Goal: Task Accomplishment & Management: Complete application form

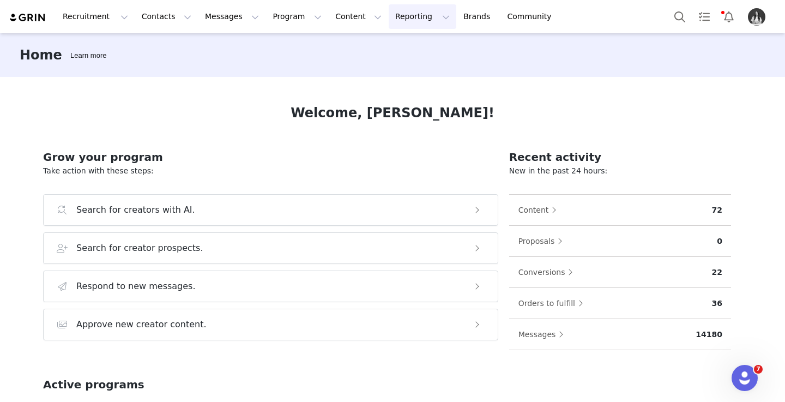
drag, startPoint x: 390, startPoint y: 26, endPoint x: 394, endPoint y: 37, distance: 11.0
click at [390, 26] on button "Reporting Reporting" at bounding box center [423, 16] width 68 height 25
click at [401, 66] on p "Report Builder" at bounding box center [397, 68] width 55 height 11
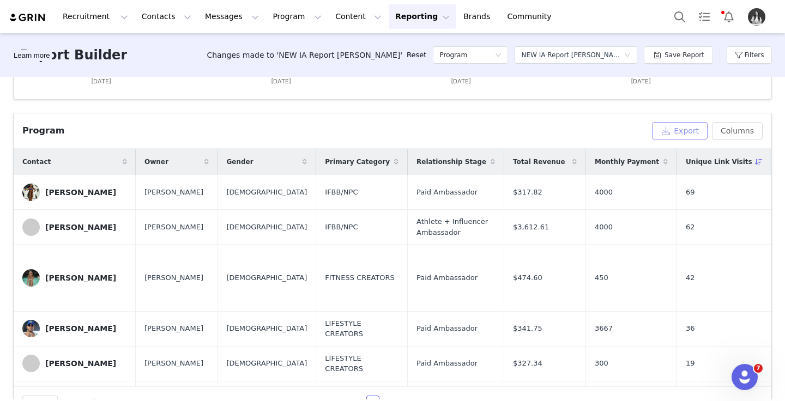
click at [676, 128] on button "Export" at bounding box center [680, 130] width 56 height 17
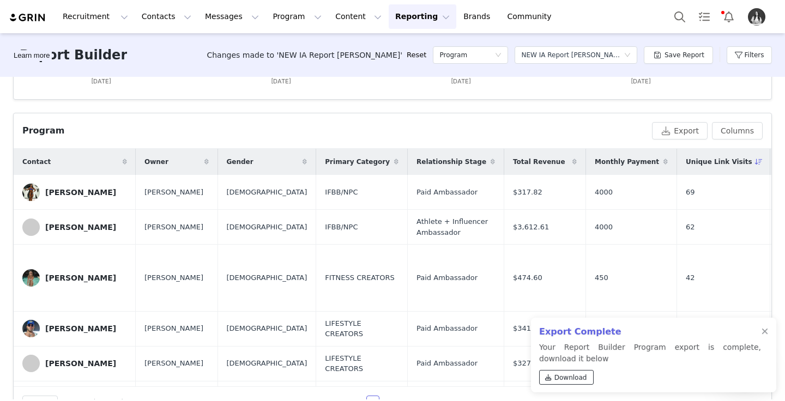
click at [576, 378] on span "Download" at bounding box center [570, 378] width 33 height 10
click at [739, 55] on button "Filters" at bounding box center [749, 54] width 45 height 17
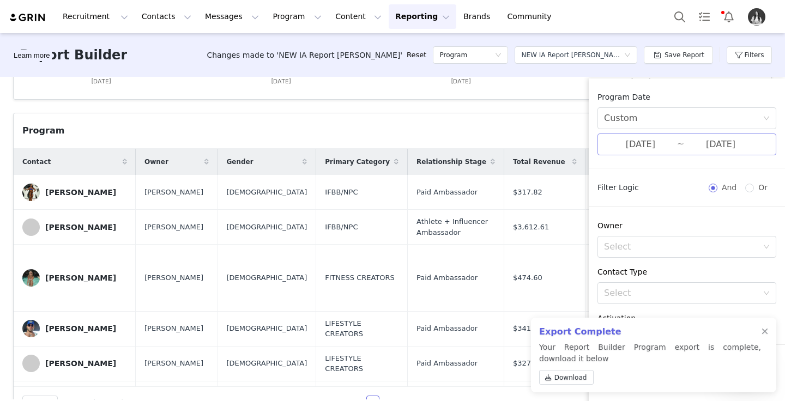
click at [638, 146] on input "09/15/2025" at bounding box center [640, 144] width 73 height 14
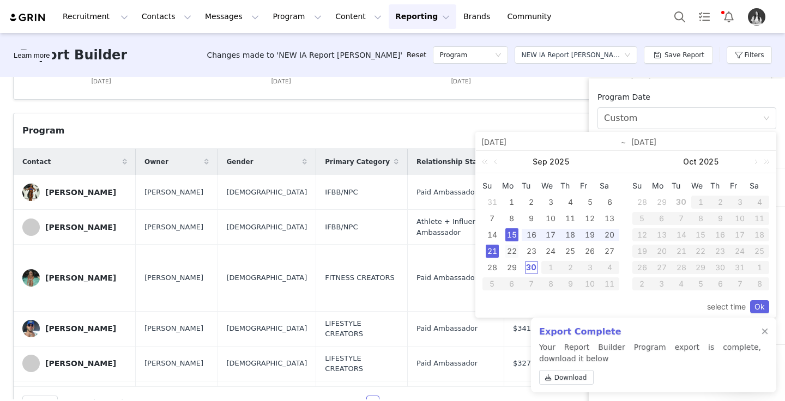
click at [514, 251] on div "22" at bounding box center [511, 251] width 13 height 13
click at [498, 268] on div "28" at bounding box center [492, 267] width 13 height 13
type input "09/22/2025"
type input "09/28/2025"
type input "09/22/2025"
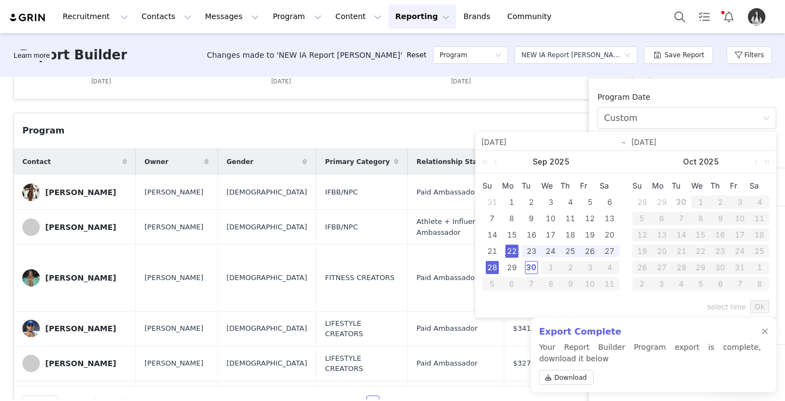
type input "09/28/2025"
click at [758, 303] on link "Ok" at bounding box center [759, 306] width 19 height 13
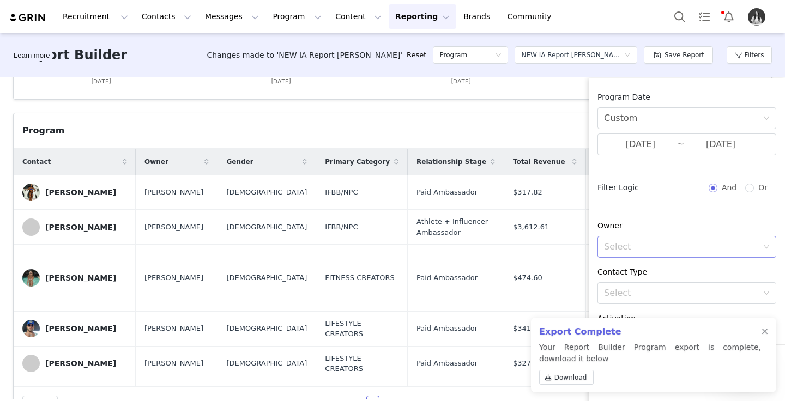
scroll to position [362, 0]
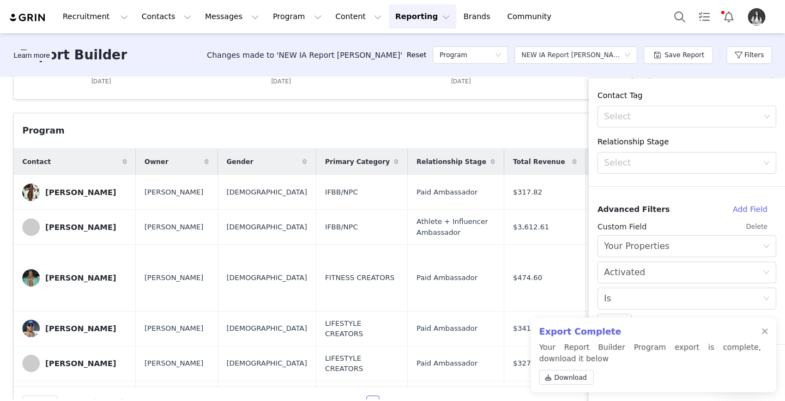
click at [552, 115] on div "Program Export Columns" at bounding box center [393, 130] width 758 height 35
click at [763, 331] on div at bounding box center [765, 332] width 7 height 9
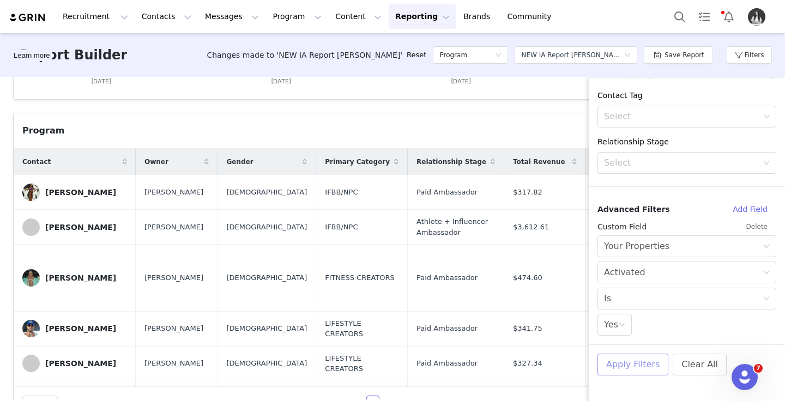
click at [644, 364] on button "Apply Filters" at bounding box center [632, 365] width 71 height 22
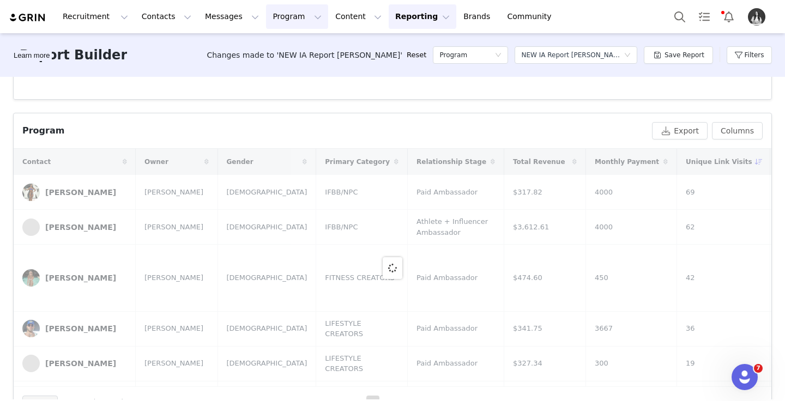
scroll to position [329, 0]
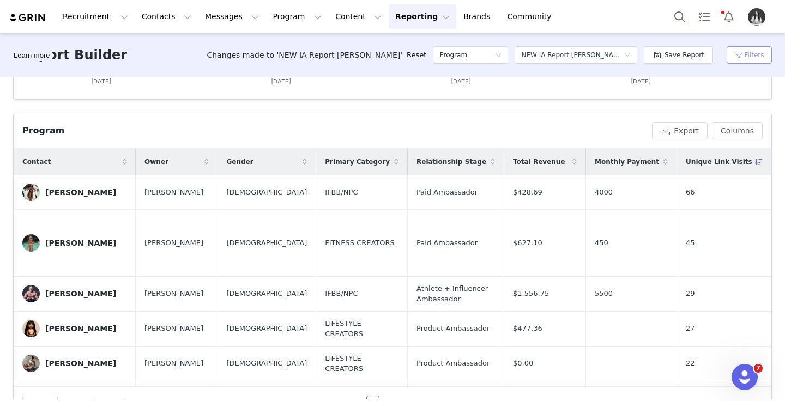
click at [740, 59] on button "Filters" at bounding box center [749, 54] width 45 height 17
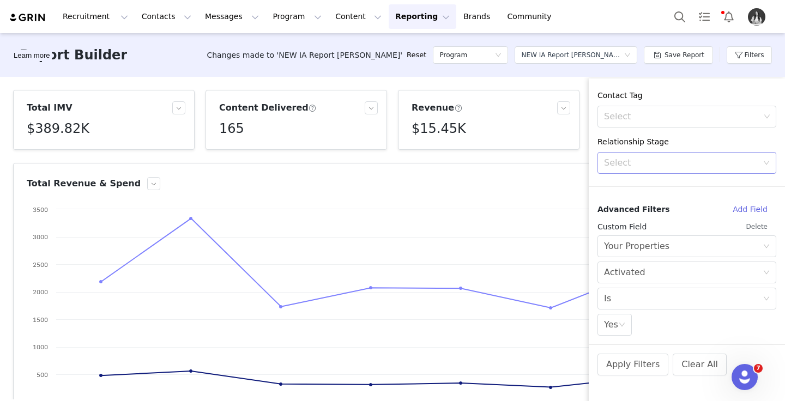
scroll to position [0, 0]
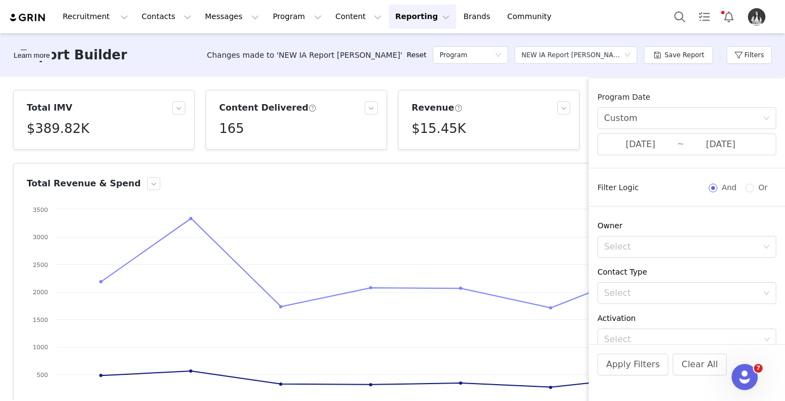
click at [557, 165] on article "Total Revenue & Spend Created with Highcharts 9.3.3 Chart title Total Revenue T…" at bounding box center [392, 296] width 759 height 266
click at [752, 47] on button "Filters" at bounding box center [749, 54] width 45 height 17
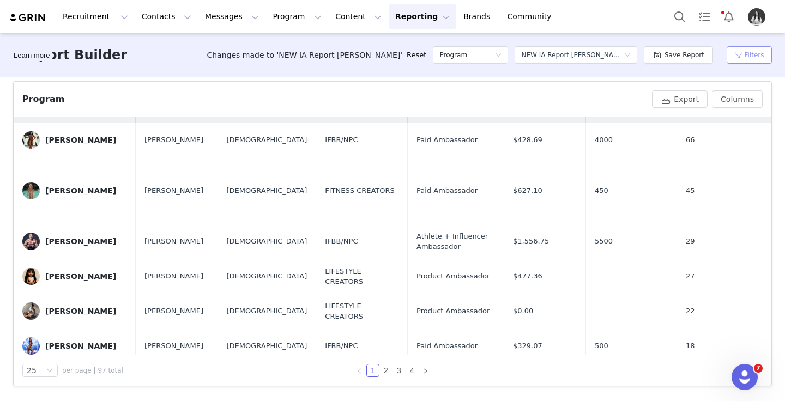
scroll to position [20, 0]
click at [684, 102] on button "Export" at bounding box center [680, 98] width 56 height 17
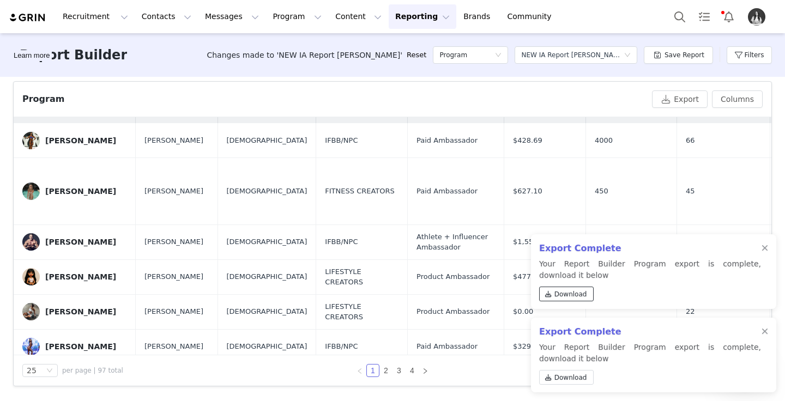
click at [579, 294] on span "Download" at bounding box center [570, 294] width 33 height 10
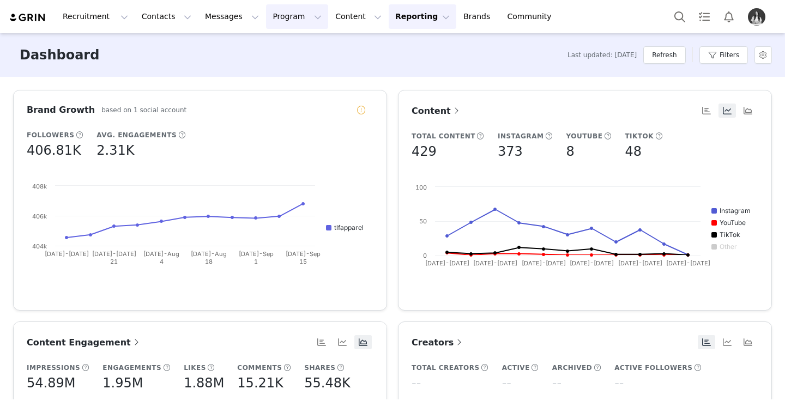
click at [282, 20] on button "Program Program" at bounding box center [297, 16] width 62 height 25
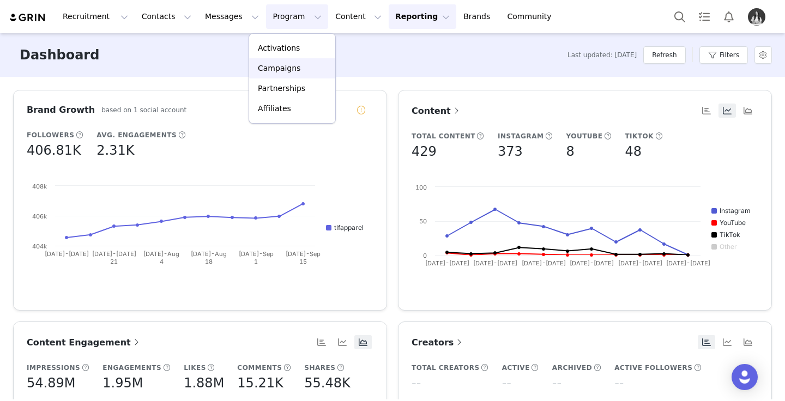
click at [295, 71] on p "Campaigns" at bounding box center [279, 68] width 43 height 11
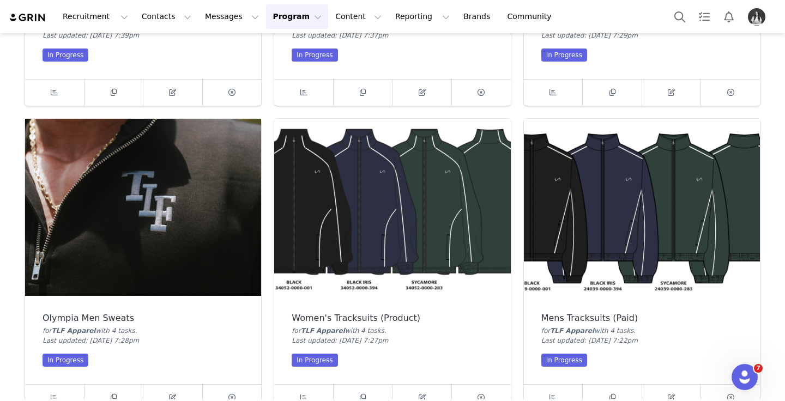
scroll to position [879, 0]
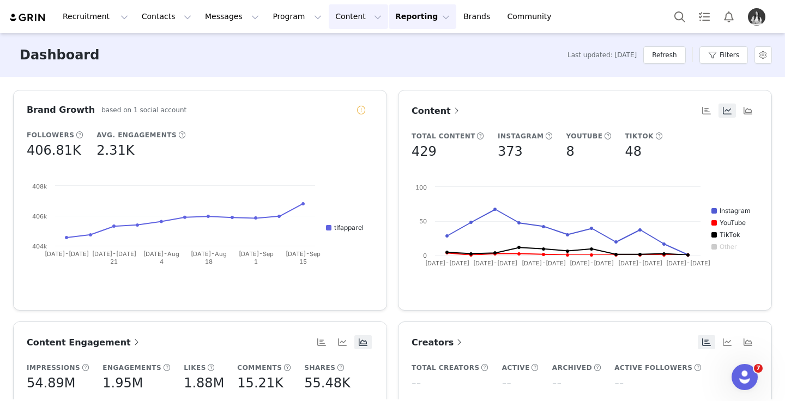
click at [329, 23] on button "Content Content" at bounding box center [358, 16] width 59 height 25
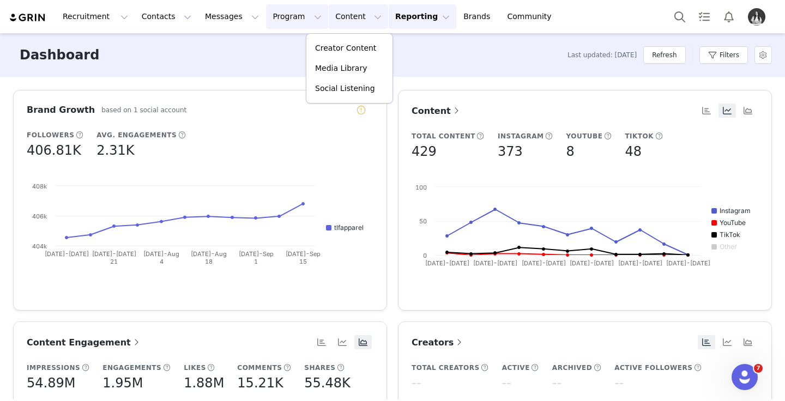
click at [277, 23] on button "Program Program" at bounding box center [297, 16] width 62 height 25
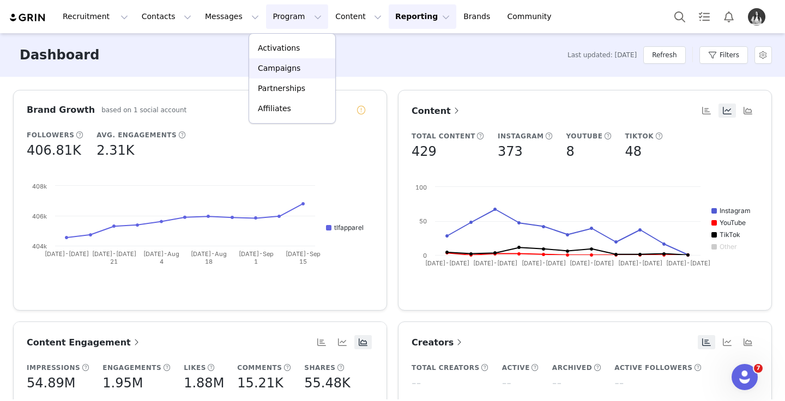
click at [286, 70] on p "Campaigns" at bounding box center [279, 68] width 43 height 11
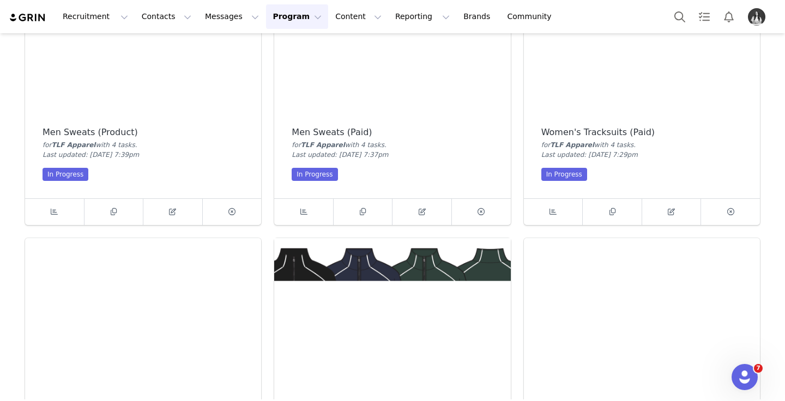
scroll to position [764, 0]
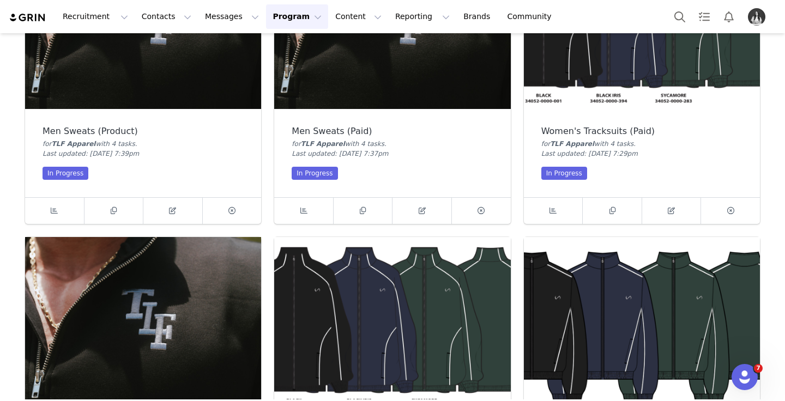
click at [340, 308] on img at bounding box center [392, 325] width 236 height 177
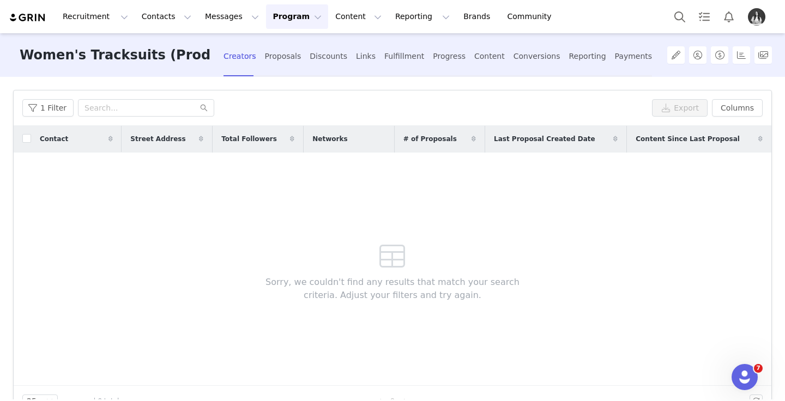
click at [266, 23] on button "Program Program" at bounding box center [297, 16] width 62 height 25
click at [271, 69] on p "Campaigns" at bounding box center [279, 68] width 43 height 11
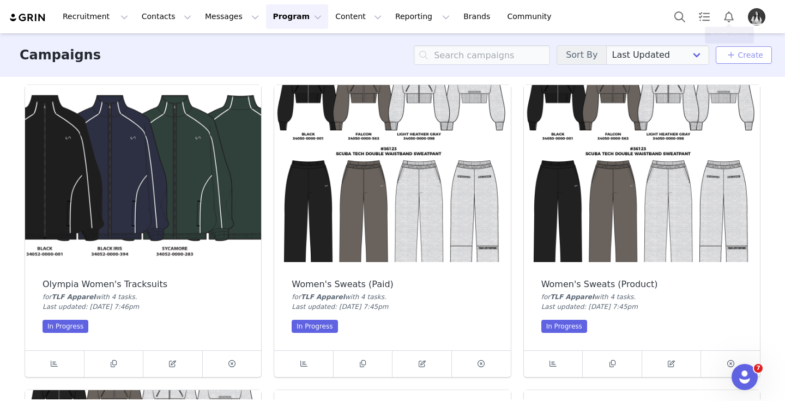
click at [743, 50] on link "Create" at bounding box center [743, 55] width 39 height 13
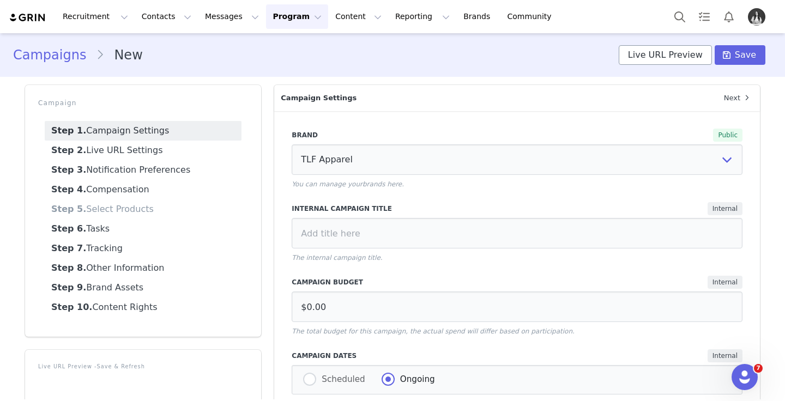
select select "6924d6d6-b8ba-48bf-b9b7-06f177b23a56"
click at [218, 35] on section "Campaigns New Live URL Preview Save" at bounding box center [392, 55] width 785 height 44
click at [243, 25] on button "Messages Messages" at bounding box center [231, 16] width 67 height 25
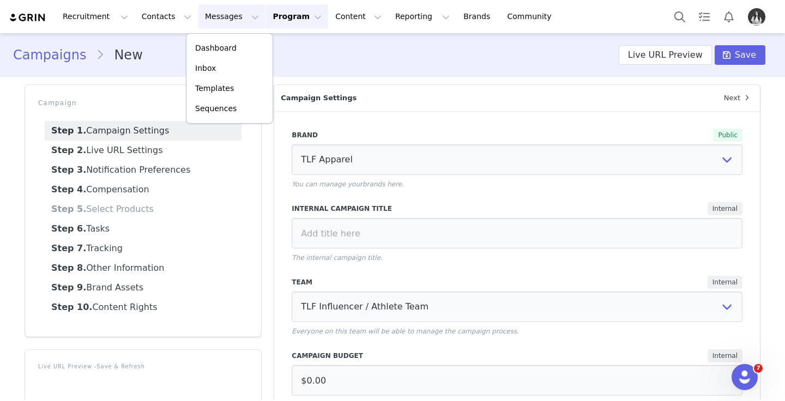
click at [266, 24] on button "Program Program" at bounding box center [297, 16] width 62 height 25
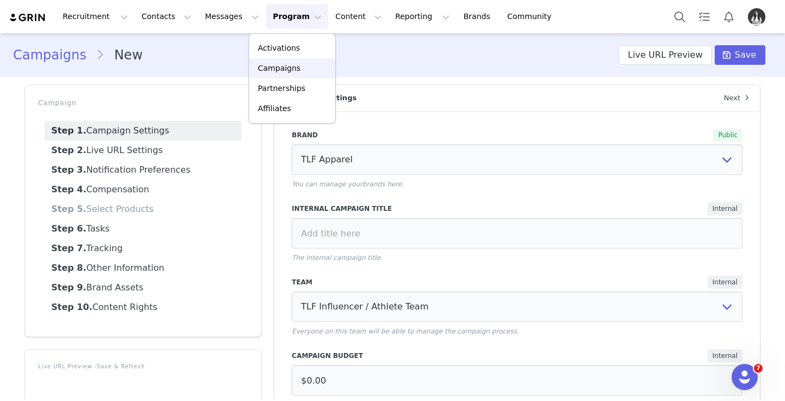
click at [276, 68] on p "Campaigns" at bounding box center [279, 68] width 43 height 11
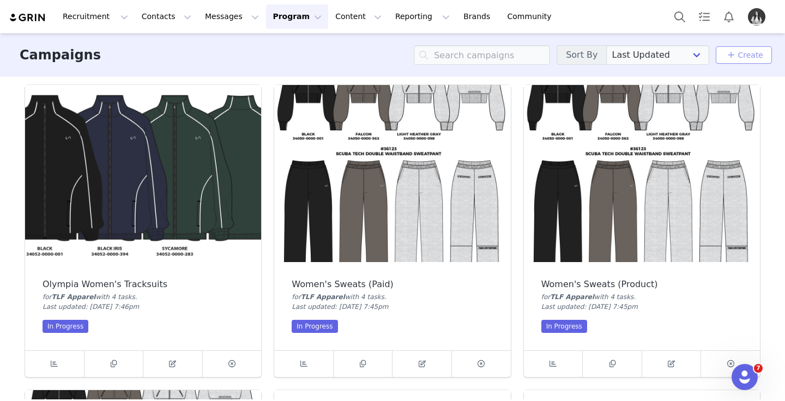
click at [746, 59] on link "Create" at bounding box center [743, 55] width 39 height 13
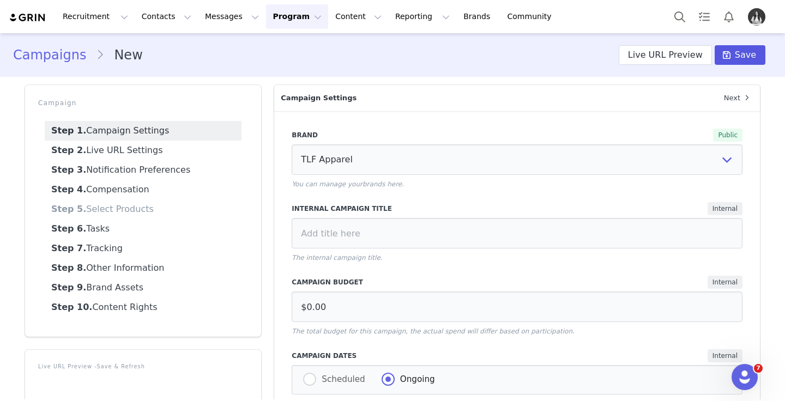
select select "6924d6d6-b8ba-48bf-b9b7-06f177b23a56"
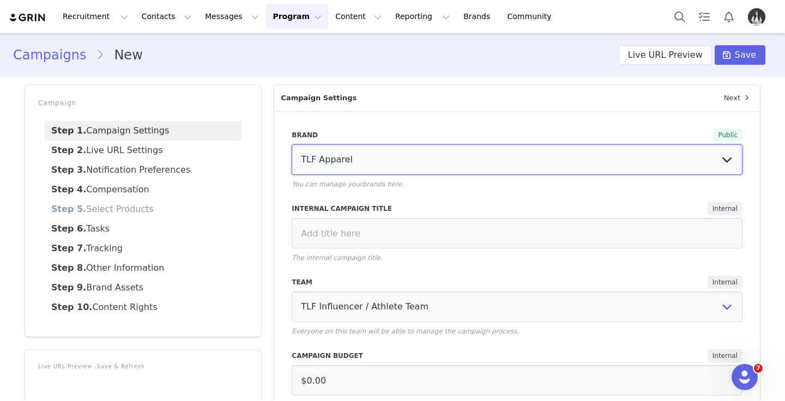
click at [432, 158] on select "TLF Apparel" at bounding box center [517, 159] width 451 height 31
click at [292, 144] on select "TLF Apparel" at bounding box center [517, 159] width 451 height 31
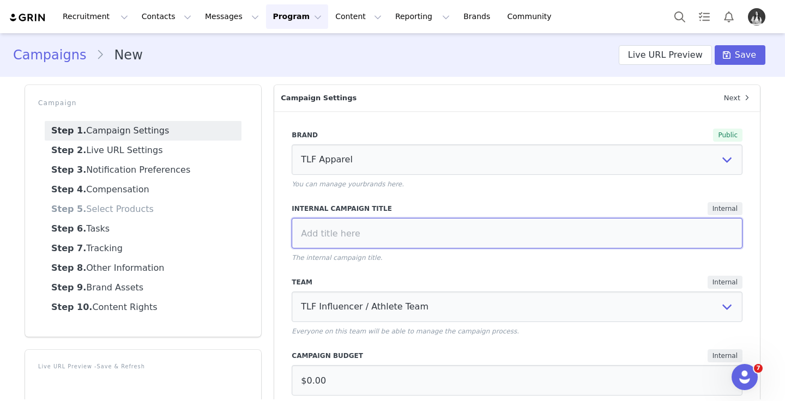
click at [429, 228] on input at bounding box center [517, 233] width 451 height 31
type input "N"
type input "NIL Tier 3 Athletes Sweats"
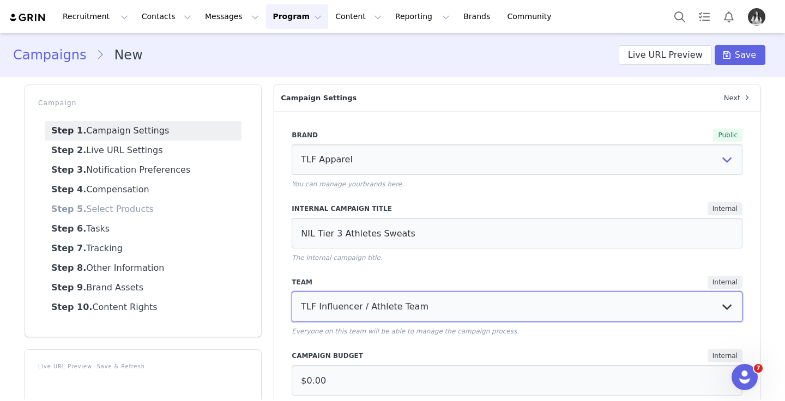
click at [385, 316] on select "Triple Whale TLF Influencer / Athlete Team" at bounding box center [517, 307] width 451 height 31
click at [292, 292] on select "Triple Whale TLF Influencer / Athlete Team" at bounding box center [517, 307] width 451 height 31
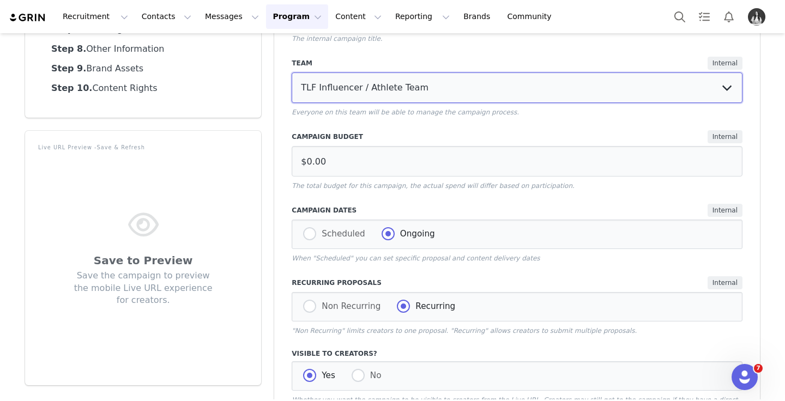
scroll to position [286, 0]
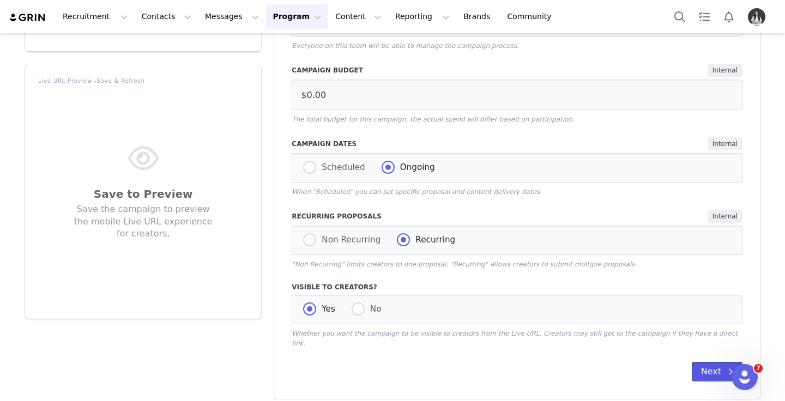
click at [708, 370] on button "Next" at bounding box center [717, 372] width 51 height 20
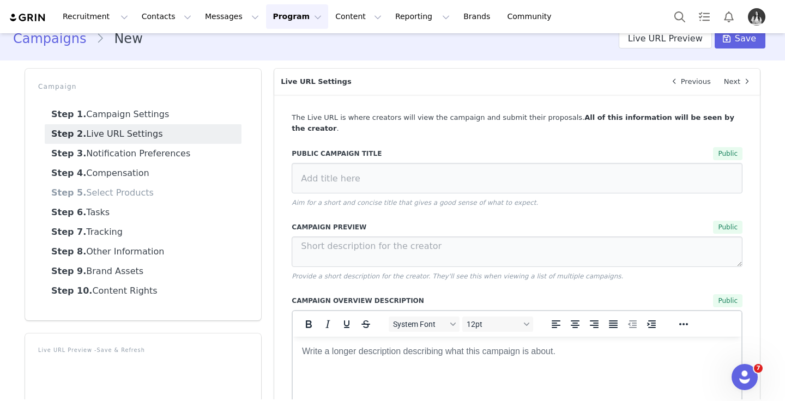
scroll to position [17, 0]
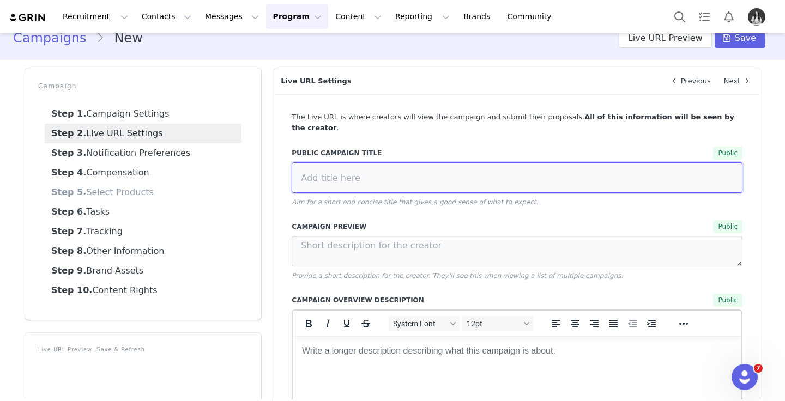
click at [556, 178] on input at bounding box center [517, 177] width 451 height 31
click at [376, 168] on input "NIL Tier 3 Athletes Sweats" at bounding box center [517, 177] width 451 height 31
click at [412, 168] on input "NIL Tier 3 Athletes (Sweats" at bounding box center [517, 177] width 451 height 31
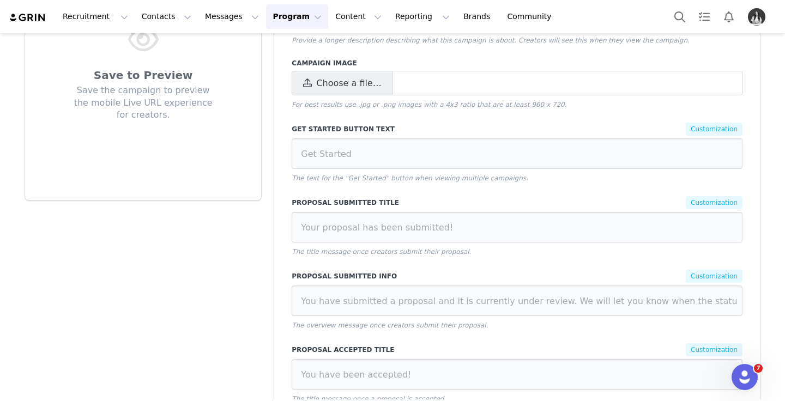
scroll to position [410, 0]
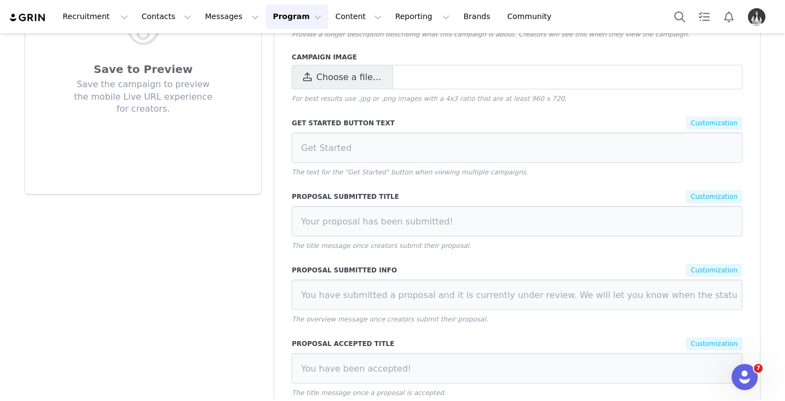
type input "NIL Tier 3 Athletes (Sweats)"
click at [339, 71] on span "Choose a file…" at bounding box center [348, 77] width 65 height 13
click at [339, 70] on input "Choose a file…" at bounding box center [517, 77] width 451 height 25
type input "C:\fakepath\Screenshot [DATE] 11.09.31 AM.png"
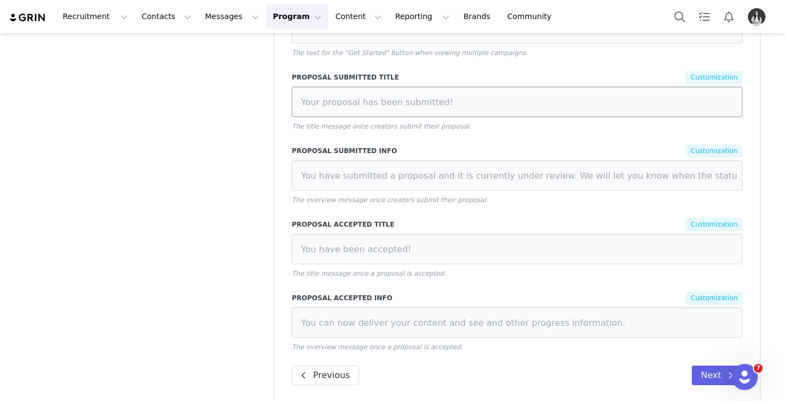
scroll to position [620, 0]
click at [704, 365] on button "Next" at bounding box center [717, 375] width 51 height 20
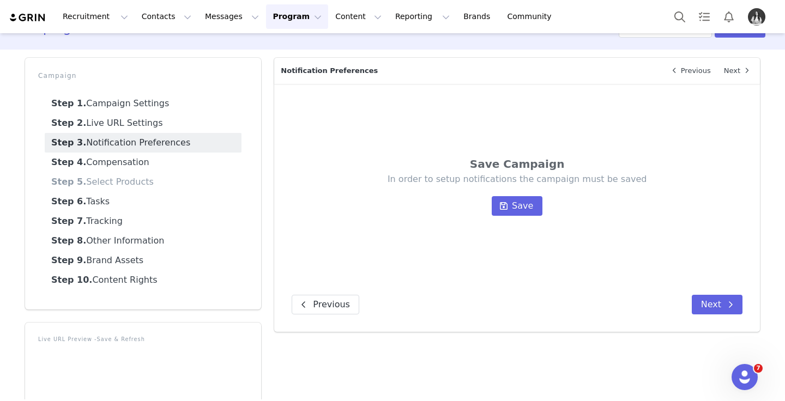
scroll to position [0, 0]
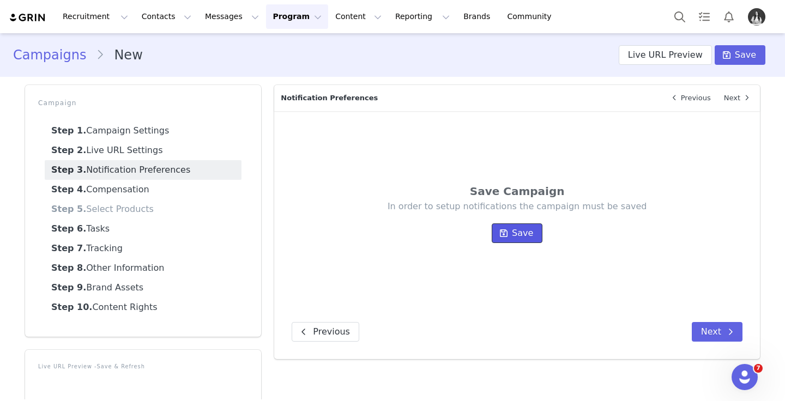
click at [526, 236] on span "Save" at bounding box center [522, 233] width 21 height 13
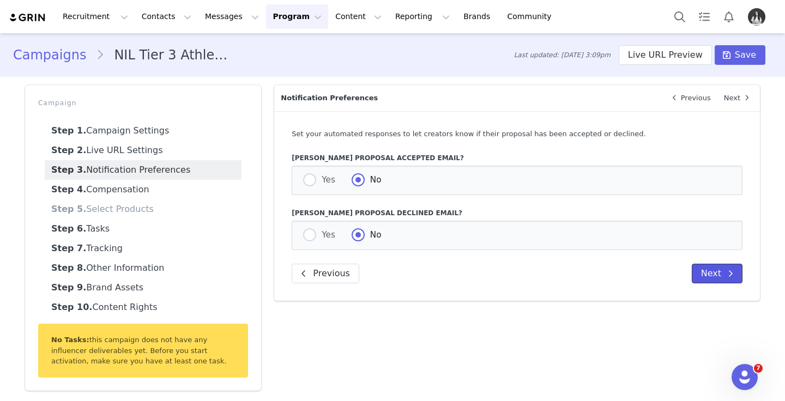
click at [714, 277] on button "Next" at bounding box center [717, 274] width 51 height 20
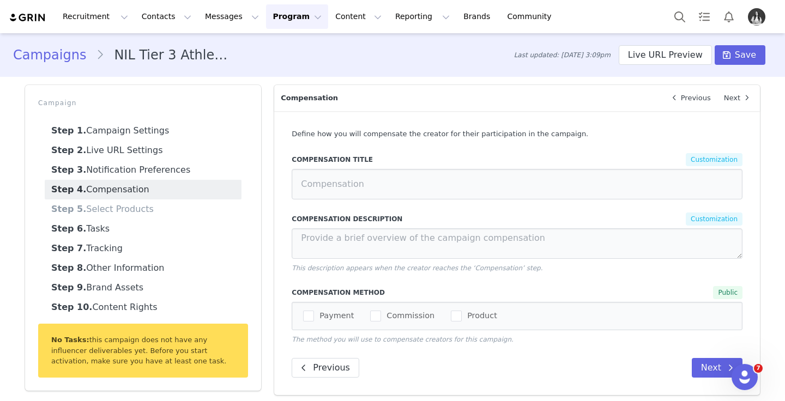
scroll to position [87, 0]
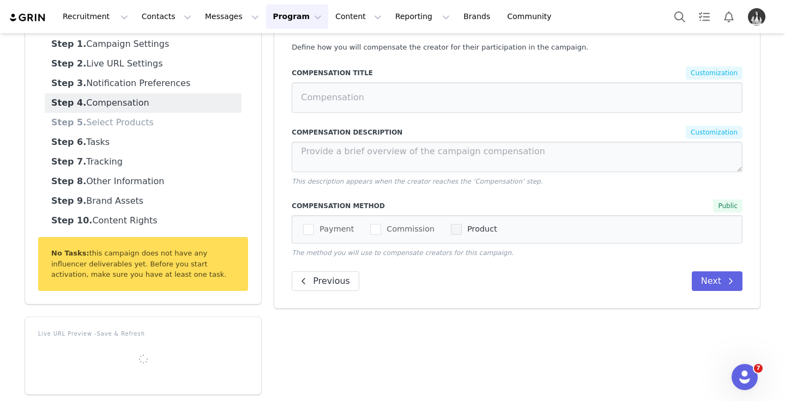
click at [455, 233] on span "checkbox-group" at bounding box center [456, 229] width 11 height 11
click at [462, 224] on input "Product" at bounding box center [462, 224] width 0 height 0
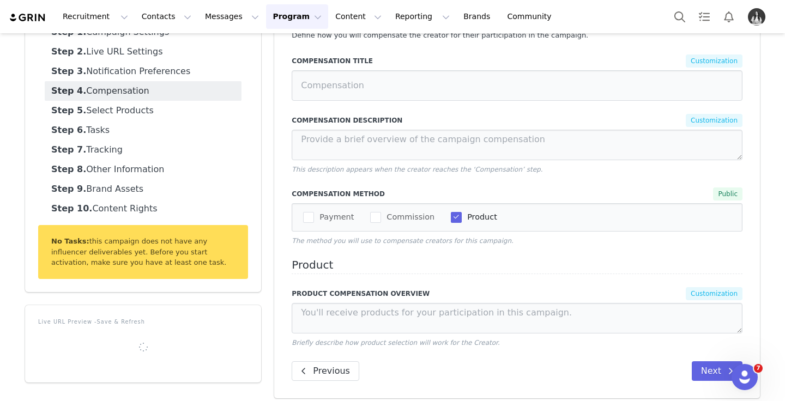
scroll to position [98, 0]
click at [710, 372] on button "Next" at bounding box center [717, 372] width 51 height 20
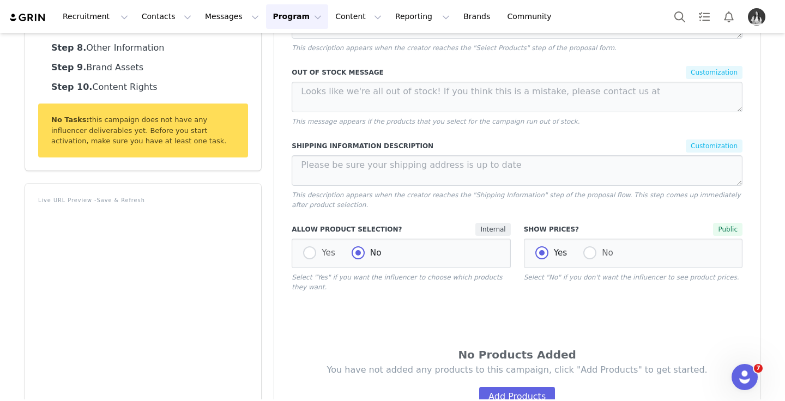
scroll to position [228, 0]
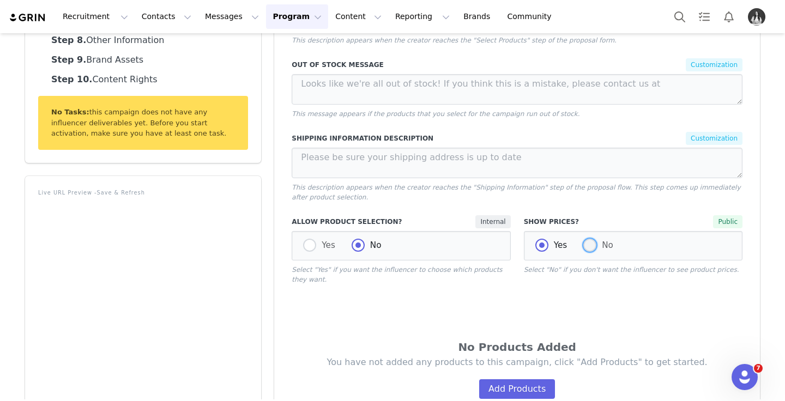
click at [592, 250] on span at bounding box center [589, 245] width 13 height 13
click at [592, 250] on input "No" at bounding box center [589, 246] width 13 height 14
radio input "true"
radio input "false"
radio input "true"
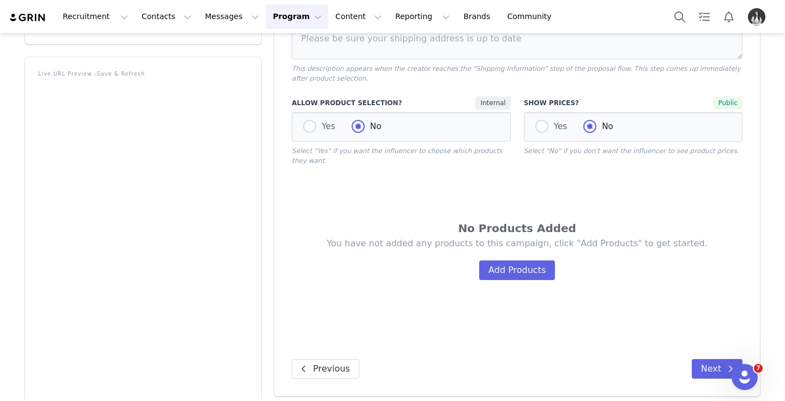
scroll to position [349, 0]
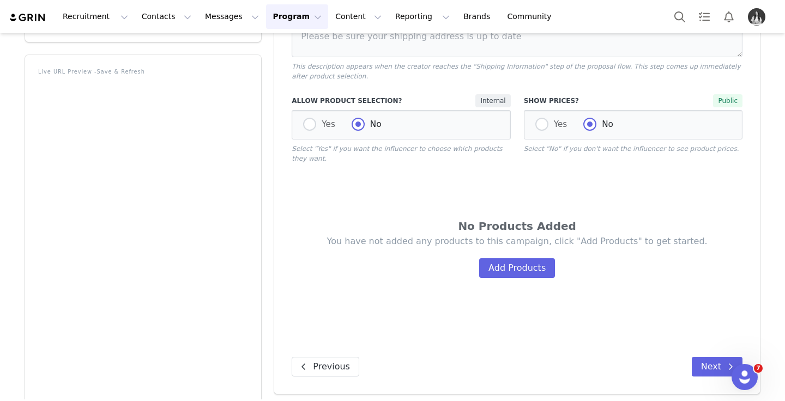
click at [548, 286] on div "No Products Added You have not added any products to this campaign, click "Add …" at bounding box center [517, 254] width 451 height 180
click at [539, 271] on button "Add Products" at bounding box center [517, 268] width 76 height 20
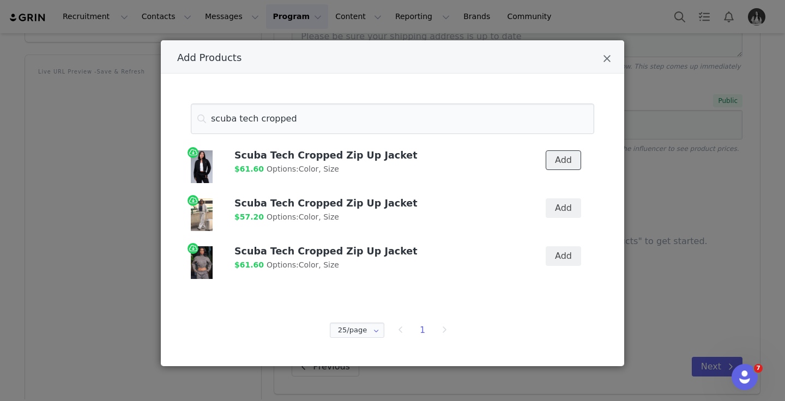
drag, startPoint x: 560, startPoint y: 165, endPoint x: 566, endPoint y: 175, distance: 12.0
click at [560, 165] on button "Add" at bounding box center [563, 160] width 35 height 20
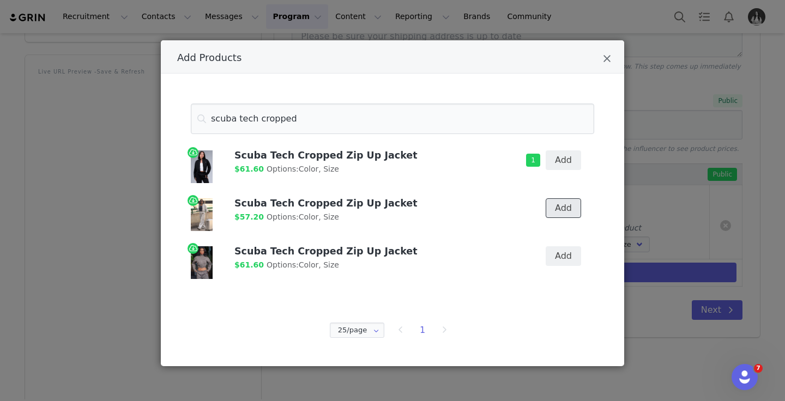
click at [563, 204] on button "Add" at bounding box center [563, 208] width 35 height 20
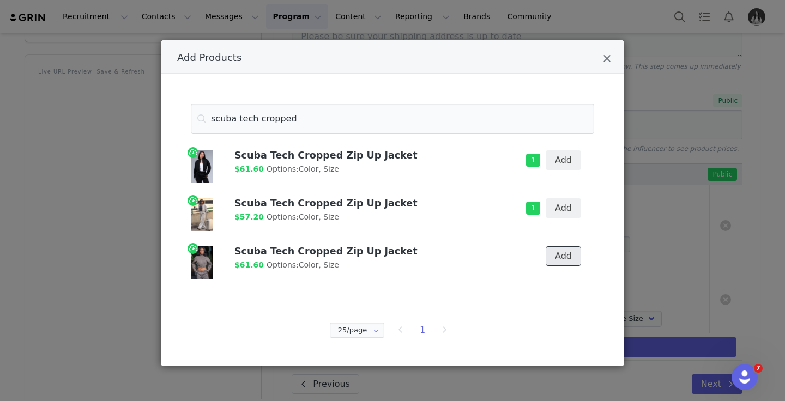
click at [562, 252] on button "Add" at bounding box center [563, 256] width 35 height 20
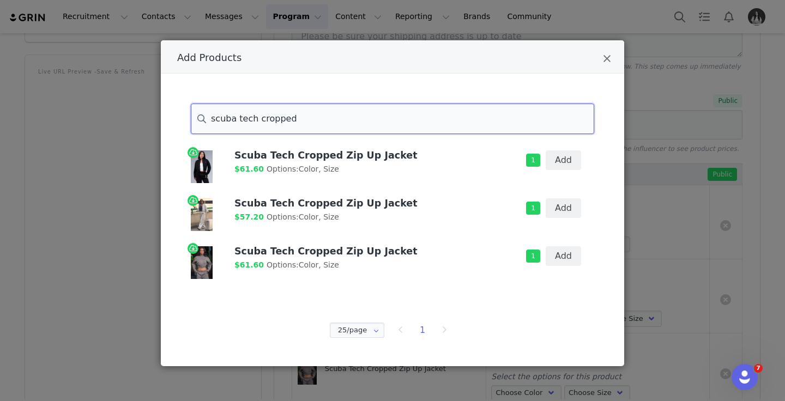
click at [312, 124] on input "scuba tech cropped" at bounding box center [392, 119] width 403 height 31
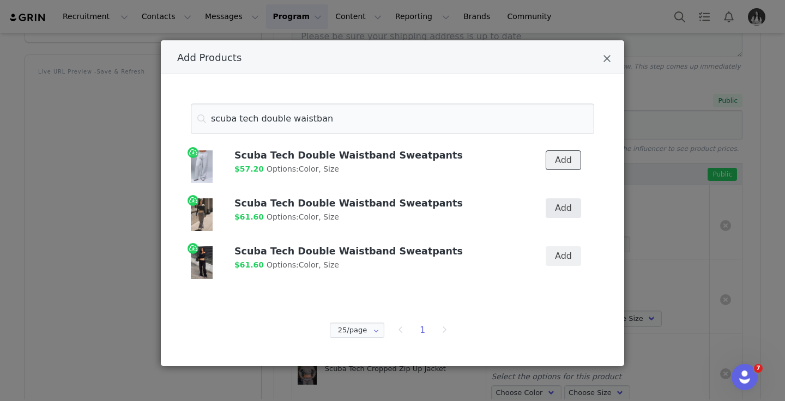
drag, startPoint x: 558, startPoint y: 166, endPoint x: 565, endPoint y: 200, distance: 35.0
click at [558, 166] on button "Add" at bounding box center [563, 160] width 35 height 20
click at [560, 210] on button "Add" at bounding box center [563, 208] width 35 height 20
click at [566, 259] on button "Add" at bounding box center [563, 256] width 35 height 20
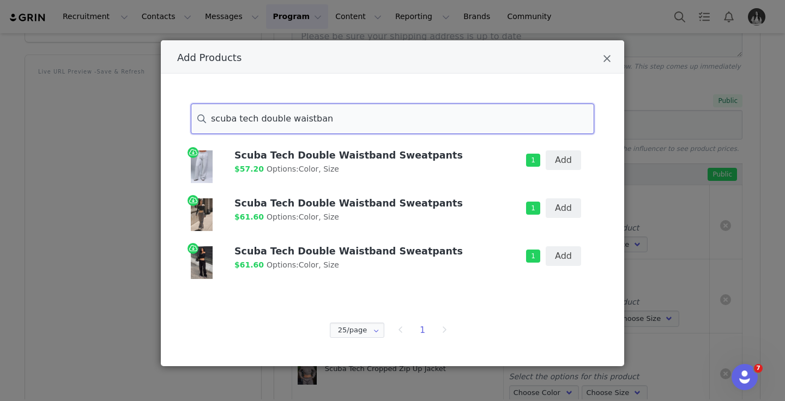
click at [492, 131] on input "scuba tech double waistban" at bounding box center [392, 119] width 403 height 31
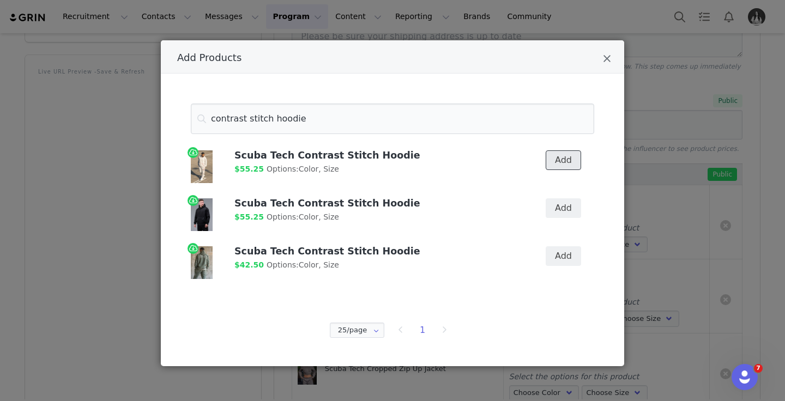
click at [547, 158] on button "Add" at bounding box center [563, 160] width 35 height 20
drag, startPoint x: 572, startPoint y: 212, endPoint x: 579, endPoint y: 237, distance: 26.1
click at [572, 212] on button "Add" at bounding box center [563, 208] width 35 height 20
click at [566, 258] on button "Add" at bounding box center [563, 256] width 35 height 20
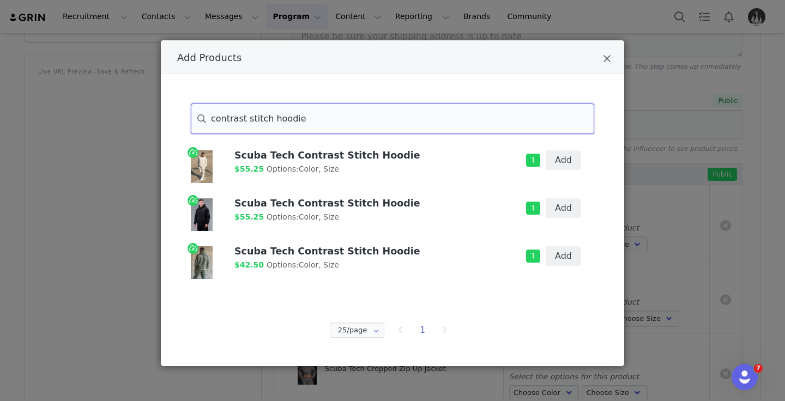
click at [286, 114] on input "contrast stitch hoodie" at bounding box center [392, 119] width 403 height 31
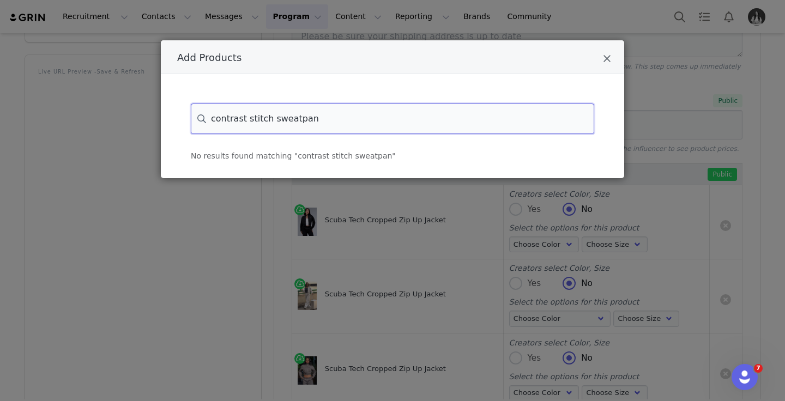
drag, startPoint x: 322, startPoint y: 124, endPoint x: 271, endPoint y: 124, distance: 51.2
click at [271, 124] on input "contrast stitch sweatpan" at bounding box center [392, 119] width 403 height 31
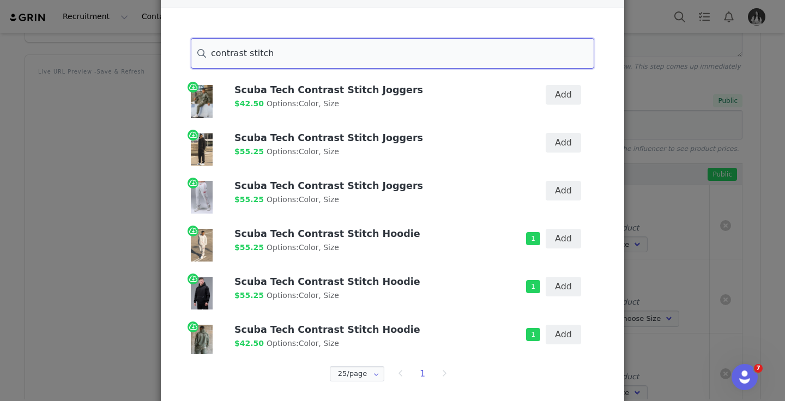
scroll to position [67, 0]
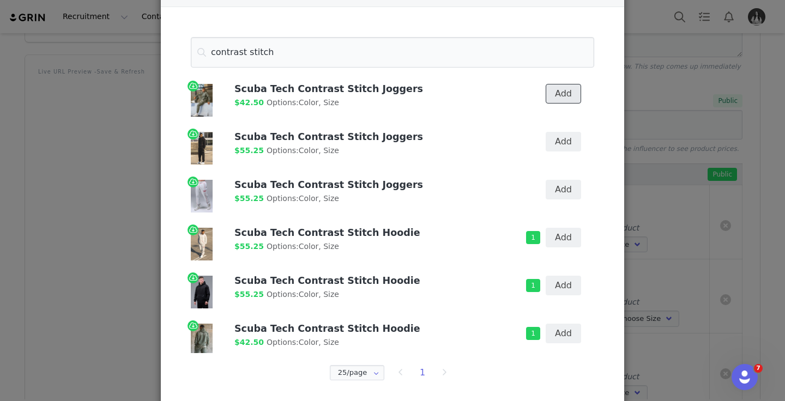
click at [566, 98] on button "Add" at bounding box center [563, 94] width 35 height 20
drag, startPoint x: 566, startPoint y: 145, endPoint x: 562, endPoint y: 193, distance: 48.1
click at [566, 145] on button "Add" at bounding box center [563, 142] width 35 height 20
click at [564, 195] on button "Add" at bounding box center [563, 190] width 35 height 20
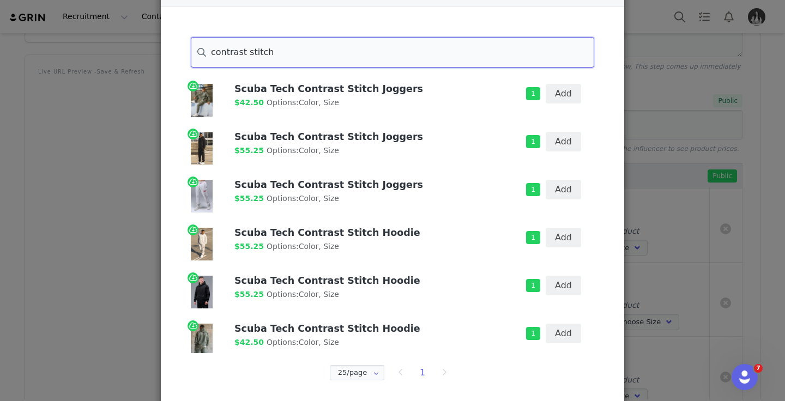
click at [364, 54] on input "contrast stitch" at bounding box center [392, 52] width 403 height 31
click at [364, 53] on input "contrast stitch" at bounding box center [392, 52] width 403 height 31
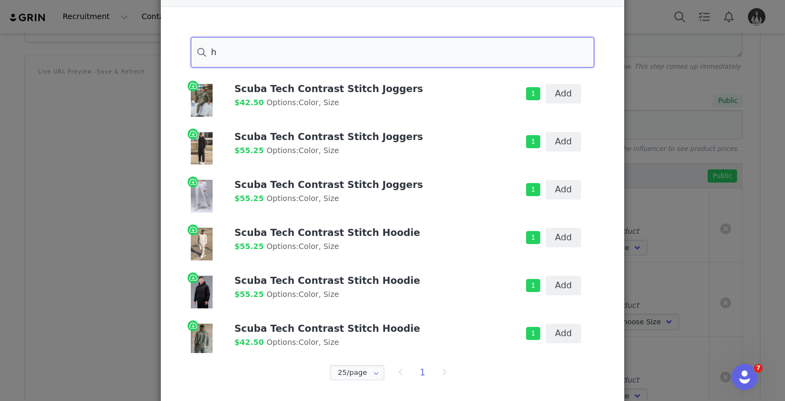
scroll to position [0, 0]
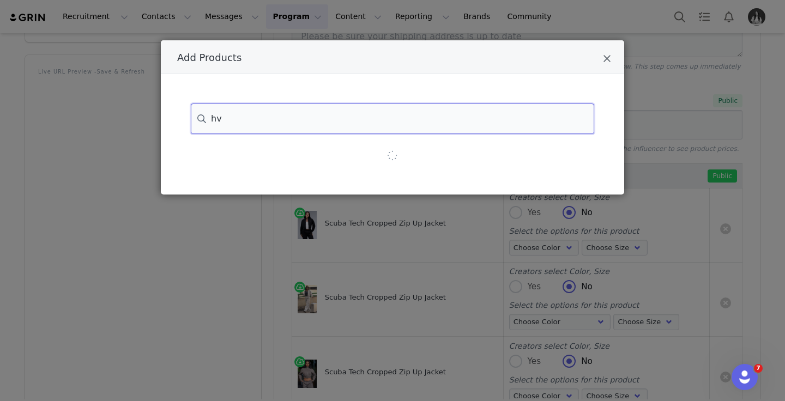
type input "h"
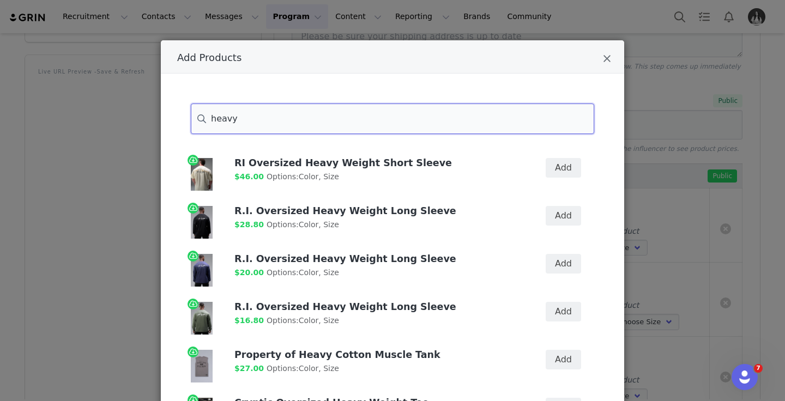
scroll to position [58, 0]
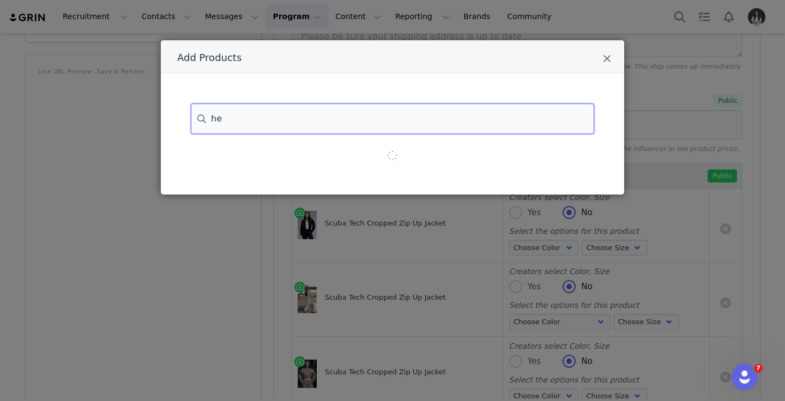
type input "h"
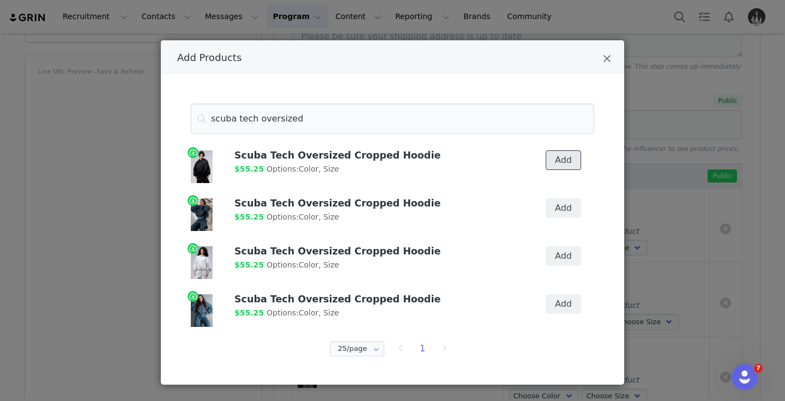
click at [567, 168] on button "Add" at bounding box center [563, 160] width 35 height 20
drag, startPoint x: 570, startPoint y: 202, endPoint x: 569, endPoint y: 225, distance: 23.5
click at [570, 203] on button "Add" at bounding box center [563, 208] width 35 height 20
drag, startPoint x: 569, startPoint y: 254, endPoint x: 566, endPoint y: 273, distance: 19.2
click at [567, 256] on button "Add" at bounding box center [563, 256] width 35 height 20
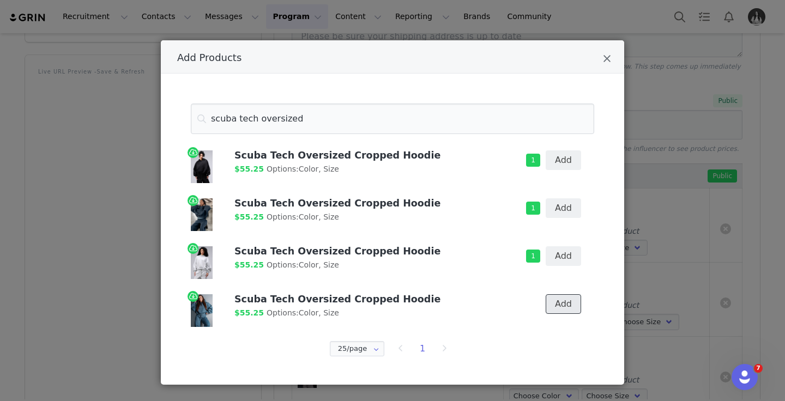
click at [565, 300] on button "Add" at bounding box center [563, 304] width 35 height 20
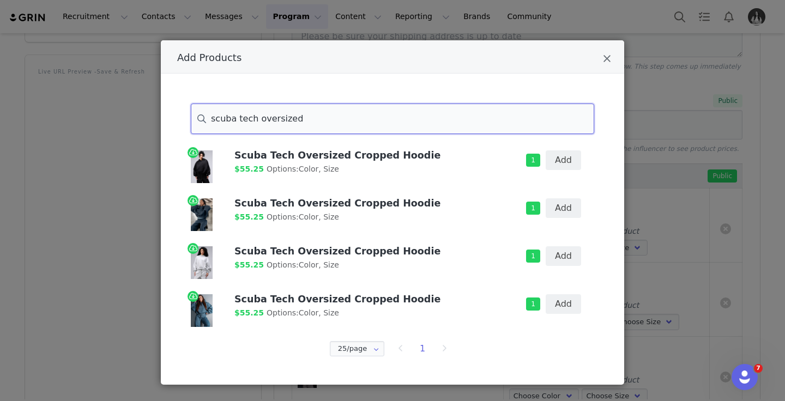
drag, startPoint x: 258, startPoint y: 120, endPoint x: 315, endPoint y: 123, distance: 56.8
click at [315, 123] on input "scuba tech oversized" at bounding box center [392, 119] width 403 height 31
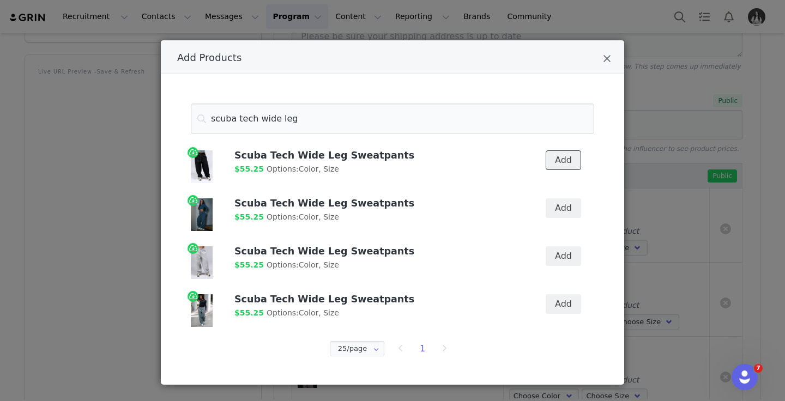
click at [570, 164] on button "Add" at bounding box center [563, 160] width 35 height 20
click at [577, 206] on button "Add" at bounding box center [563, 208] width 35 height 20
drag, startPoint x: 576, startPoint y: 248, endPoint x: 575, endPoint y: 255, distance: 7.2
click at [576, 249] on button "Add" at bounding box center [563, 256] width 35 height 20
click at [562, 298] on button "Add" at bounding box center [563, 304] width 35 height 20
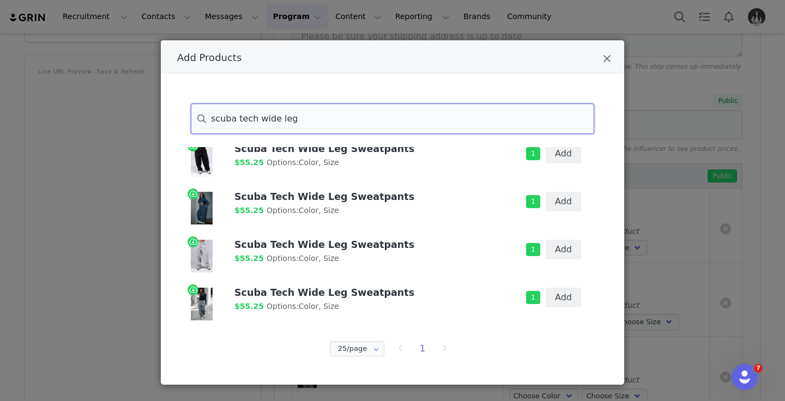
scroll to position [0, 0]
click at [420, 125] on input "scuba tech wide leg" at bounding box center [392, 119] width 403 height 31
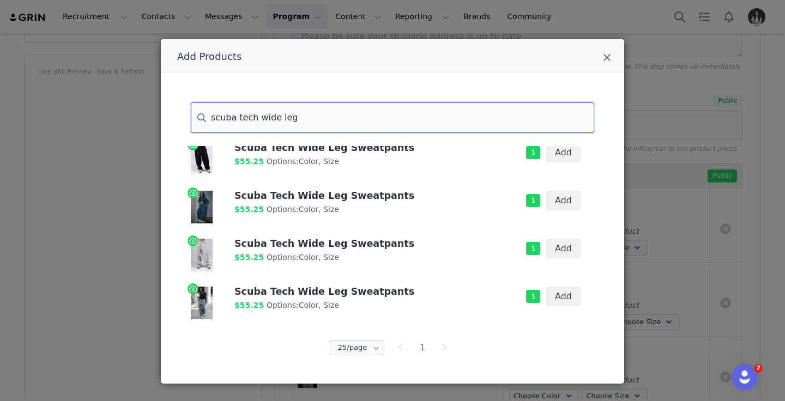
scroll to position [3, 0]
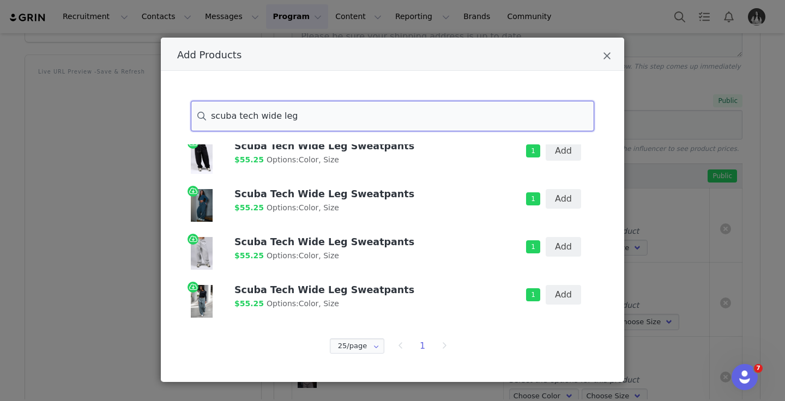
drag, startPoint x: 249, startPoint y: 120, endPoint x: 434, endPoint y: 142, distance: 186.1
click at [434, 142] on div "scuba tech wide leg Scuba Tech Wide Leg Sweatpants $55.25 Options: Color, Size …" at bounding box center [392, 214] width 431 height 226
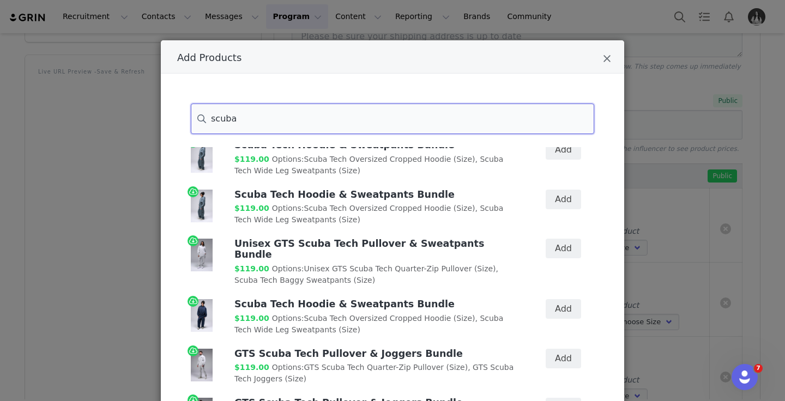
scroll to position [101, 0]
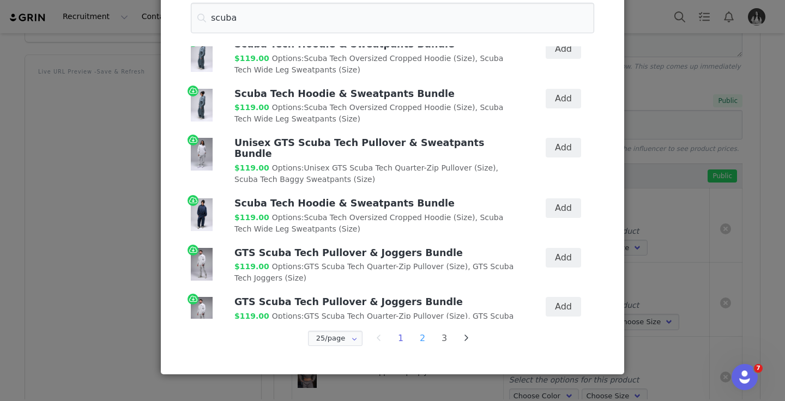
click at [423, 336] on li "2" at bounding box center [422, 338] width 16 height 15
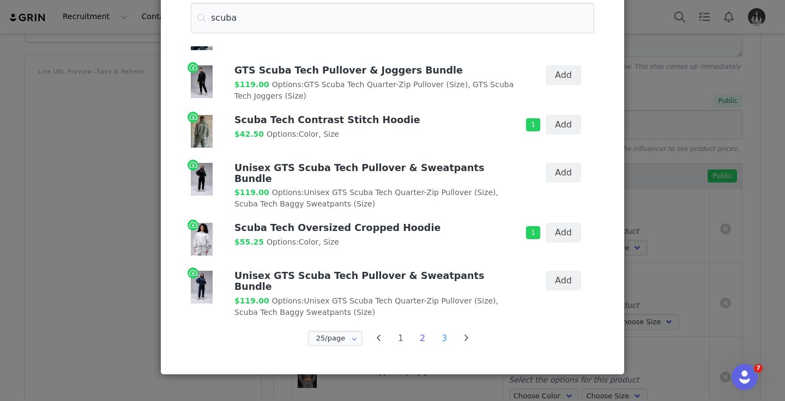
click at [448, 335] on li "3" at bounding box center [444, 338] width 16 height 15
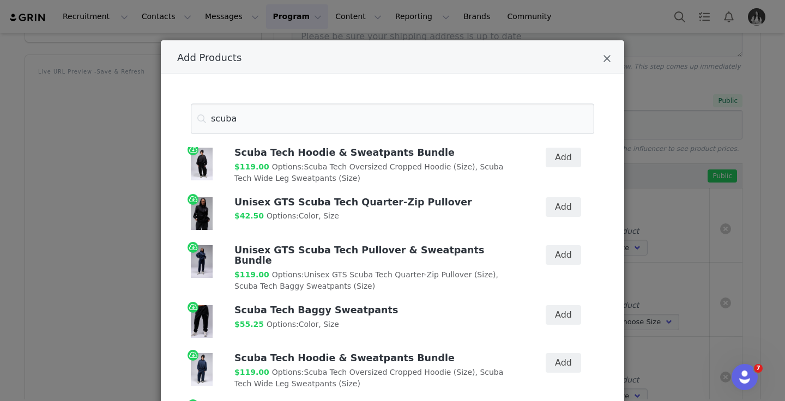
scroll to position [198, 0]
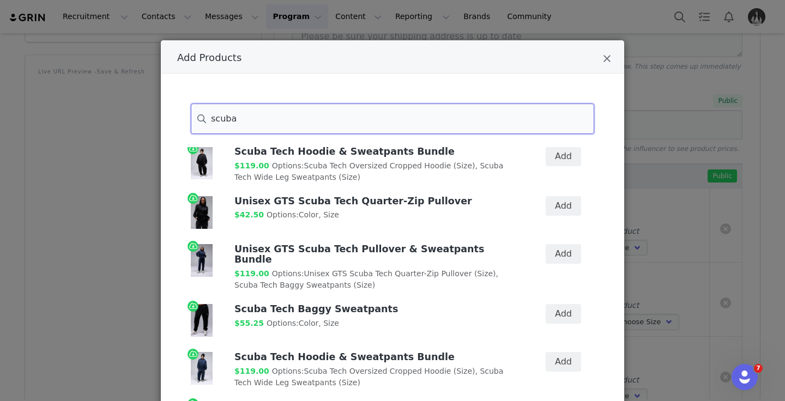
click at [319, 123] on input "scuba" at bounding box center [392, 119] width 403 height 31
click at [319, 124] on input "scuba" at bounding box center [392, 119] width 403 height 31
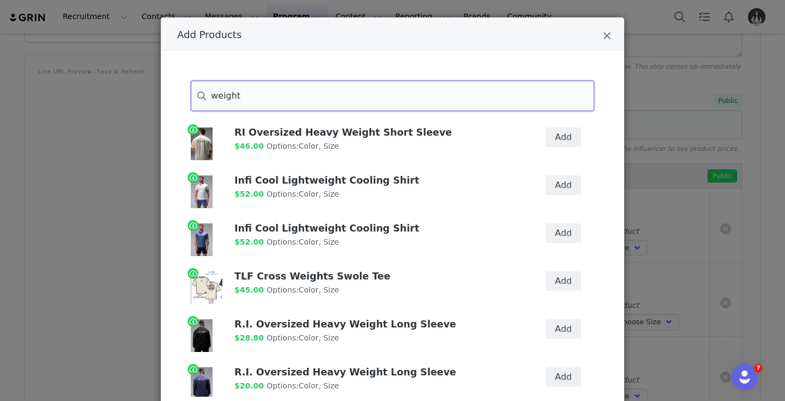
scroll to position [0, 0]
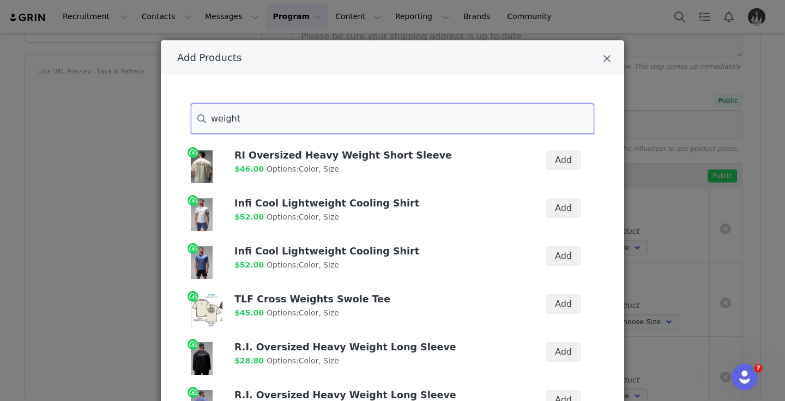
type input "weight"
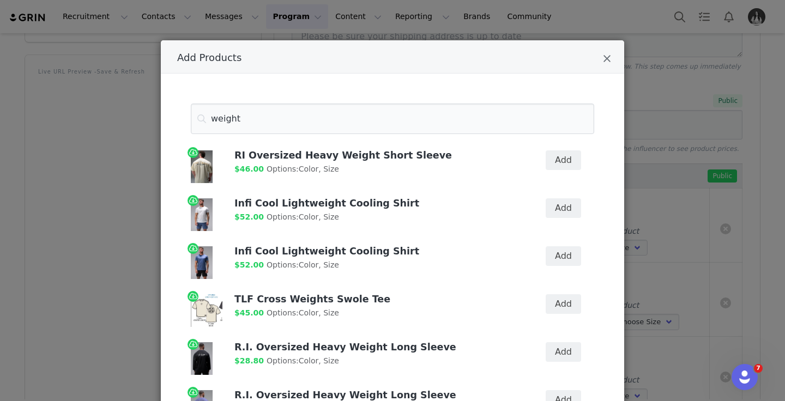
click at [613, 59] on div "Add Products" at bounding box center [392, 56] width 463 height 33
click at [610, 59] on icon "Close" at bounding box center [607, 58] width 8 height 11
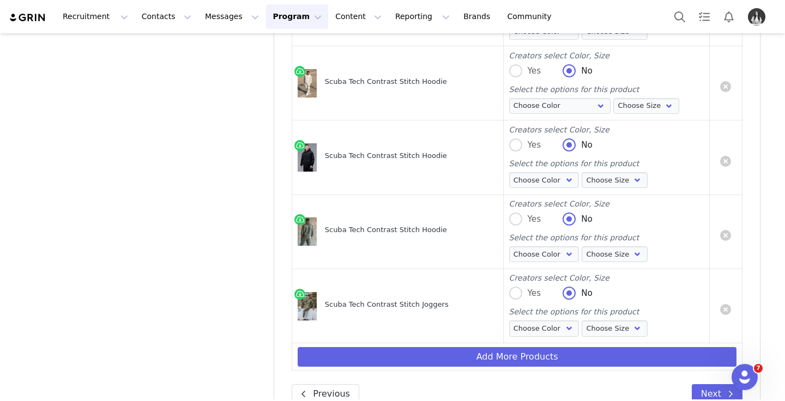
scroll to position [967, 0]
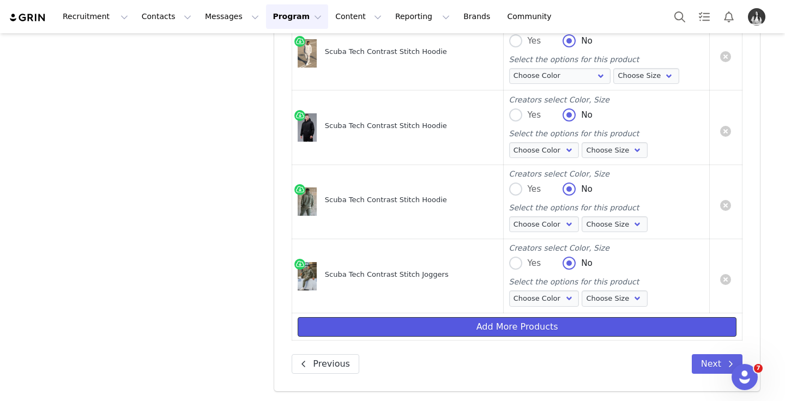
click at [515, 327] on button "Add More Products" at bounding box center [517, 327] width 439 height 20
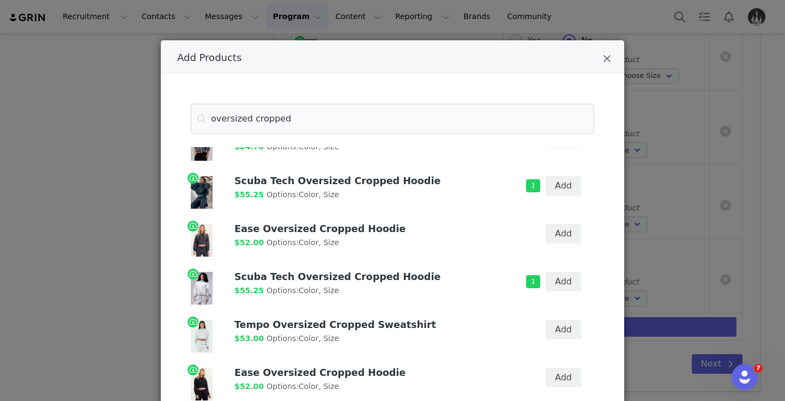
scroll to position [234, 0]
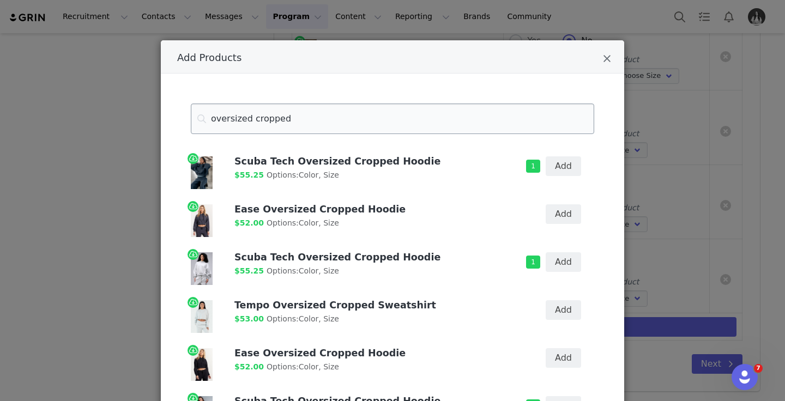
click at [307, 110] on input "oversized cropped" at bounding box center [392, 119] width 403 height 31
click at [306, 110] on input "oversized cropped" at bounding box center [392, 119] width 403 height 31
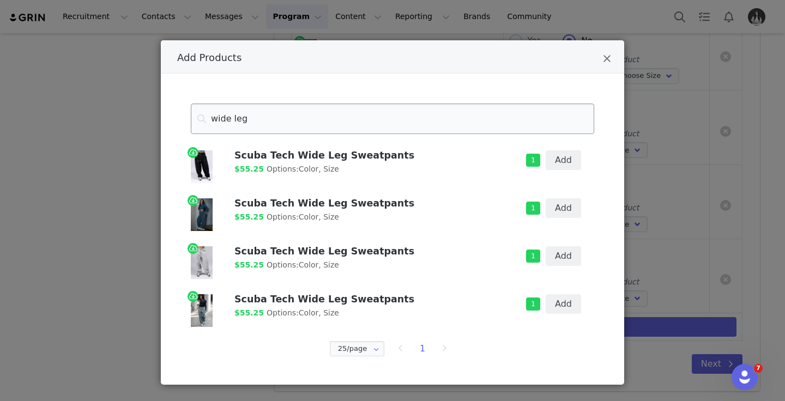
click at [368, 126] on input "wide leg" at bounding box center [392, 119] width 403 height 31
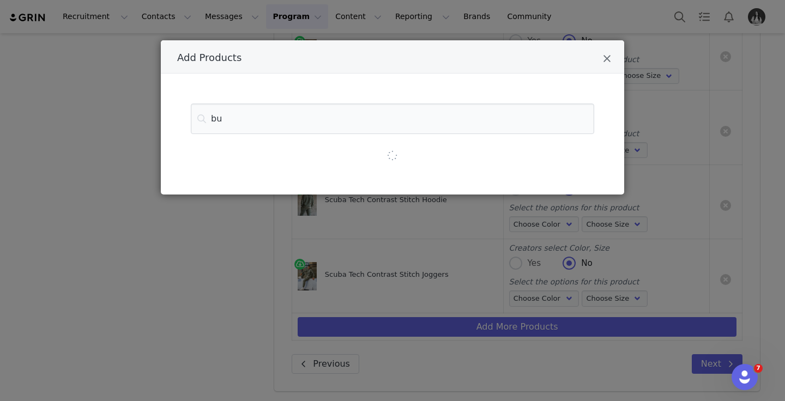
type input "b"
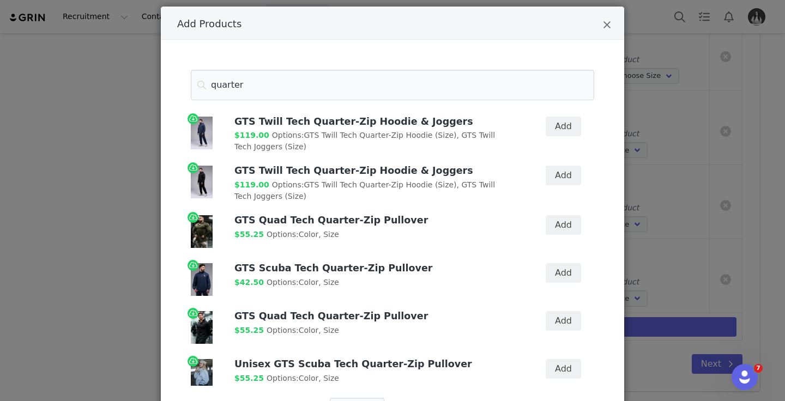
scroll to position [44, 0]
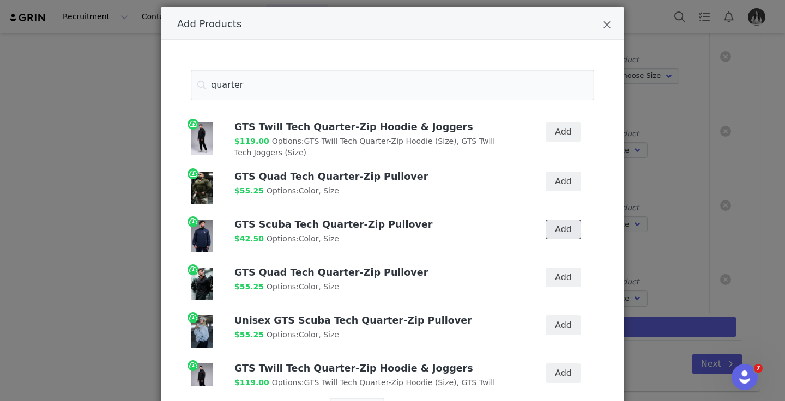
click at [557, 227] on button "Add" at bounding box center [563, 230] width 35 height 20
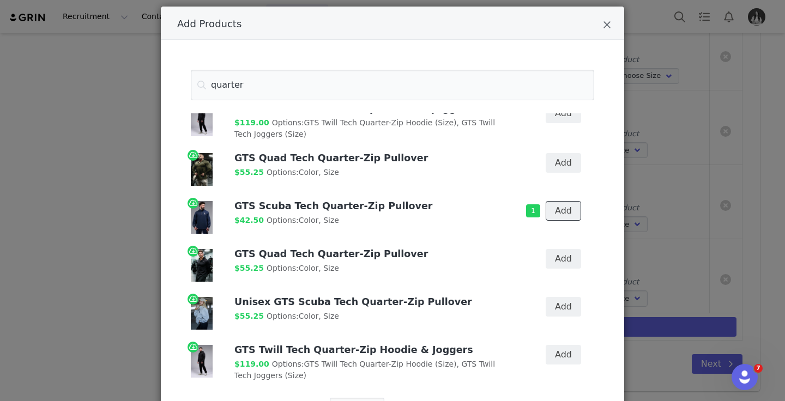
scroll to position [65, 0]
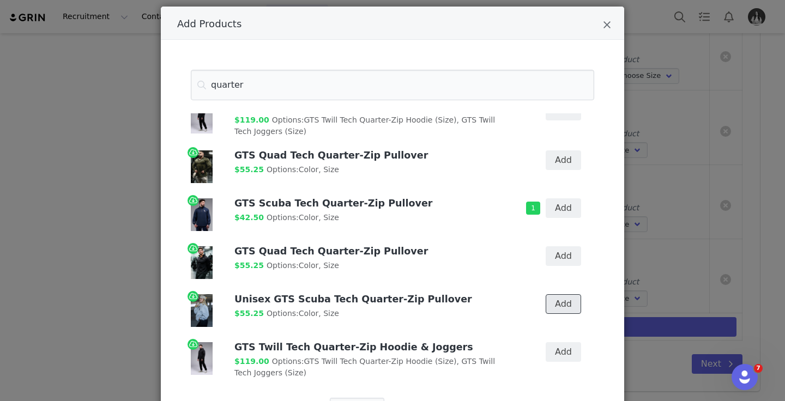
drag, startPoint x: 560, startPoint y: 300, endPoint x: 550, endPoint y: 294, distance: 11.7
click at [560, 300] on button "Add" at bounding box center [563, 304] width 35 height 20
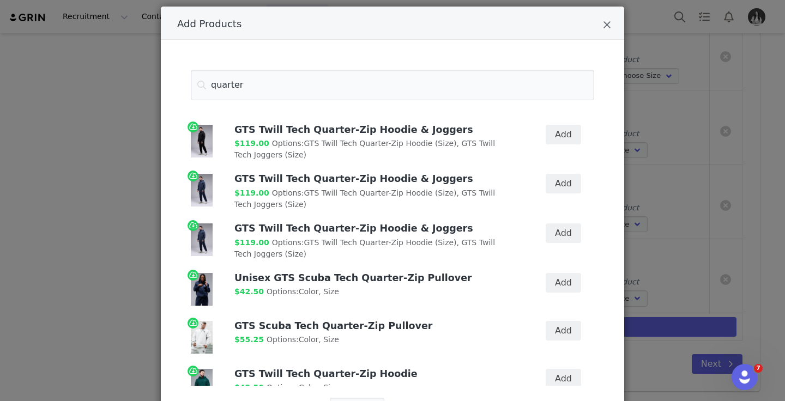
scroll to position [345, 0]
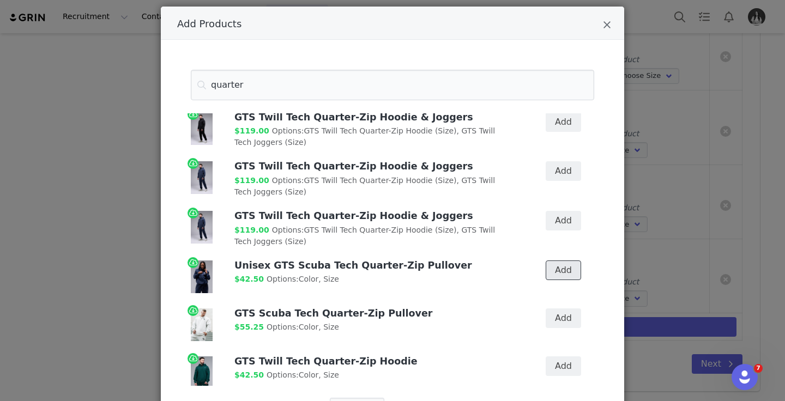
click at [552, 276] on button "Add" at bounding box center [563, 271] width 35 height 20
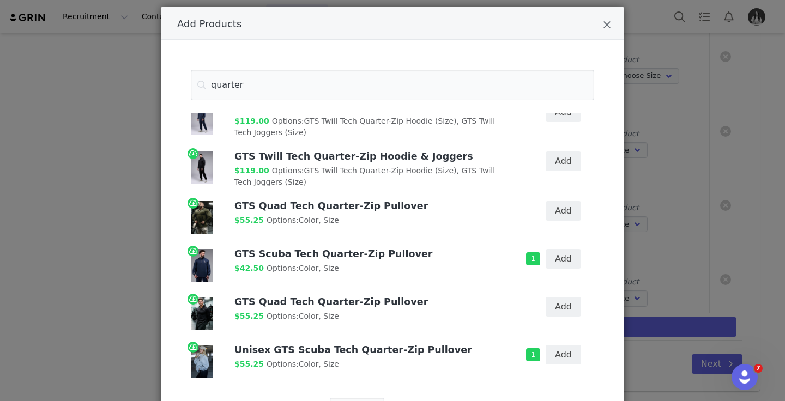
scroll to position [0, 0]
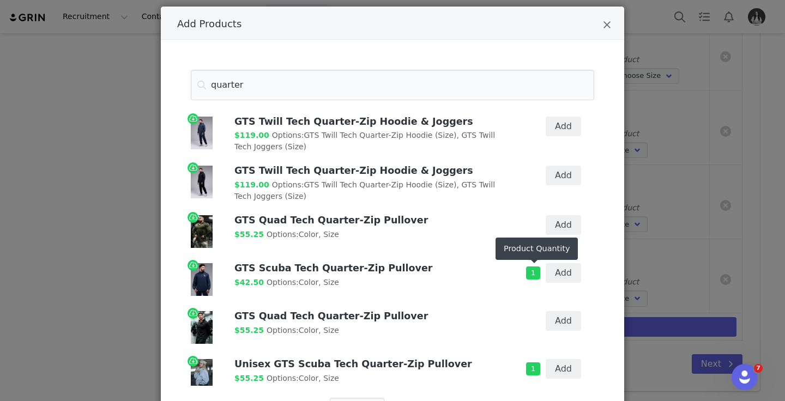
click at [532, 271] on span "1" at bounding box center [533, 273] width 14 height 13
click at [551, 273] on button "Add" at bounding box center [563, 273] width 35 height 20
drag, startPoint x: 543, startPoint y: 276, endPoint x: 534, endPoint y: 274, distance: 9.7
click at [539, 276] on div "2 Add" at bounding box center [554, 273] width 54 height 20
click at [534, 274] on span "2" at bounding box center [533, 273] width 14 height 13
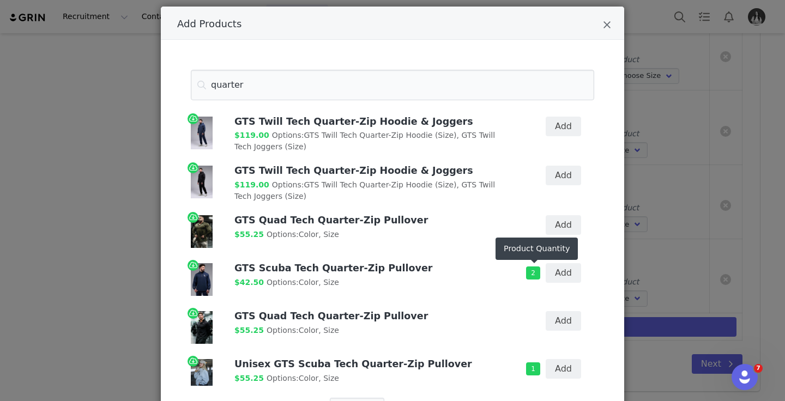
click at [534, 274] on span "2" at bounding box center [533, 273] width 14 height 13
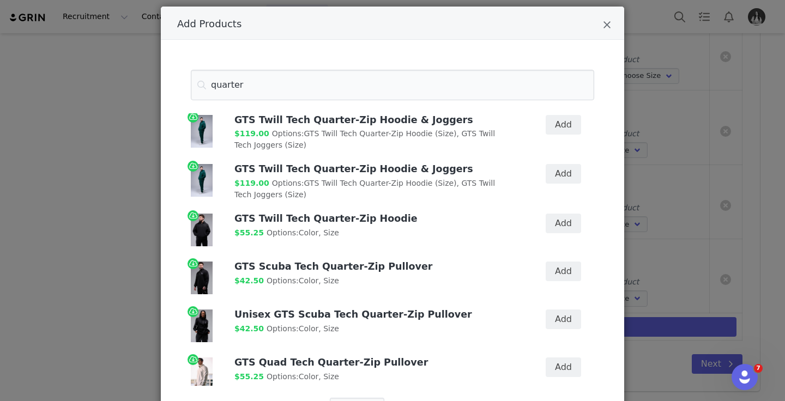
scroll to position [716, 0]
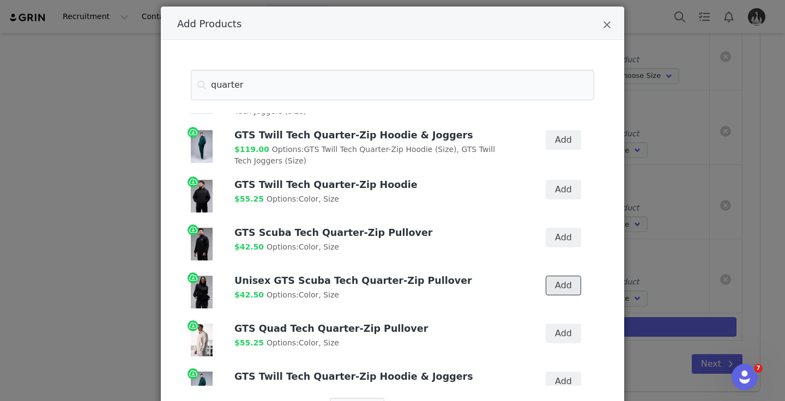
click at [555, 282] on button "Add" at bounding box center [563, 286] width 35 height 20
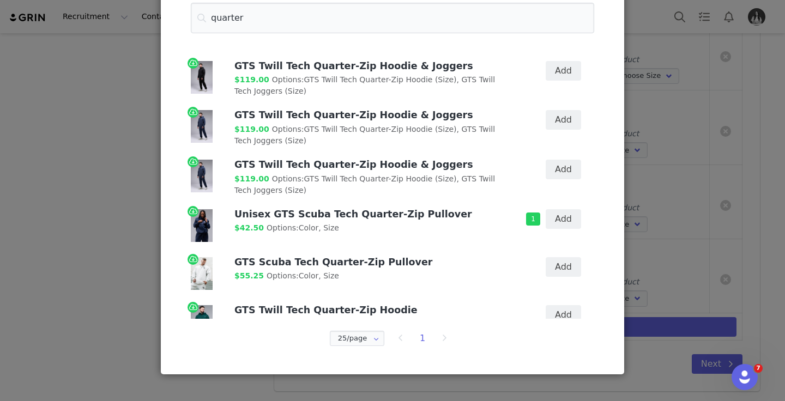
scroll to position [330, 0]
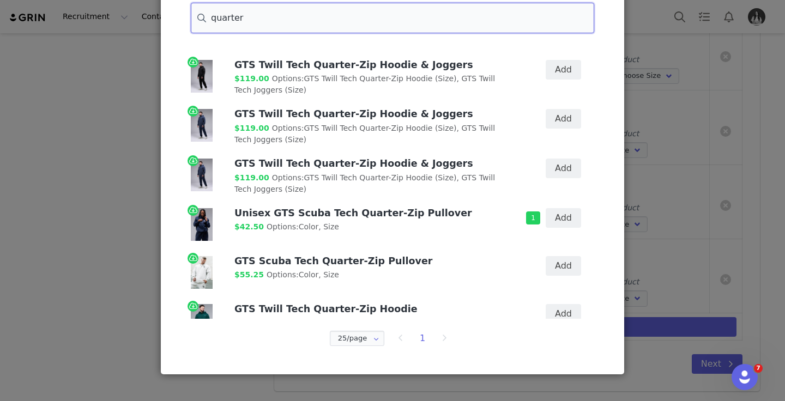
click at [357, 20] on input "quarter" at bounding box center [392, 18] width 403 height 31
click at [358, 20] on input "quarter" at bounding box center [392, 18] width 403 height 31
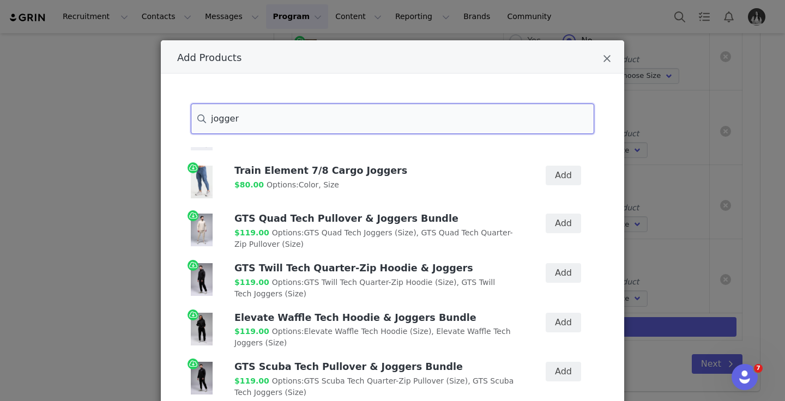
scroll to position [273, 0]
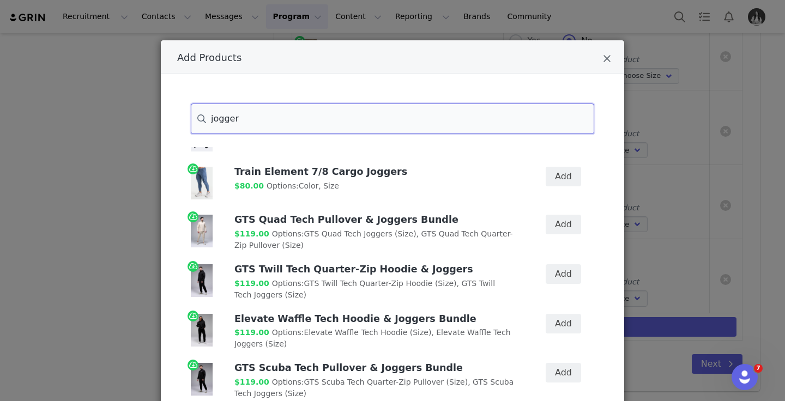
click at [209, 119] on input "jogger" at bounding box center [392, 119] width 403 height 31
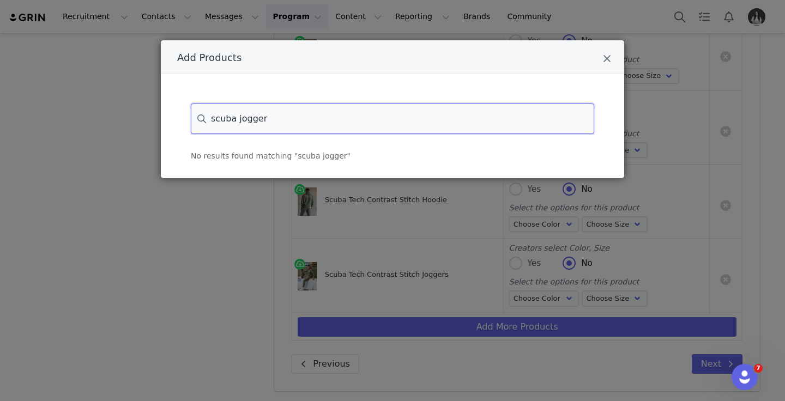
drag, startPoint x: 236, startPoint y: 120, endPoint x: 200, endPoint y: 121, distance: 36.0
click at [200, 121] on input "scuba jogger" at bounding box center [392, 119] width 403 height 31
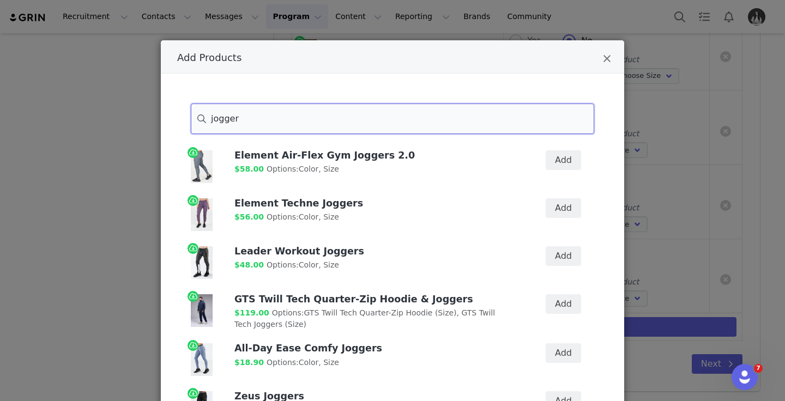
click at [278, 129] on input "jogger" at bounding box center [392, 119] width 403 height 31
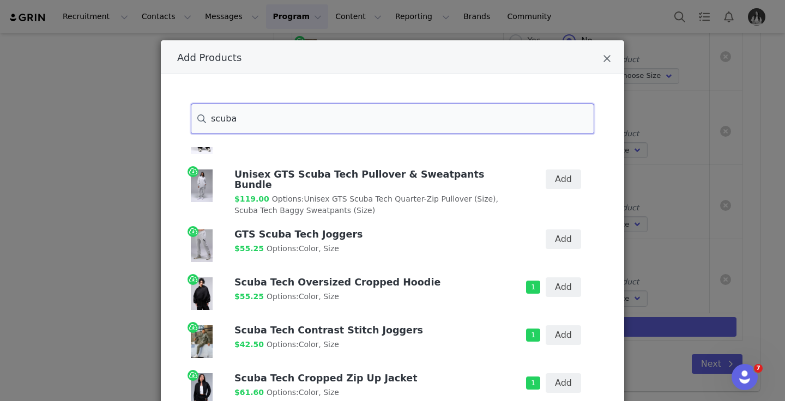
scroll to position [281, 0]
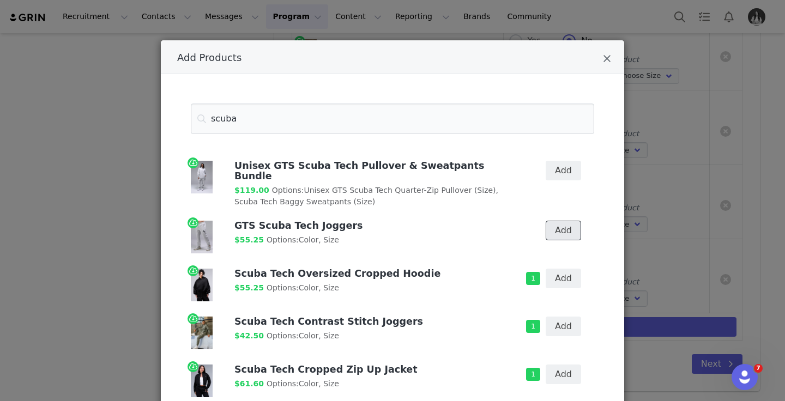
click at [563, 222] on button "Add" at bounding box center [563, 231] width 35 height 20
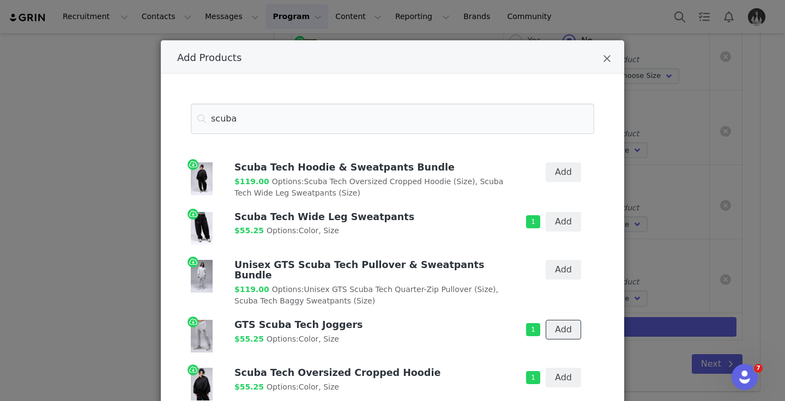
scroll to position [181, 0]
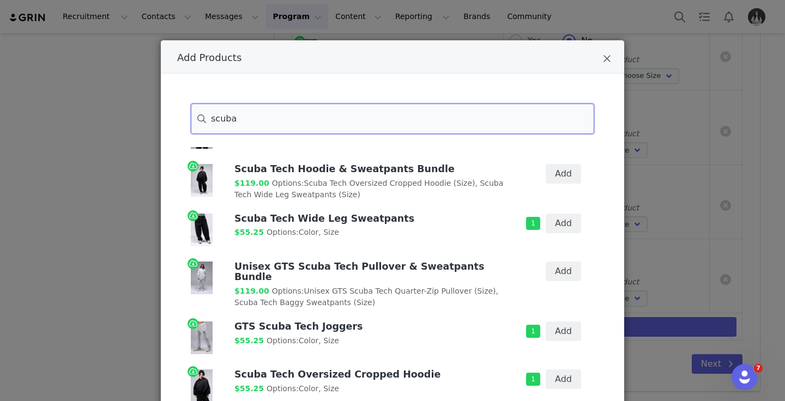
click at [231, 113] on input "scuba" at bounding box center [392, 119] width 403 height 31
click at [231, 112] on input "scuba" at bounding box center [392, 119] width 403 height 31
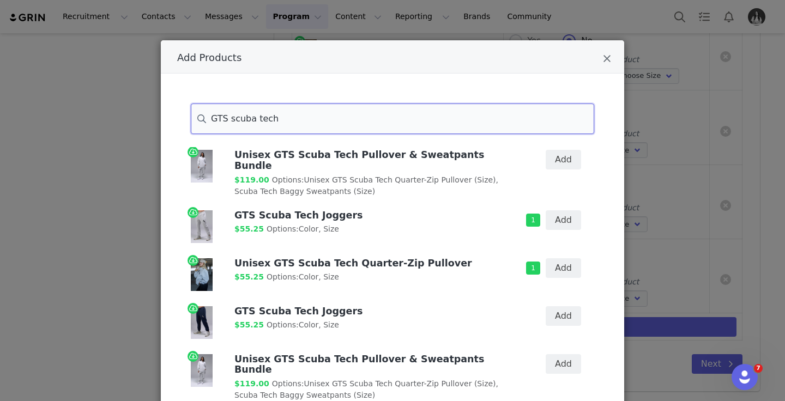
scroll to position [102, 0]
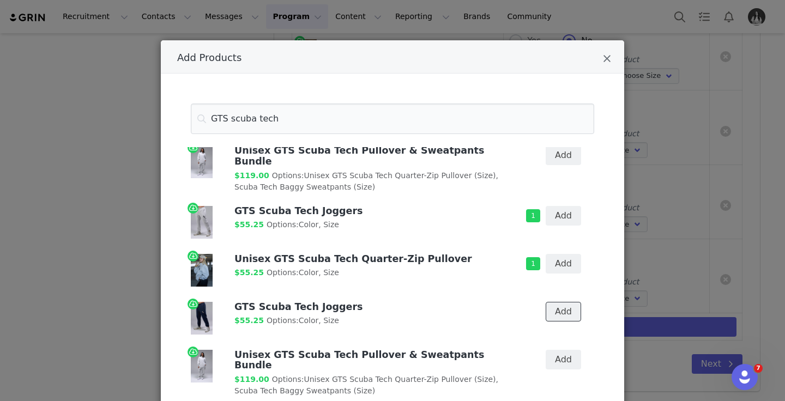
drag, startPoint x: 560, startPoint y: 305, endPoint x: 491, endPoint y: 309, distance: 69.3
click at [560, 305] on button "Add" at bounding box center [563, 312] width 35 height 20
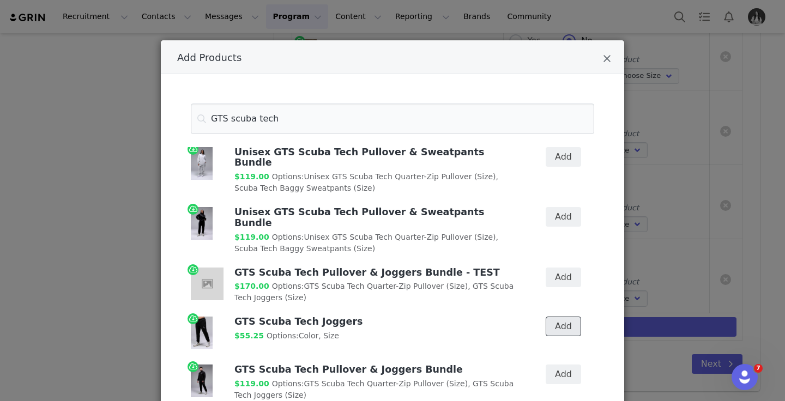
click at [571, 317] on button "Add" at bounding box center [563, 327] width 35 height 20
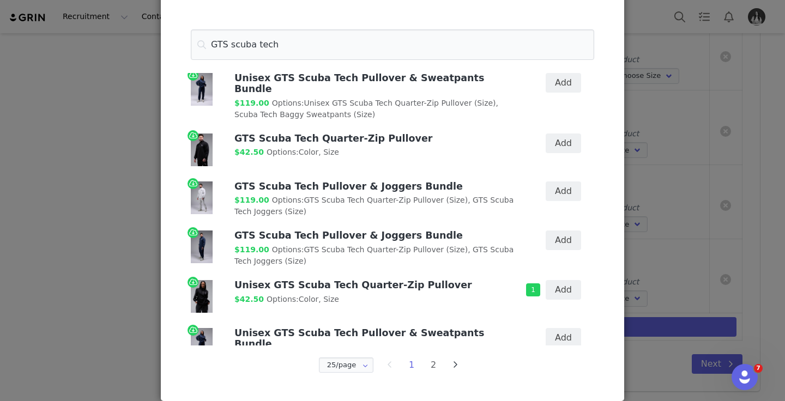
scroll to position [98, 0]
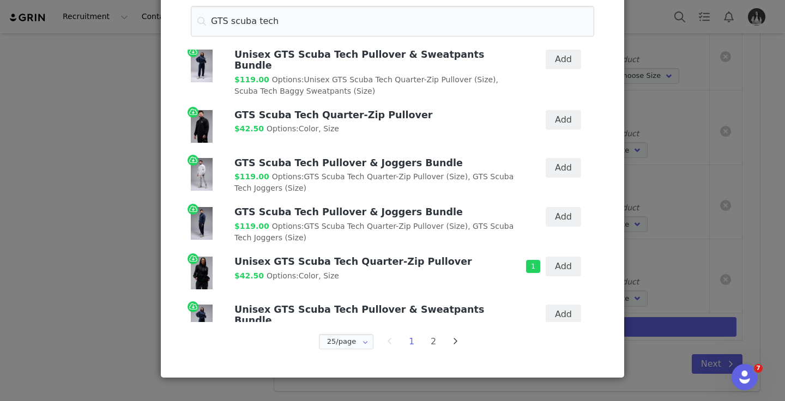
click at [429, 339] on li "2" at bounding box center [433, 341] width 16 height 15
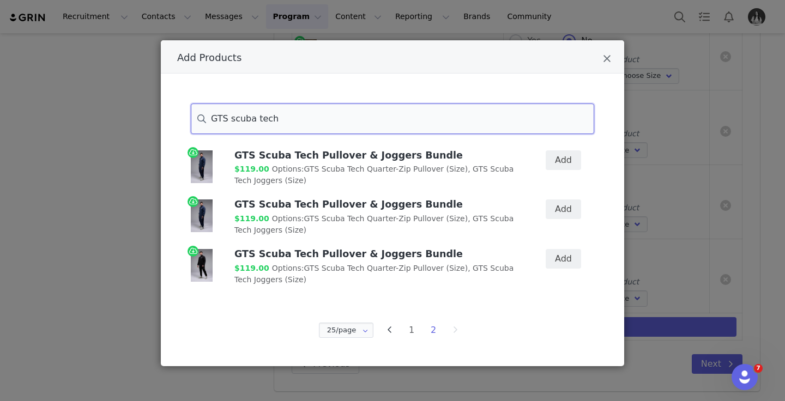
click at [353, 118] on input "GTS scuba tech" at bounding box center [392, 119] width 403 height 31
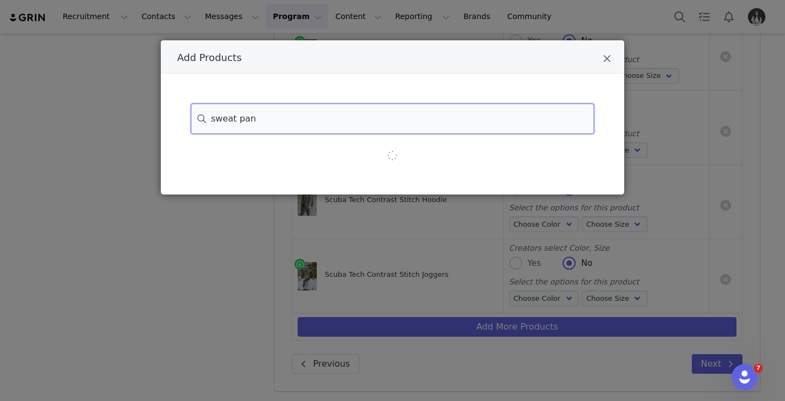
type input "sweat pant"
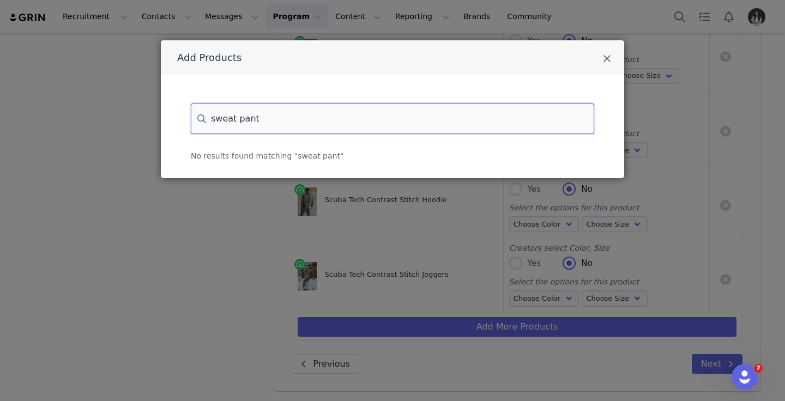
click at [363, 111] on input "sweat pant" at bounding box center [392, 119] width 403 height 31
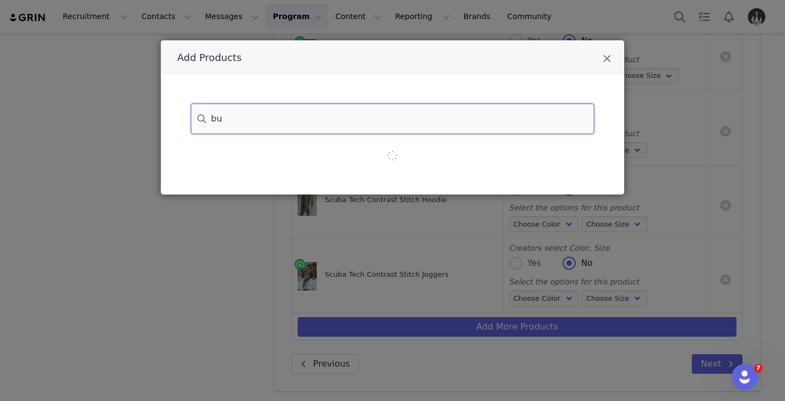
type input "b"
type input "t"
type input "n"
type input "button through"
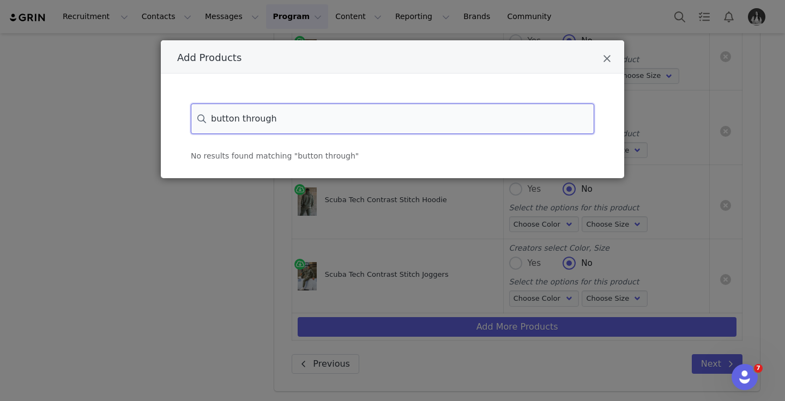
drag, startPoint x: 499, startPoint y: 113, endPoint x: 238, endPoint y: 86, distance: 263.1
click at [234, 87] on div "button through No results found matching "button through"" at bounding box center [392, 126] width 463 height 105
click at [241, 120] on input "button through" at bounding box center [392, 119] width 403 height 31
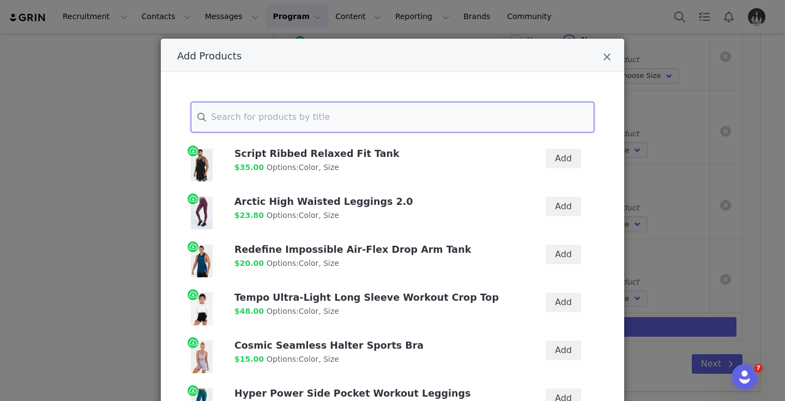
scroll to position [3, 0]
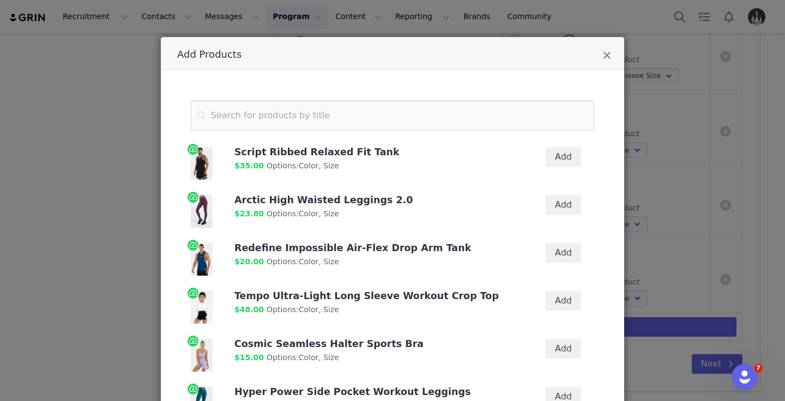
drag, startPoint x: 609, startPoint y: 58, endPoint x: 594, endPoint y: 115, distance: 59.1
click at [609, 58] on icon "Close" at bounding box center [607, 55] width 8 height 11
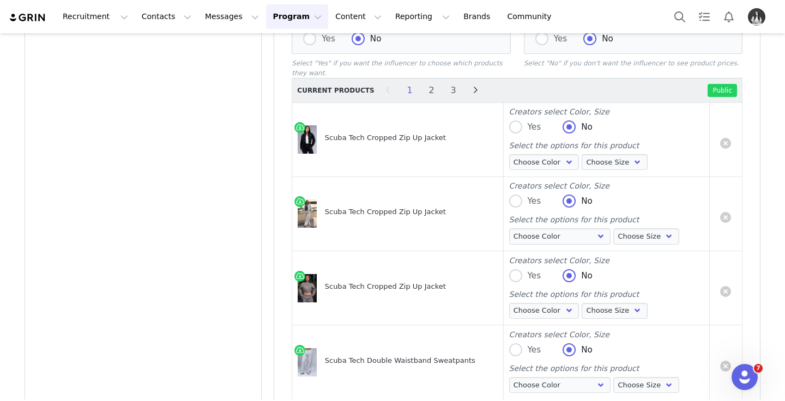
scroll to position [170, 0]
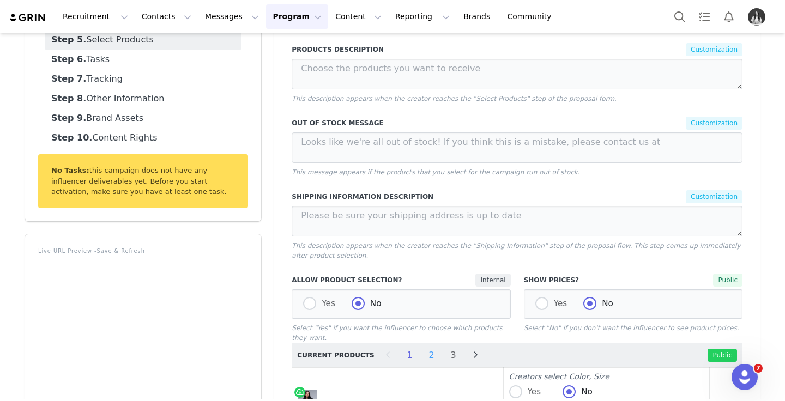
click at [426, 354] on li "2" at bounding box center [432, 355] width 16 height 15
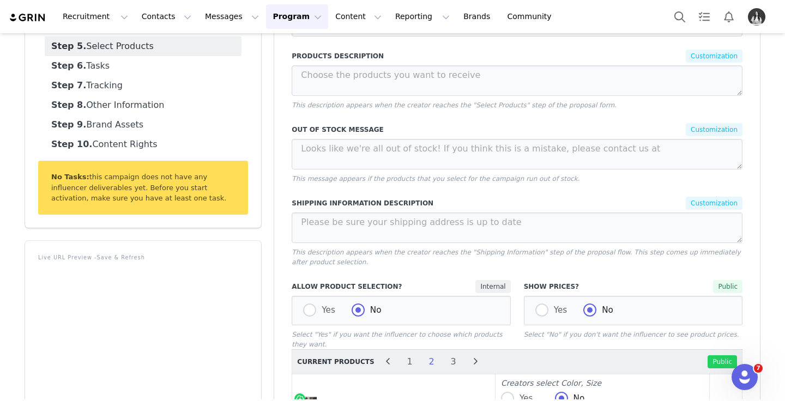
scroll to position [166, 0]
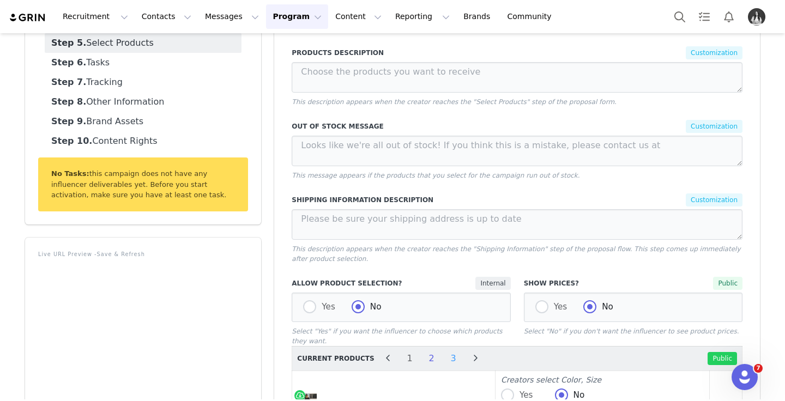
click at [448, 356] on li "3" at bounding box center [453, 358] width 16 height 15
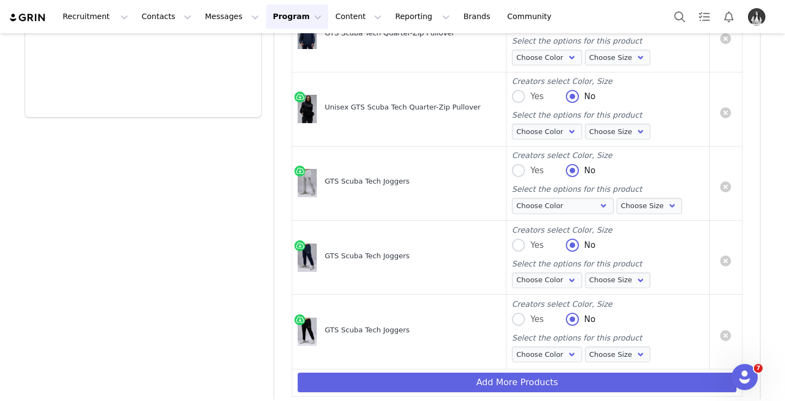
scroll to position [819, 0]
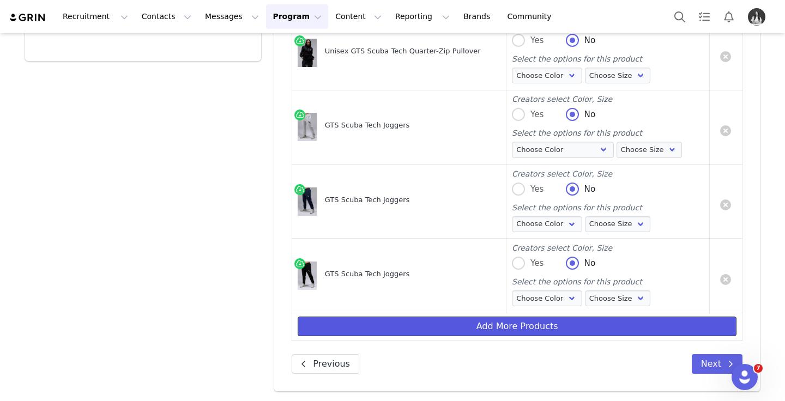
click at [461, 328] on button "Add More Products" at bounding box center [517, 327] width 439 height 20
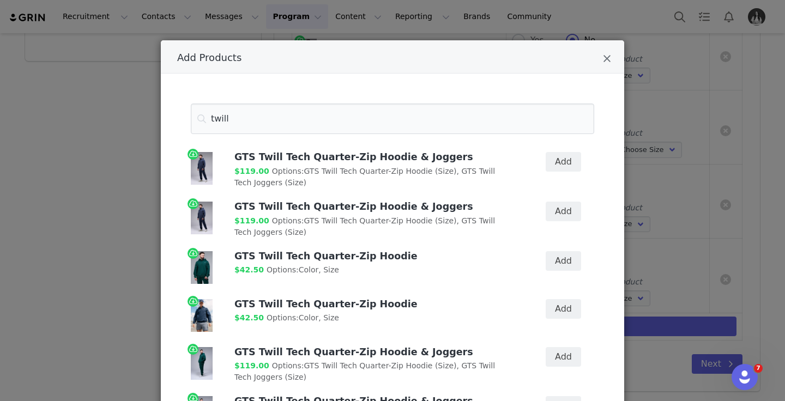
scroll to position [204, 0]
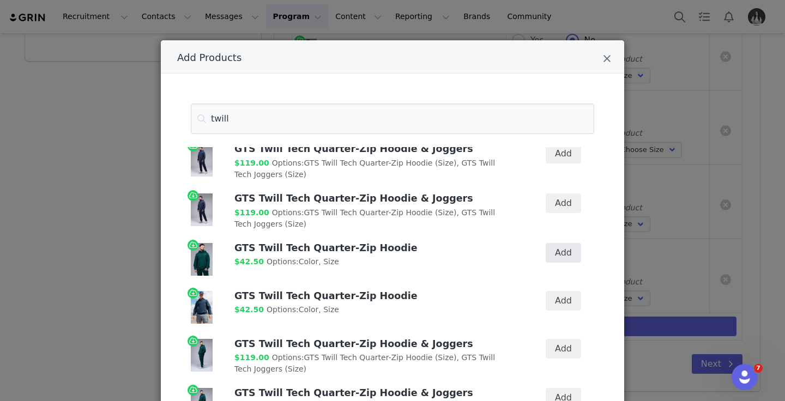
type input "twill"
click at [564, 249] on button "Add" at bounding box center [563, 253] width 35 height 20
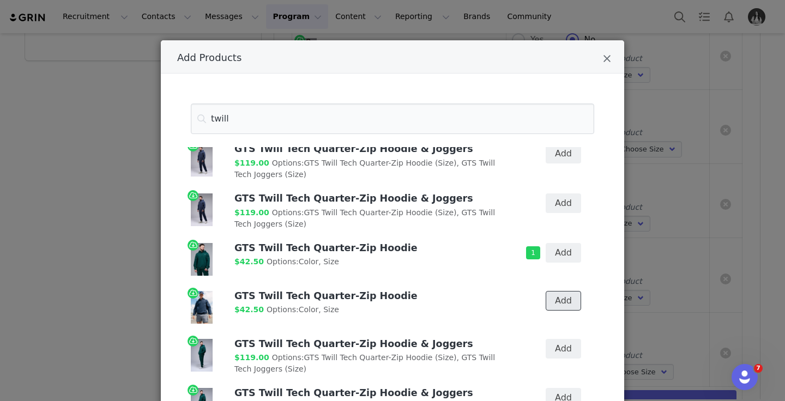
click at [567, 297] on button "Add" at bounding box center [563, 301] width 35 height 20
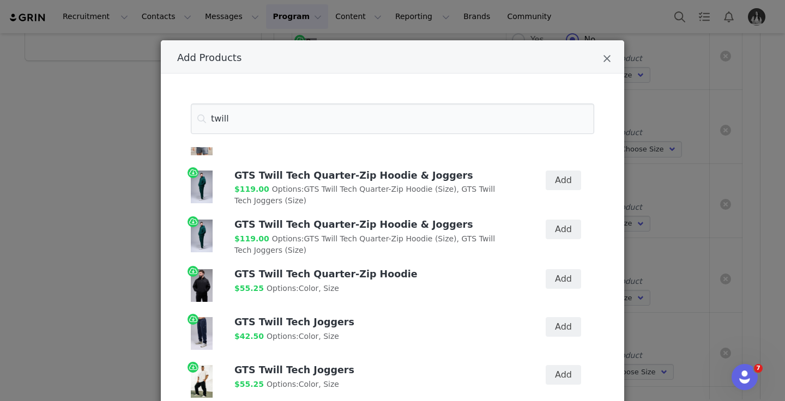
scroll to position [373, 0]
click at [549, 282] on button "Add" at bounding box center [563, 279] width 35 height 20
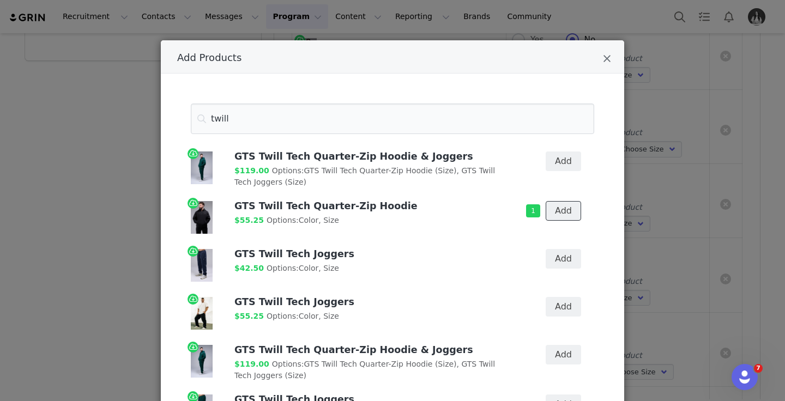
scroll to position [449, 0]
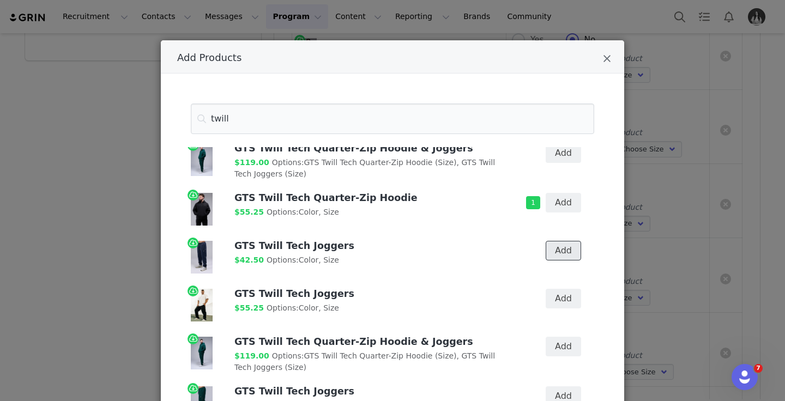
click at [570, 249] on button "Add" at bounding box center [563, 251] width 35 height 20
click at [577, 302] on button "Add" at bounding box center [563, 299] width 35 height 20
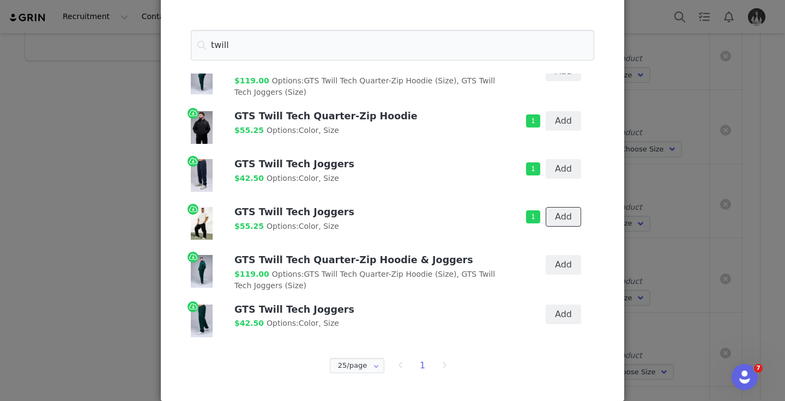
scroll to position [76, 0]
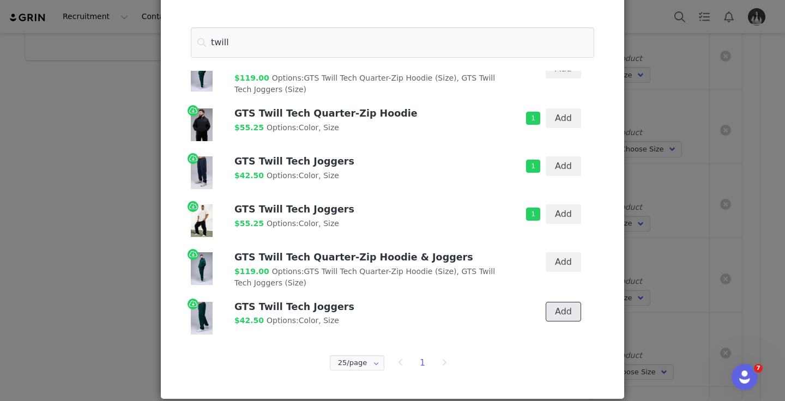
click at [564, 309] on button "Add" at bounding box center [563, 312] width 35 height 20
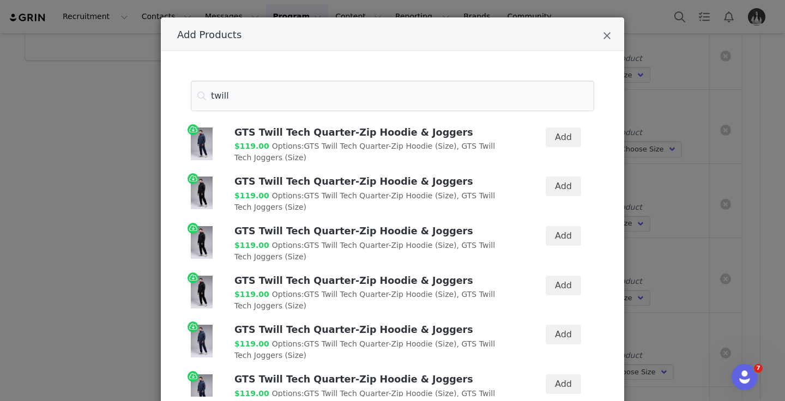
scroll to position [0, 0]
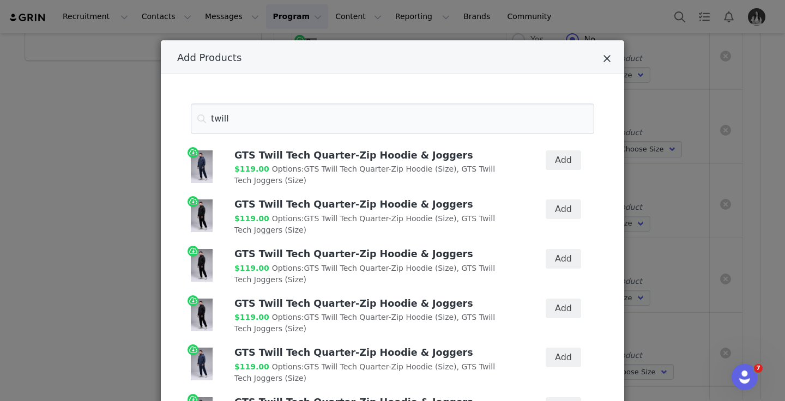
click at [606, 63] on icon "Close" at bounding box center [607, 58] width 8 height 11
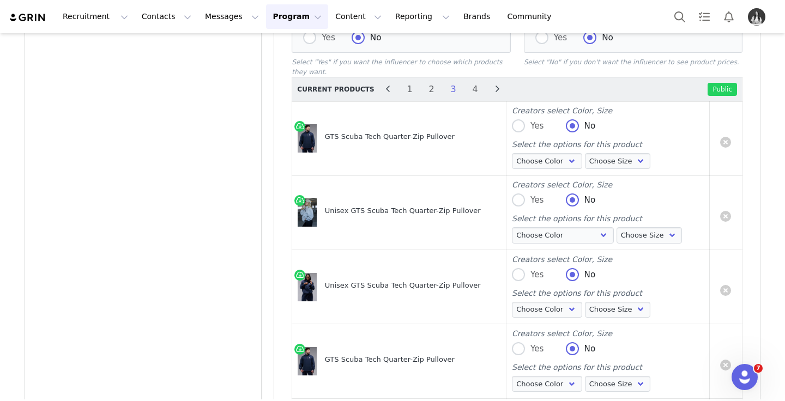
scroll to position [265, 0]
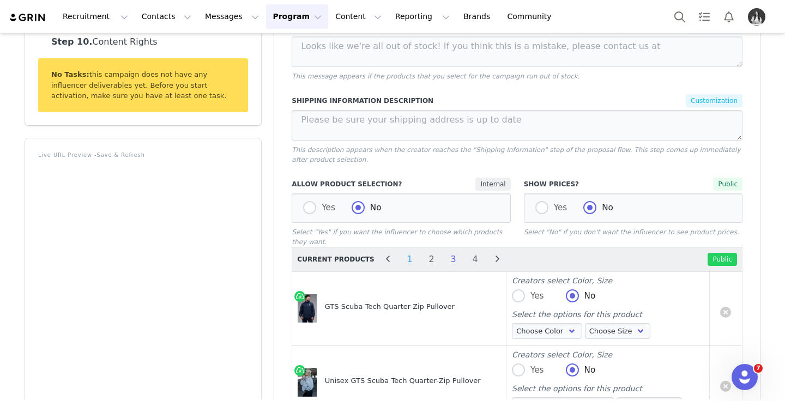
click at [402, 264] on li "1" at bounding box center [410, 259] width 16 height 15
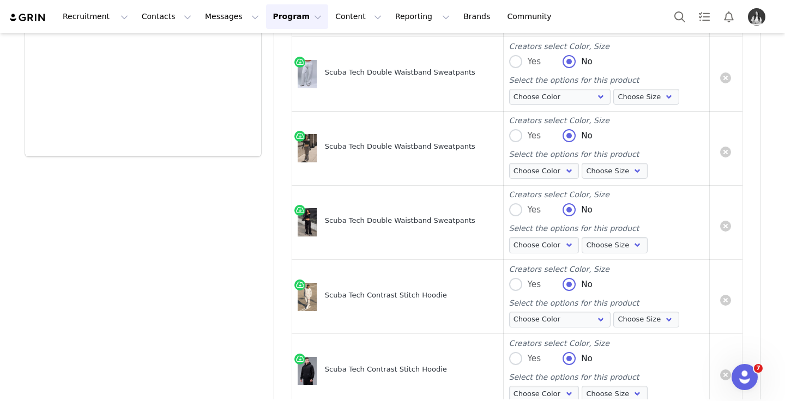
scroll to position [967, 0]
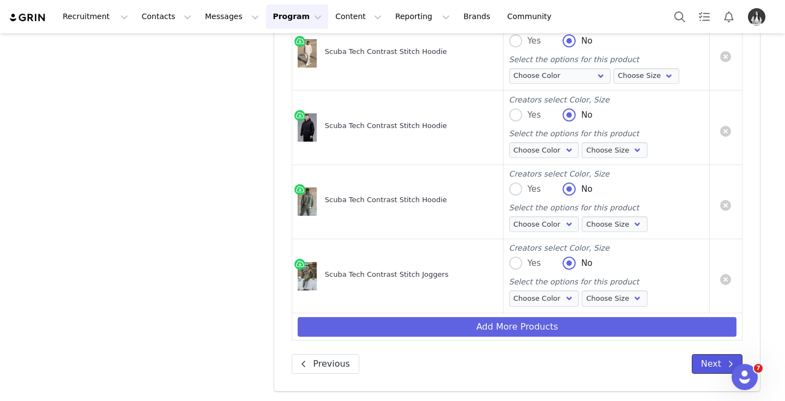
click at [720, 369] on button "Next" at bounding box center [717, 364] width 51 height 20
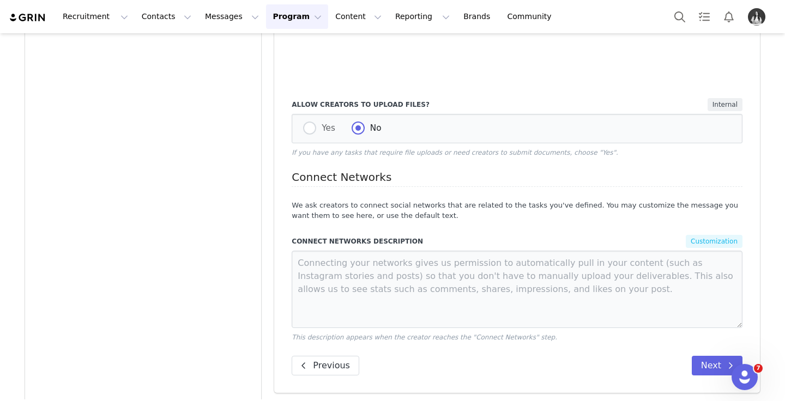
scroll to position [488, 0]
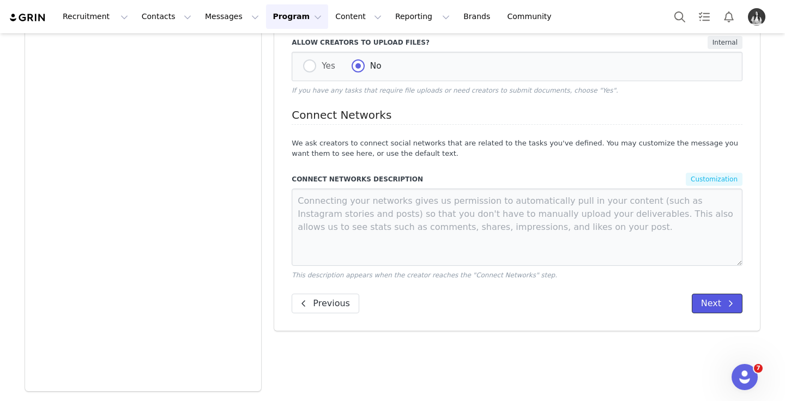
click at [714, 300] on button "Next" at bounding box center [717, 304] width 51 height 20
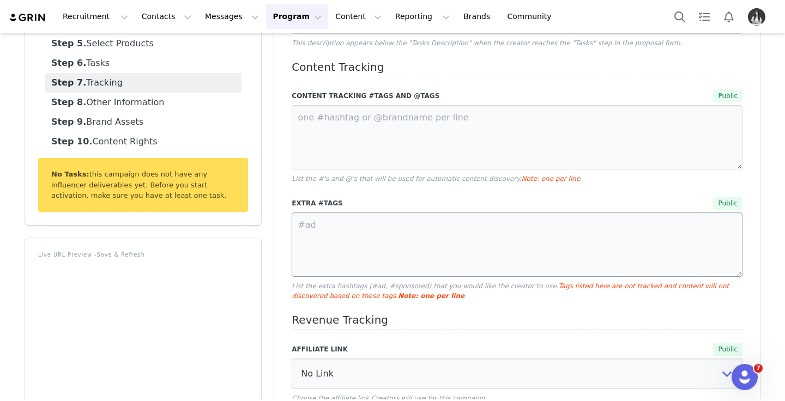
scroll to position [194, 0]
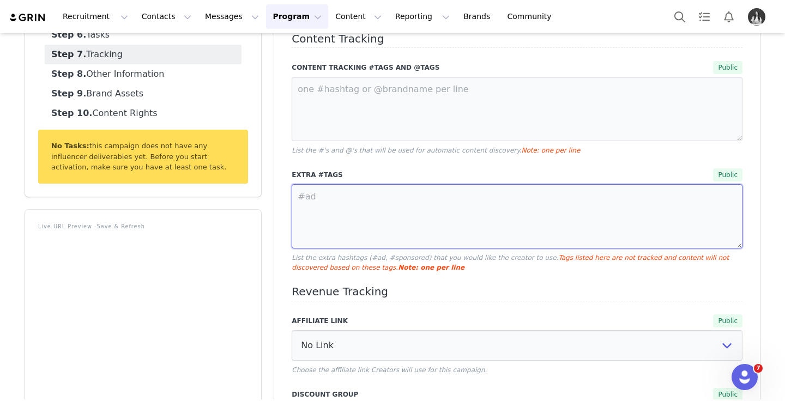
click at [530, 229] on textarea at bounding box center [517, 216] width 451 height 64
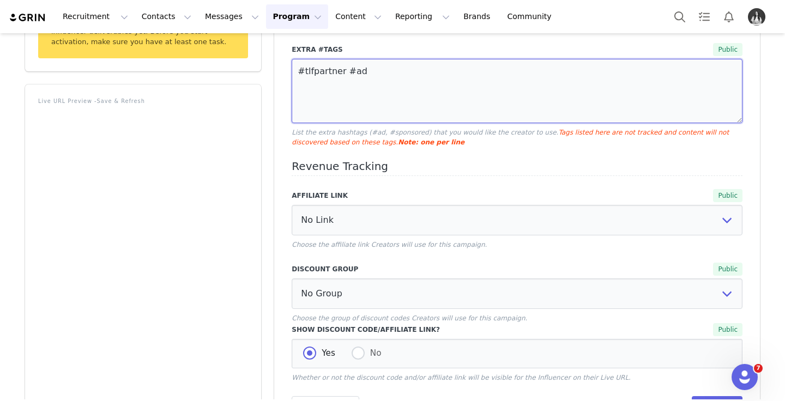
scroll to position [488, 0]
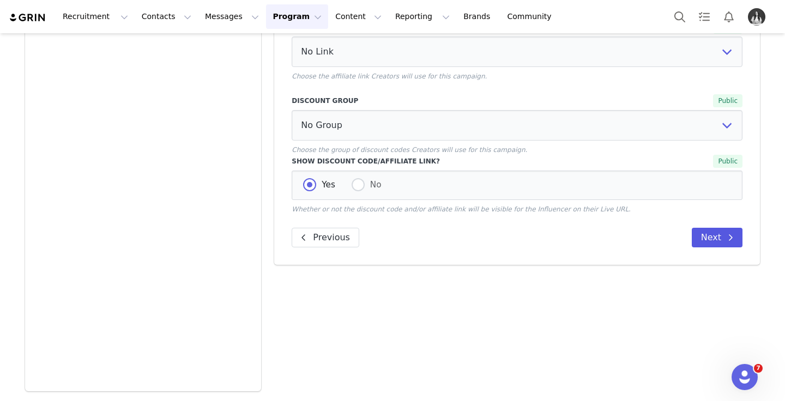
type textarea "#tlfpartner #ad"
click at [703, 236] on button "Next" at bounding box center [717, 238] width 51 height 20
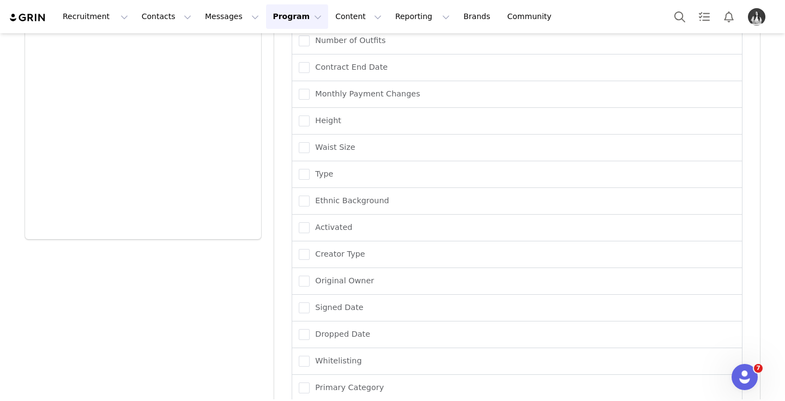
scroll to position [738, 0]
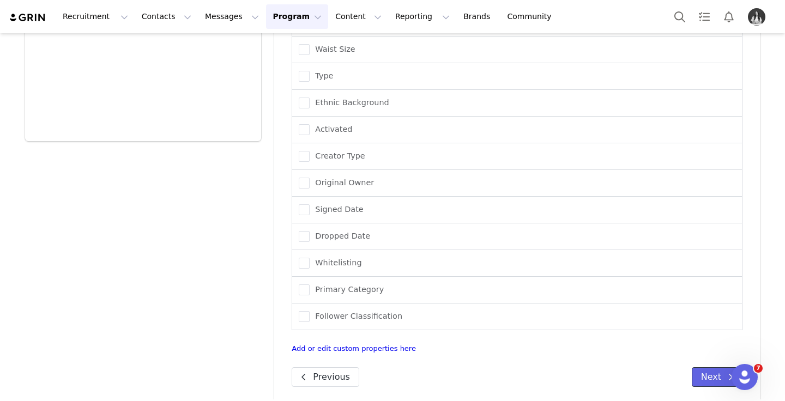
click at [718, 367] on button "Next" at bounding box center [717, 377] width 51 height 20
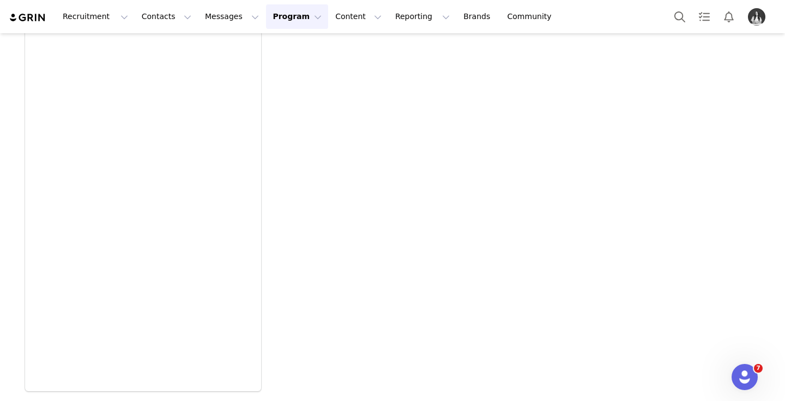
scroll to position [0, 0]
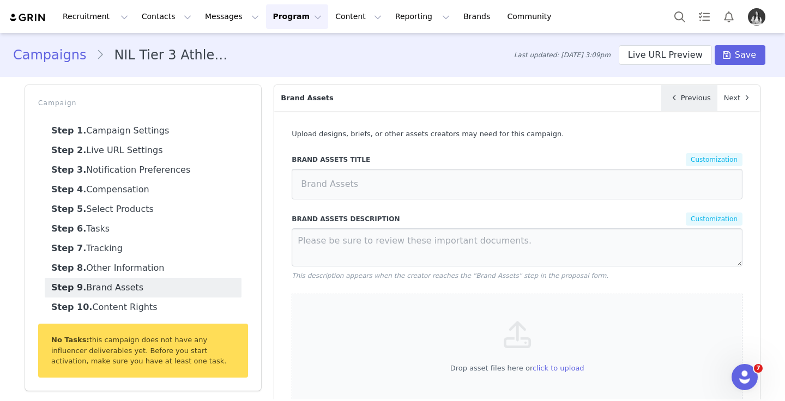
click at [698, 88] on link "Previous" at bounding box center [689, 98] width 56 height 26
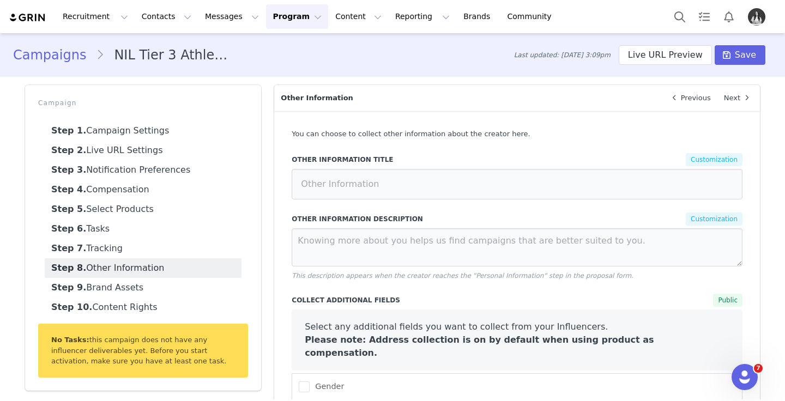
scroll to position [738, 0]
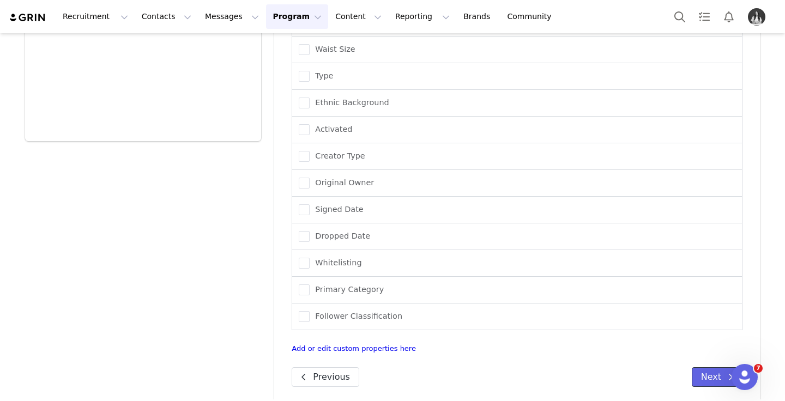
click at [695, 368] on button "Next" at bounding box center [717, 377] width 51 height 20
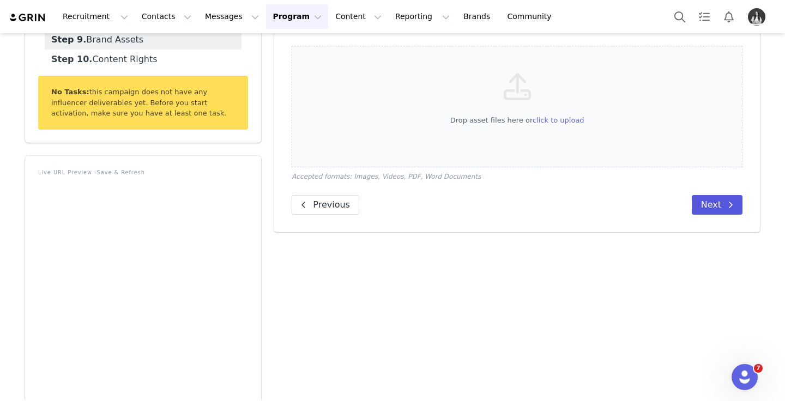
scroll to position [251, 0]
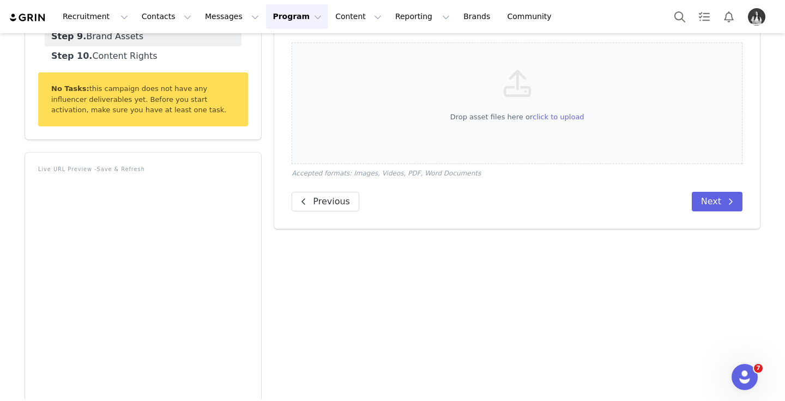
click at [708, 190] on div "Brand Assets Upload designs, briefs, or other assets creators may need for this…" at bounding box center [517, 44] width 486 height 369
click at [713, 198] on button "Next" at bounding box center [717, 202] width 51 height 20
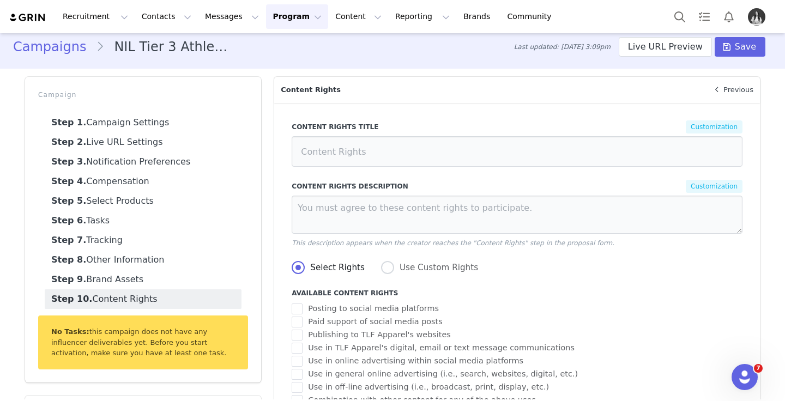
scroll to position [0, 0]
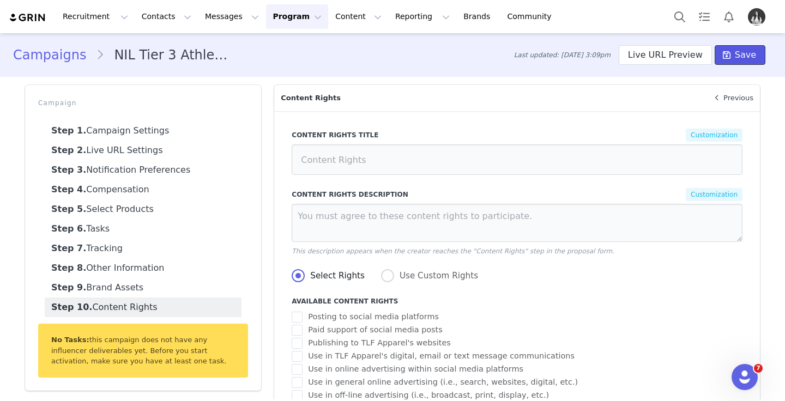
click at [750, 61] on span "Save" at bounding box center [745, 55] width 21 height 13
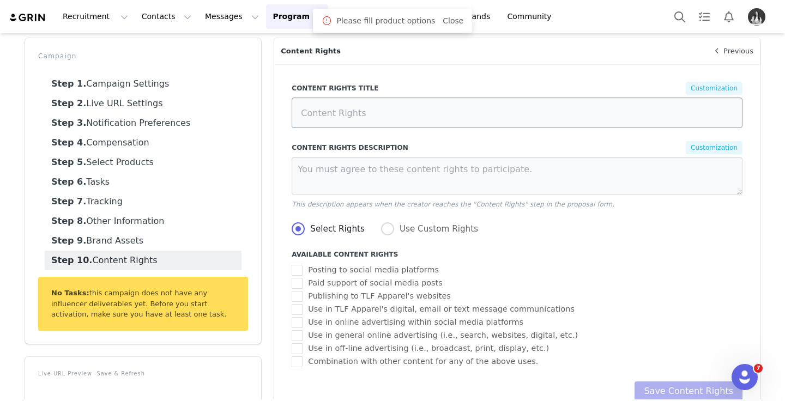
scroll to position [1, 0]
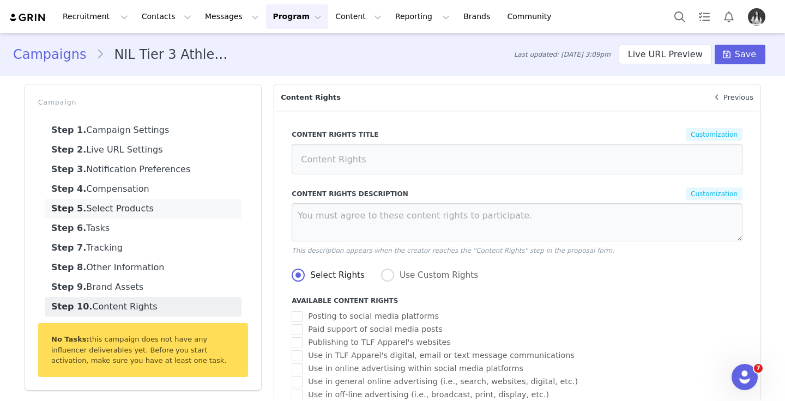
click at [181, 208] on link "Step 5. Select Products" at bounding box center [143, 209] width 197 height 20
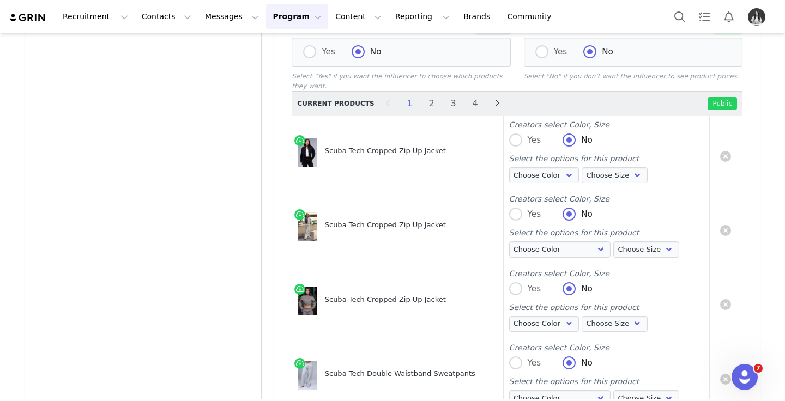
scroll to position [428, 0]
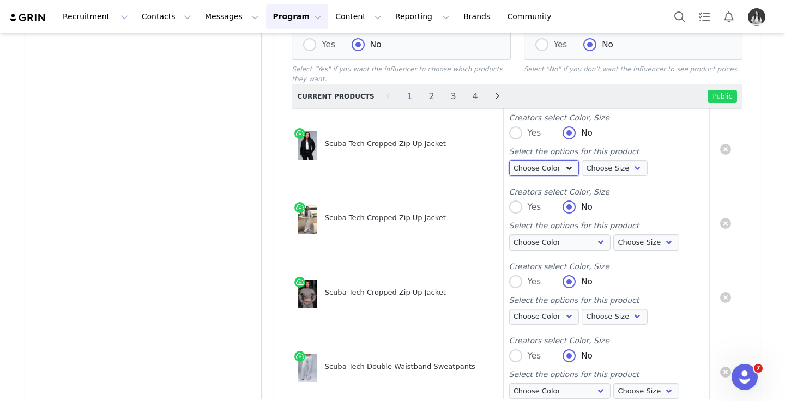
click at [562, 169] on select "Choose Color Black" at bounding box center [544, 168] width 70 height 16
select select "26874845"
click at [515, 161] on select "Choose Color Black" at bounding box center [544, 168] width 70 height 16
click at [594, 165] on select "Choose Size XS S M L XL" at bounding box center [615, 168] width 66 height 16
select select "26874846"
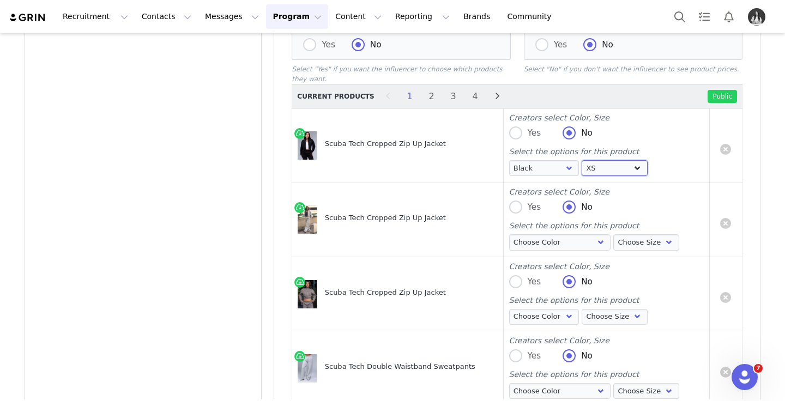
click at [585, 161] on select "Choose Size XS S M L XL" at bounding box center [615, 168] width 66 height 16
click at [299, 143] on img at bounding box center [307, 145] width 19 height 28
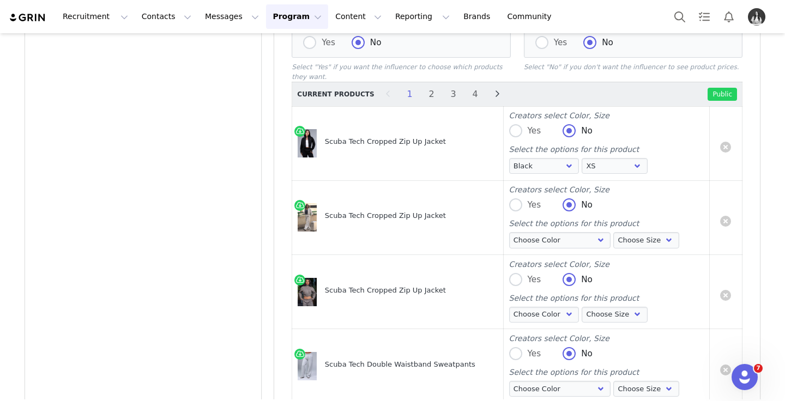
scroll to position [443, 0]
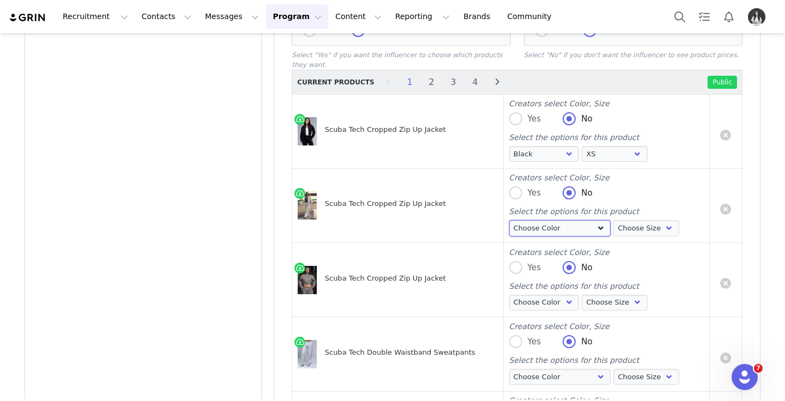
click at [533, 232] on select "Choose Color Light [PERSON_NAME]" at bounding box center [560, 228] width 102 height 16
select select "26874881"
click at [515, 221] on select "Choose Color Light [PERSON_NAME]" at bounding box center [560, 228] width 102 height 16
click at [613, 231] on select "Choose Size XS S M L XL" at bounding box center [646, 228] width 66 height 16
select select "26874882"
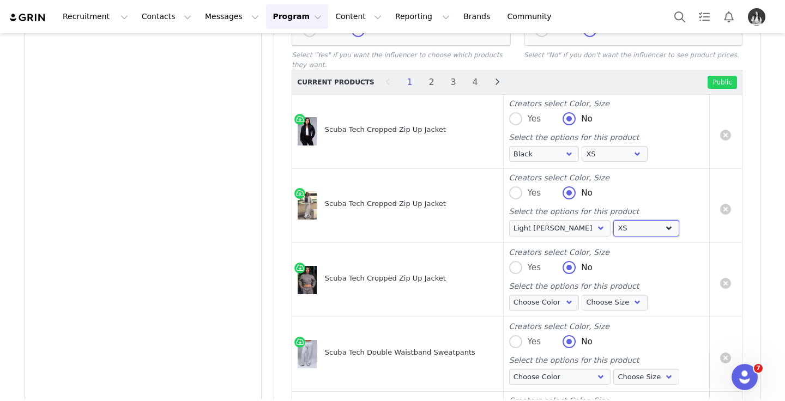
click at [613, 221] on select "Choose Size XS S M L XL" at bounding box center [646, 228] width 66 height 16
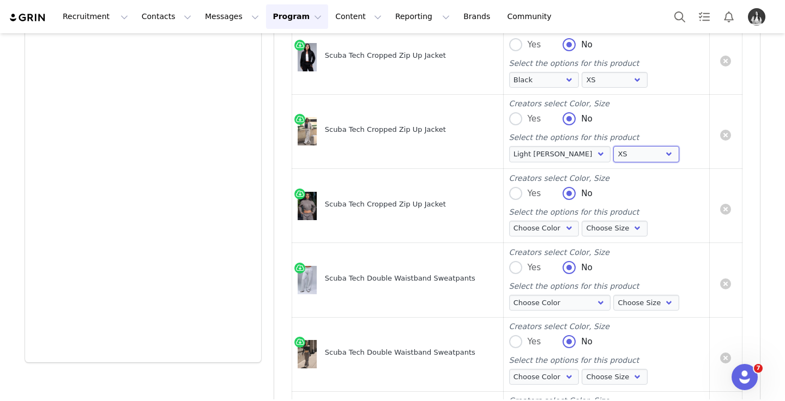
scroll to position [524, 0]
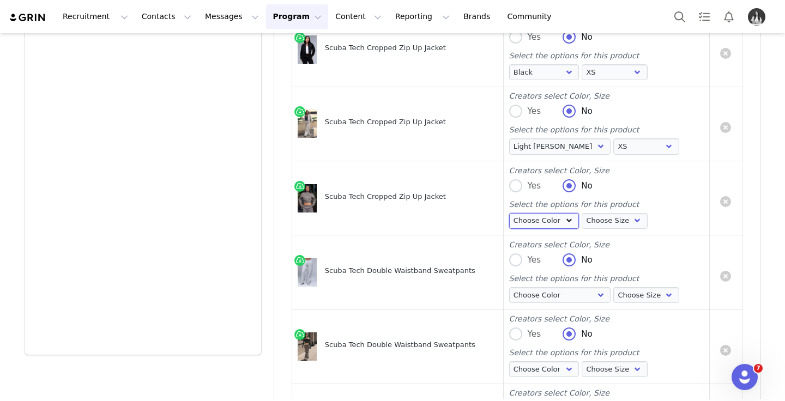
click at [566, 224] on select "Choose Color Falcon" at bounding box center [544, 221] width 70 height 16
select select "26874867"
click at [515, 213] on select "Choose Color Falcon" at bounding box center [544, 221] width 70 height 16
click at [602, 221] on select "Choose Size XS S M L XL" at bounding box center [615, 221] width 66 height 16
select select "26874868"
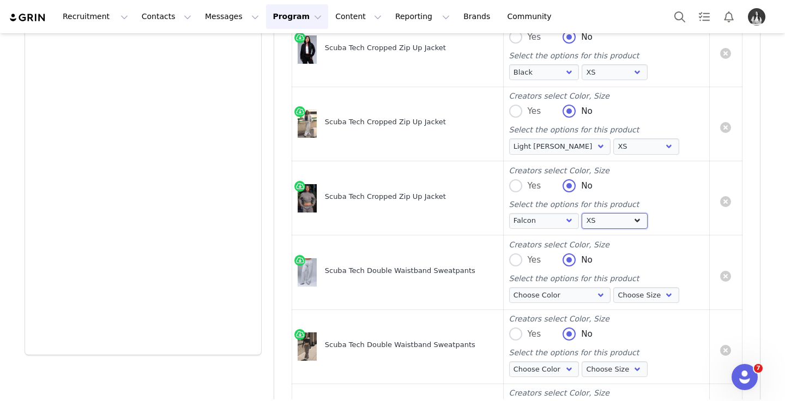
click at [582, 213] on select "Choose Size XS S M L XL" at bounding box center [615, 221] width 66 height 16
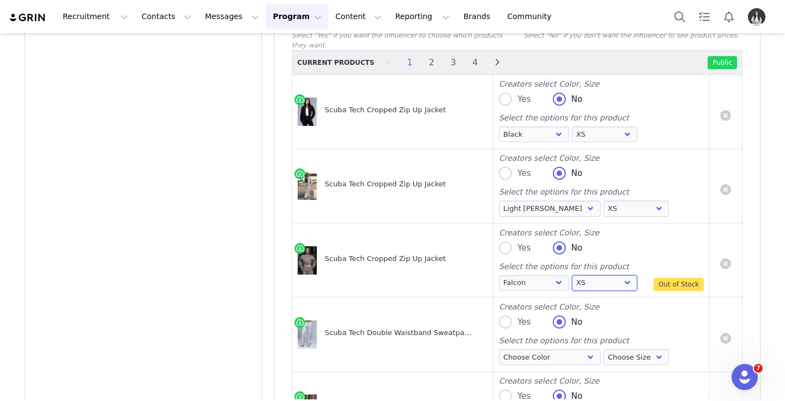
scroll to position [584, 0]
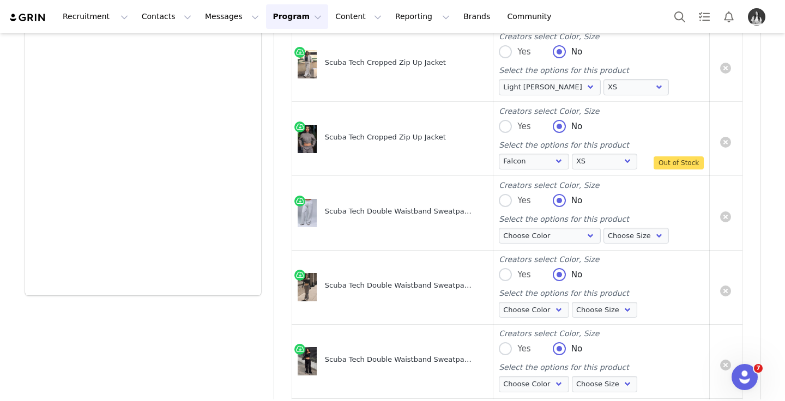
click at [516, 227] on div "Select the options for this product Choose Color Light [PERSON_NAME] Choose Siz…" at bounding box center [601, 230] width 205 height 33
click at [518, 232] on select "Choose Color Light [PERSON_NAME]" at bounding box center [550, 236] width 102 height 16
select select "26874860"
click at [499, 228] on select "Choose Color Light [PERSON_NAME]" at bounding box center [550, 236] width 102 height 16
click at [636, 235] on select "Choose Size XS S M L XL" at bounding box center [636, 236] width 66 height 16
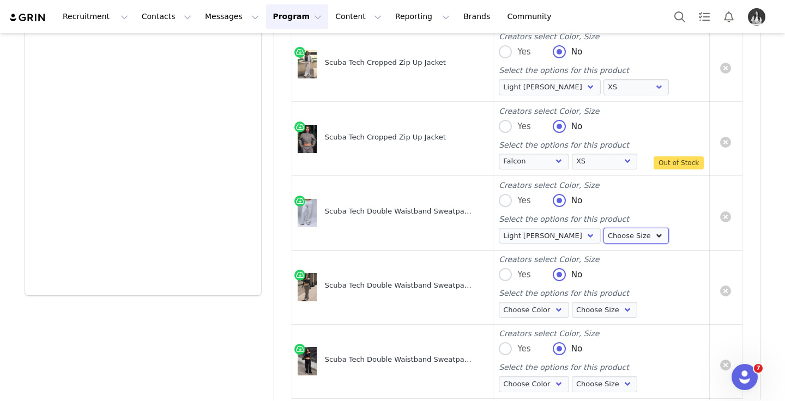
select select "26874861"
click at [603, 228] on select "Choose Size XS S M L XL" at bounding box center [636, 236] width 66 height 16
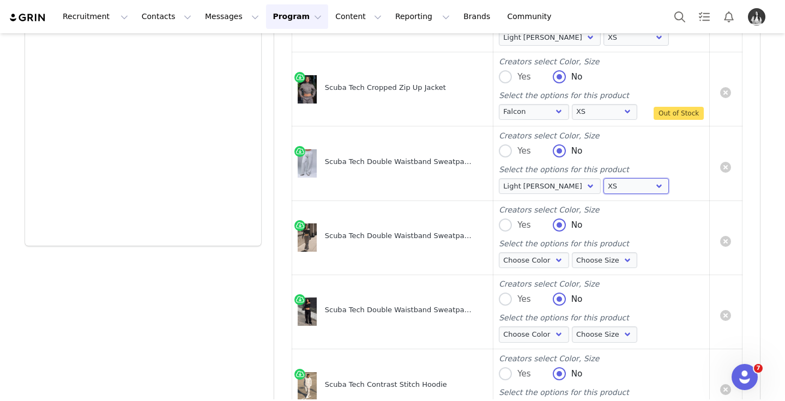
scroll to position [640, 0]
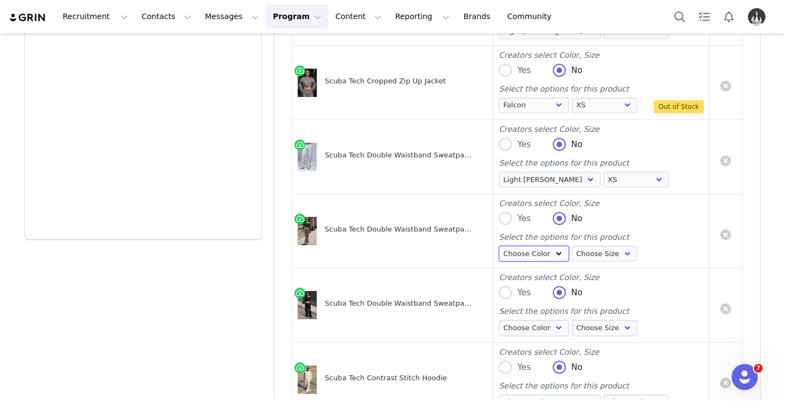
click at [552, 250] on select "Choose Color Falcon" at bounding box center [534, 254] width 70 height 16
select select "26874902"
click at [499, 246] on select "Choose Color Falcon" at bounding box center [534, 254] width 70 height 16
click at [564, 262] on div "Choose Color Falcon Choose Size XS S M L XL" at bounding box center [569, 255] width 141 height 19
click at [578, 256] on select "Choose Size XS S M L XL" at bounding box center [605, 254] width 66 height 16
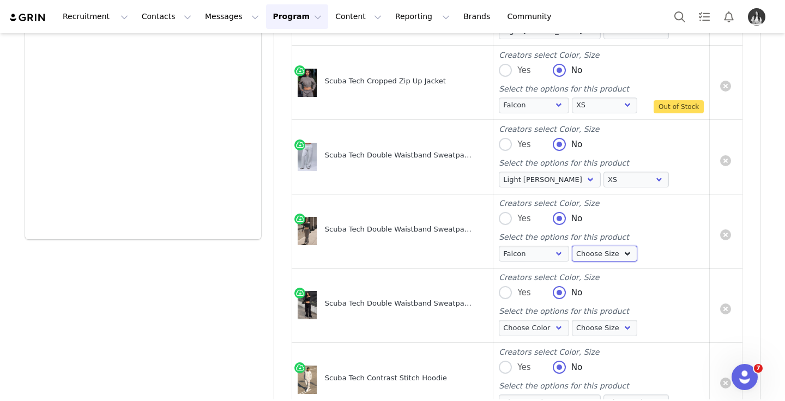
select select "26874903"
click at [572, 246] on select "Choose Size XS S M L XL" at bounding box center [605, 254] width 66 height 16
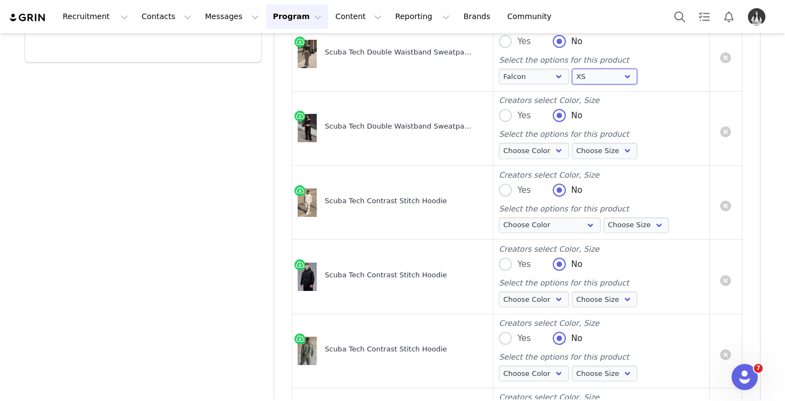
scroll to position [822, 0]
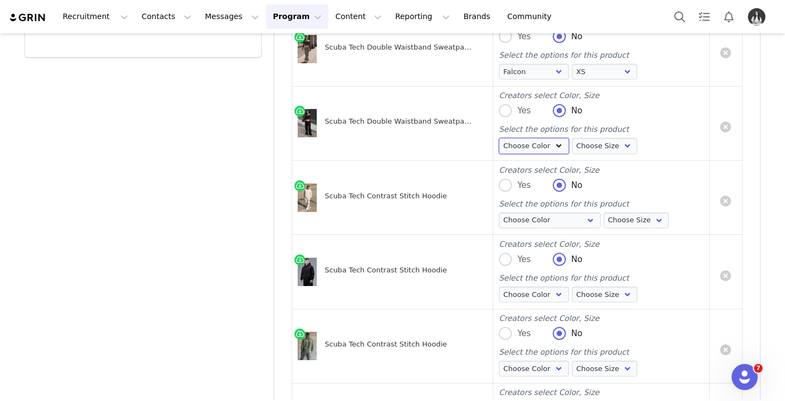
click at [536, 149] on select "Choose Color Black" at bounding box center [534, 146] width 70 height 16
select select "26874895"
click at [499, 138] on select "Choose Color Black" at bounding box center [534, 146] width 70 height 16
click at [599, 150] on select "Choose Size XS S M L XL" at bounding box center [605, 146] width 66 height 16
select select "26874896"
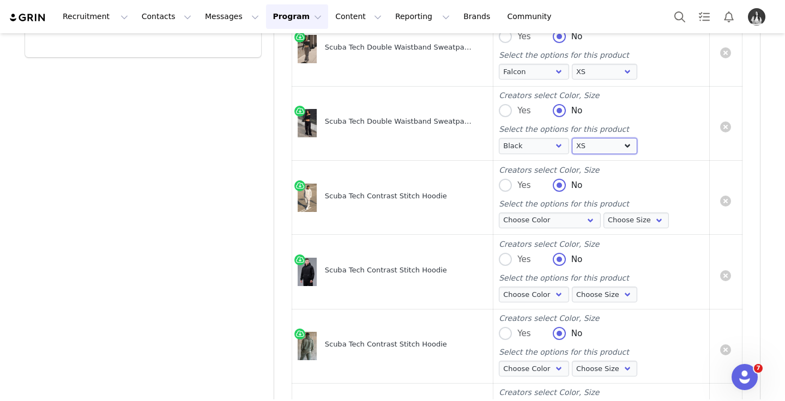
click at [572, 138] on select "Choose Size XS S M L XL" at bounding box center [605, 146] width 66 height 16
click at [541, 217] on select "Choose Color Light [PERSON_NAME]" at bounding box center [550, 221] width 102 height 16
select select "26817542"
click at [499, 213] on select "Choose Color Light [PERSON_NAME]" at bounding box center [550, 221] width 102 height 16
click at [603, 222] on select "Choose Size S M L XL 2XL 3XL" at bounding box center [636, 221] width 66 height 16
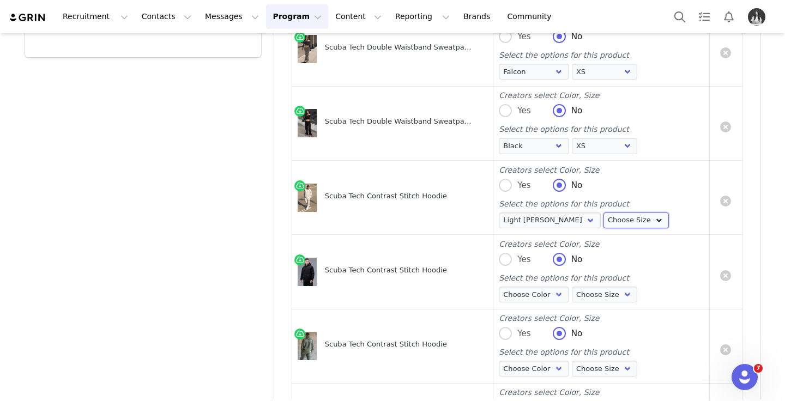
select select "26817543"
click at [603, 213] on select "Choose Size S M L XL 2XL 3XL" at bounding box center [636, 221] width 66 height 16
click at [540, 287] on select "Choose Color Black" at bounding box center [534, 295] width 70 height 16
select select "26817521"
click at [499, 287] on select "Choose Color Black" at bounding box center [534, 295] width 70 height 16
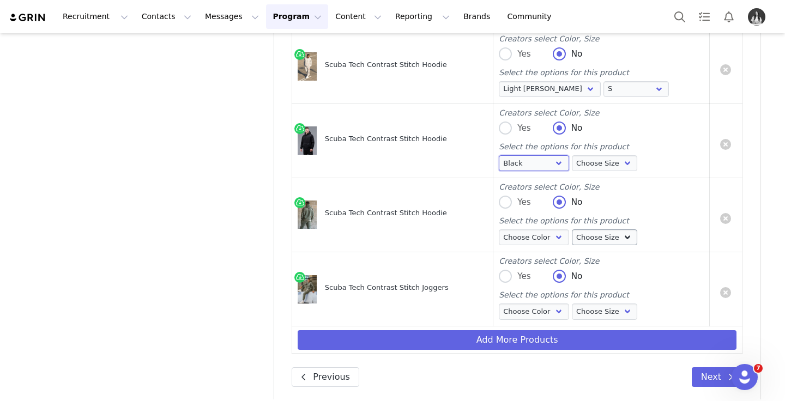
scroll to position [961, 0]
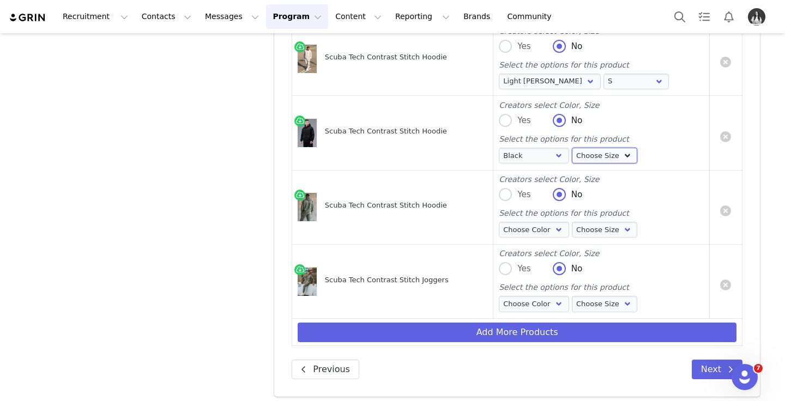
click at [598, 148] on select "Choose Size S M L XL 2XL 3XL" at bounding box center [605, 156] width 66 height 16
select select "26817522"
click at [572, 148] on select "Choose Size S M L XL 2XL 3XL" at bounding box center [605, 156] width 66 height 16
click at [526, 229] on select "Choose Color Sage" at bounding box center [534, 230] width 70 height 16
select select "26817528"
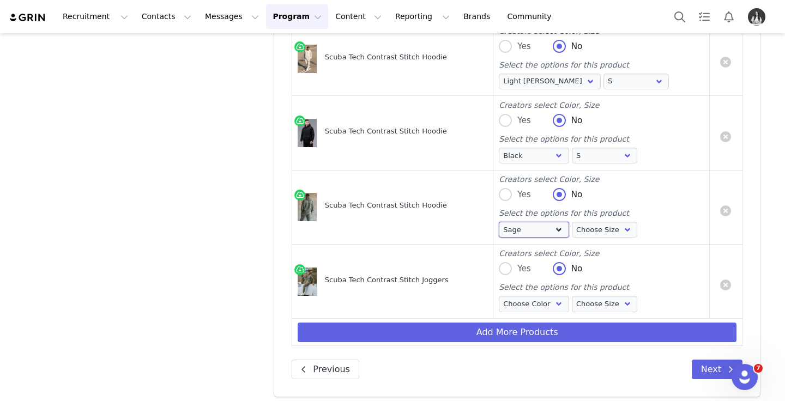
click at [499, 222] on select "Choose Color Sage" at bounding box center [534, 230] width 70 height 16
click at [598, 232] on select "Choose Size S M L XL 2XL 3XL" at bounding box center [605, 230] width 66 height 16
select select "26817529"
click at [572, 222] on select "Choose Size S M L XL 2XL 3XL" at bounding box center [605, 230] width 66 height 16
click at [541, 302] on select "Choose Color Sage" at bounding box center [534, 304] width 70 height 16
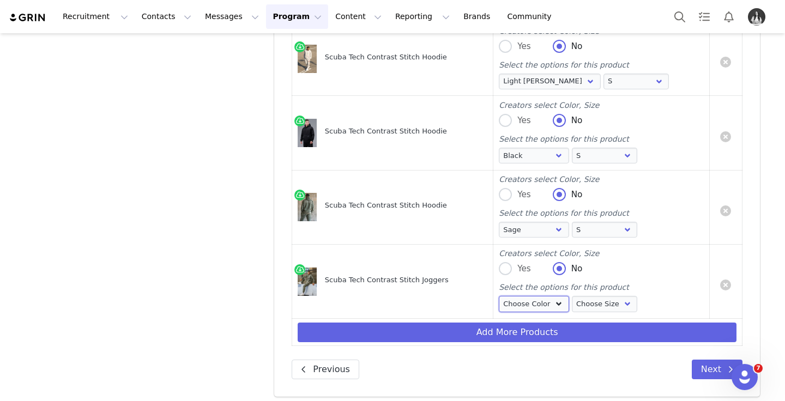
select select "26817578"
click at [499, 297] on select "Choose Color Sage" at bounding box center [534, 304] width 70 height 16
click at [584, 308] on select "Choose Size S M L XL 2XL 3XL" at bounding box center [605, 304] width 66 height 16
select select "26817579"
click at [572, 297] on select "Choose Size S M L XL 2XL 3XL" at bounding box center [605, 304] width 66 height 16
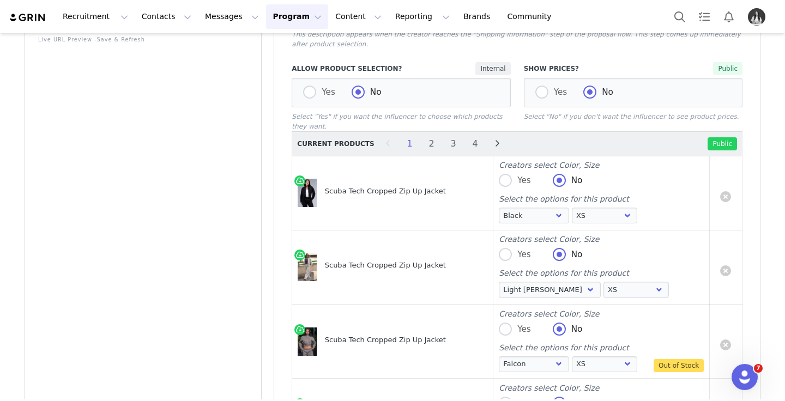
scroll to position [379, 0]
click at [424, 147] on li "2" at bounding box center [432, 145] width 16 height 15
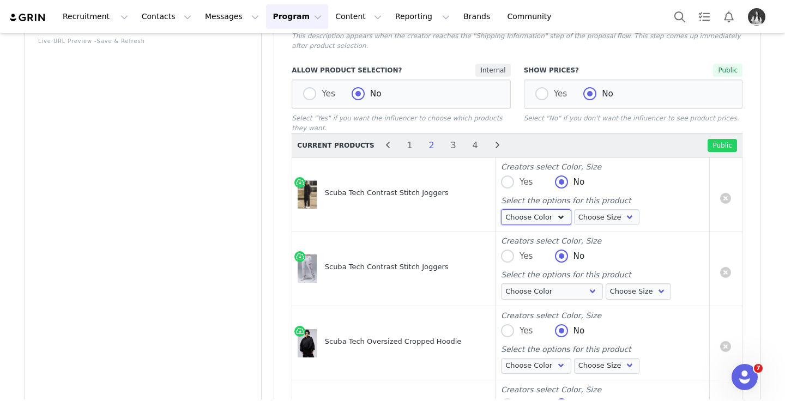
click at [539, 214] on select "Choose Color Black" at bounding box center [536, 217] width 70 height 16
select select "26817556"
click at [508, 210] on select "Choose Color Black" at bounding box center [536, 217] width 70 height 16
click at [621, 227] on div "Choose Color Black Choose Size S M L XL 2XL 3XL" at bounding box center [571, 218] width 141 height 19
click at [618, 221] on select "Choose Size S M L XL 2XL 3XL" at bounding box center [607, 217] width 66 height 16
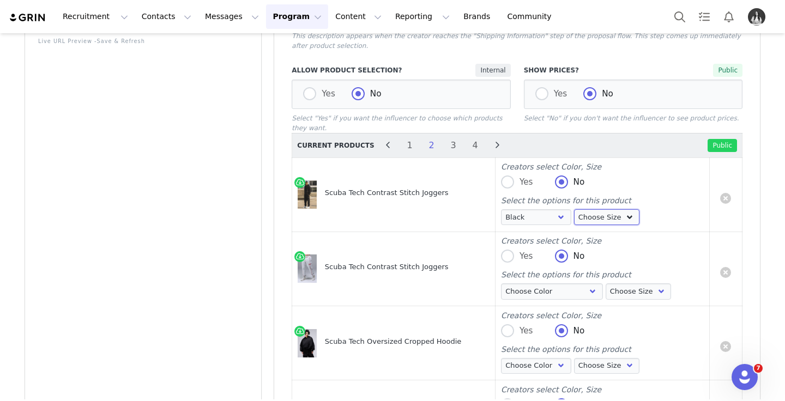
select select "26817557"
click at [578, 210] on select "Choose Size S M L XL 2XL 3XL" at bounding box center [607, 217] width 66 height 16
click at [526, 299] on select "Choose Color Light [PERSON_NAME]" at bounding box center [552, 291] width 102 height 16
select select "26817570"
click at [508, 284] on select "Choose Color Light [PERSON_NAME]" at bounding box center [552, 291] width 102 height 16
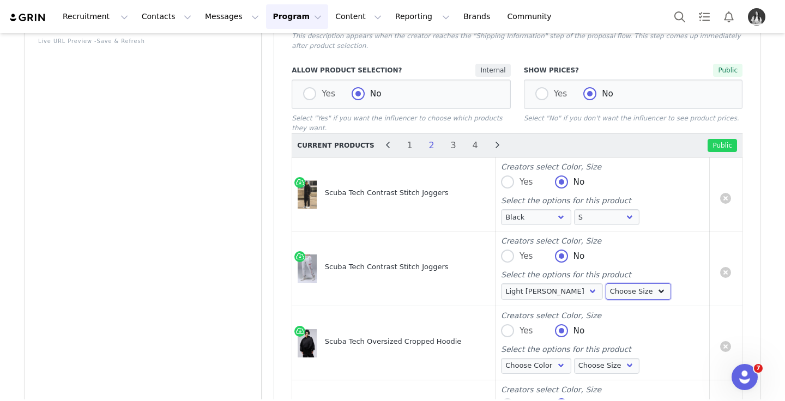
click at [638, 289] on select "Choose Size S M L XL 2XL 3XL" at bounding box center [639, 291] width 66 height 16
select select "26817571"
click at [606, 284] on select "Choose Size S M L XL 2XL 3XL" at bounding box center [639, 291] width 66 height 16
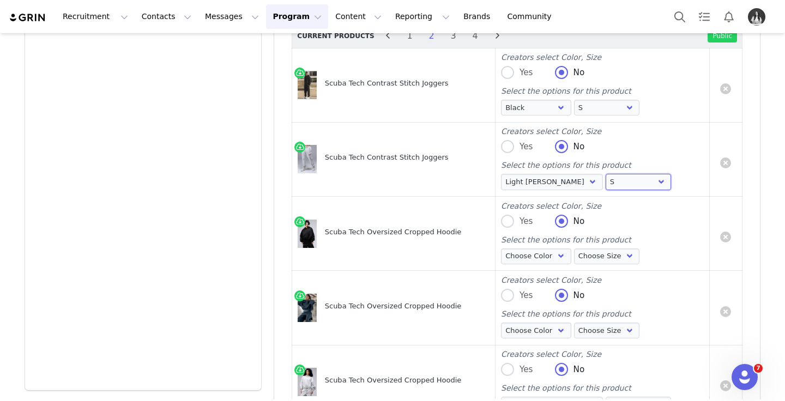
scroll to position [500, 0]
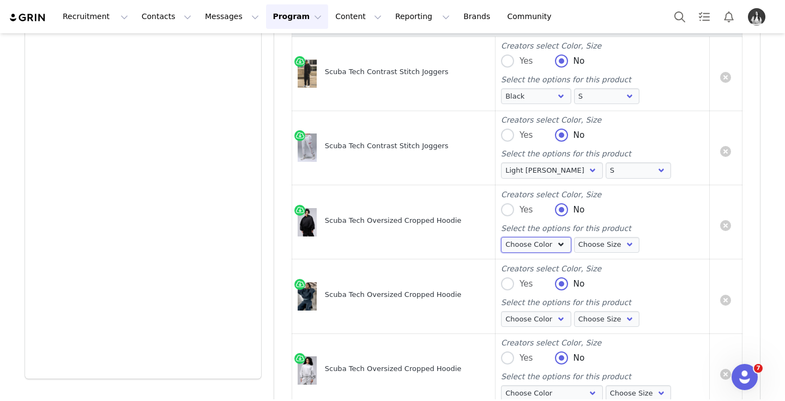
click at [548, 239] on select "Choose Color Black" at bounding box center [536, 245] width 70 height 16
select select "26166267"
click at [508, 237] on select "Choose Color Black" at bounding box center [536, 245] width 70 height 16
click at [599, 240] on select "Choose Size XS S M L XL" at bounding box center [607, 245] width 66 height 16
select select "26166268"
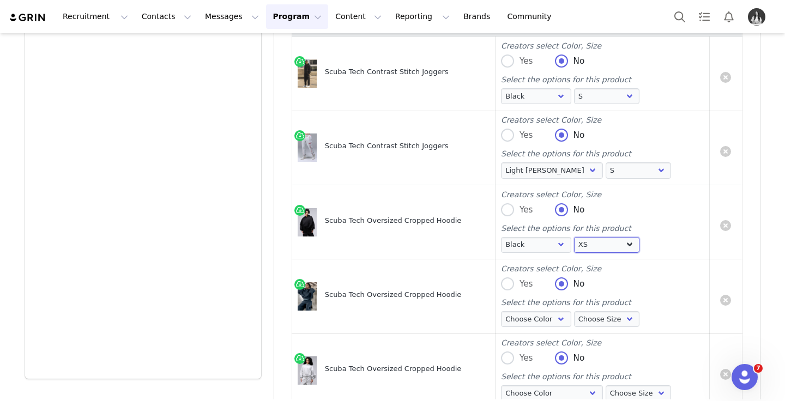
click at [578, 237] on select "Choose Size XS S M L XL" at bounding box center [607, 245] width 66 height 16
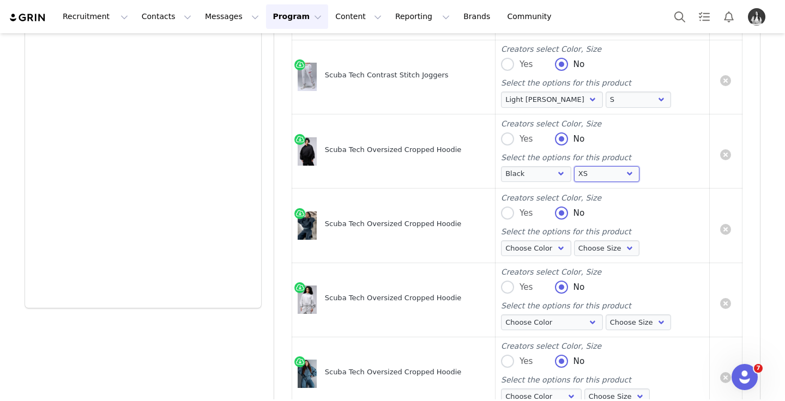
scroll to position [596, 0]
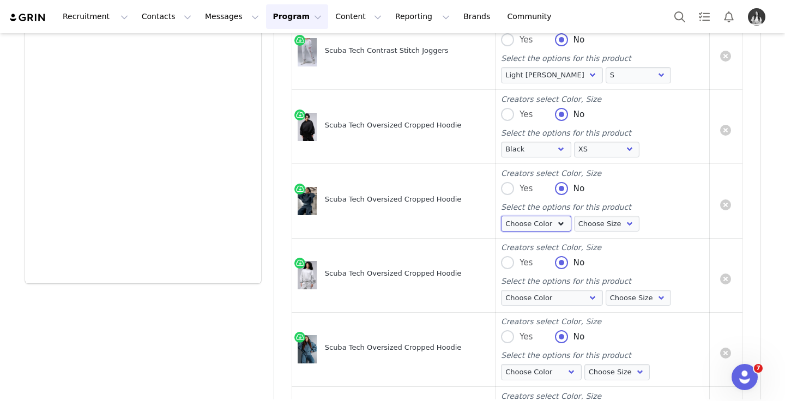
click at [521, 228] on select "Choose Color Blue Nights" at bounding box center [536, 224] width 70 height 16
select select "26166296"
click at [508, 216] on select "Choose Color Blue Nights" at bounding box center [536, 224] width 70 height 16
click at [602, 224] on select "Choose Size XS S M L XL" at bounding box center [607, 224] width 66 height 16
select select "26166297"
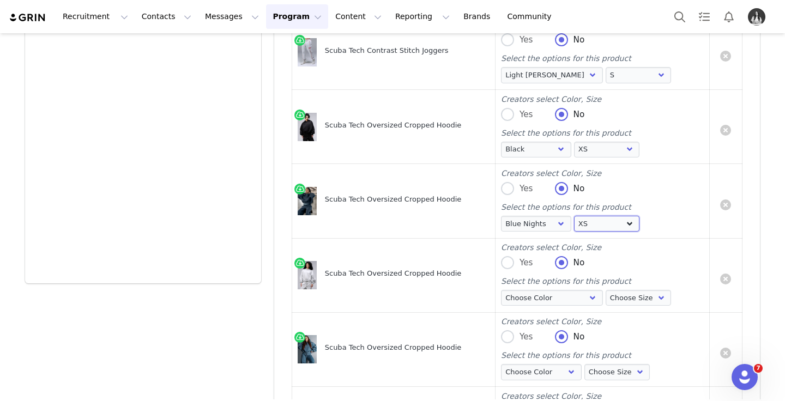
click at [574, 216] on select "Choose Size XS S M L XL" at bounding box center [607, 224] width 66 height 16
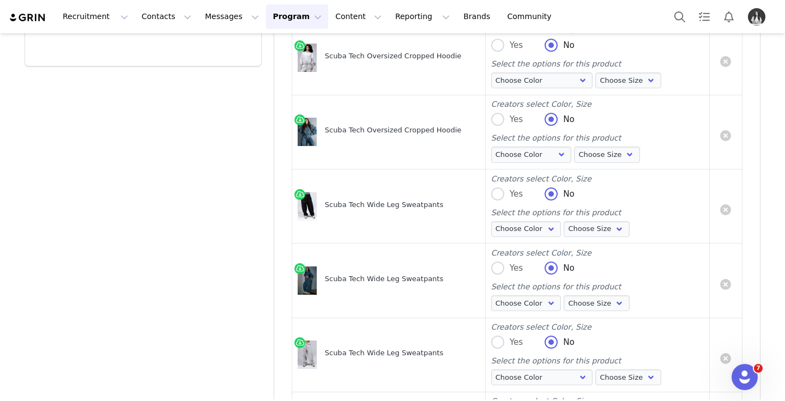
scroll to position [816, 0]
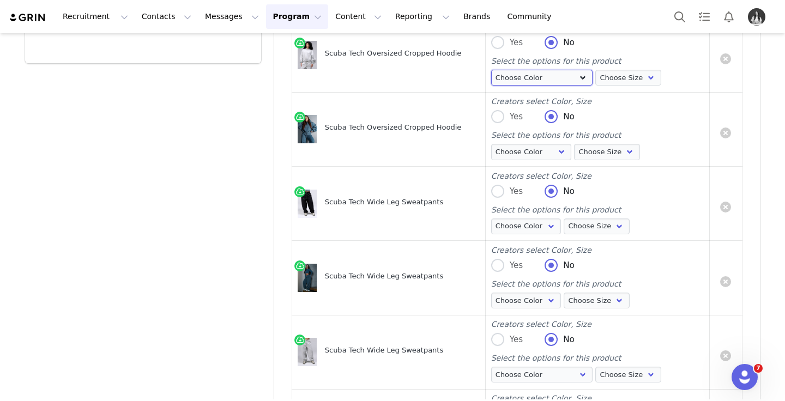
click at [528, 78] on select "Choose Color Light [PERSON_NAME]" at bounding box center [542, 78] width 102 height 16
select select "26166306"
click at [491, 70] on select "Choose Color Light [PERSON_NAME]" at bounding box center [542, 78] width 102 height 16
click at [595, 83] on select "Choose Size XS S M L XL" at bounding box center [628, 78] width 66 height 16
select select "26166307"
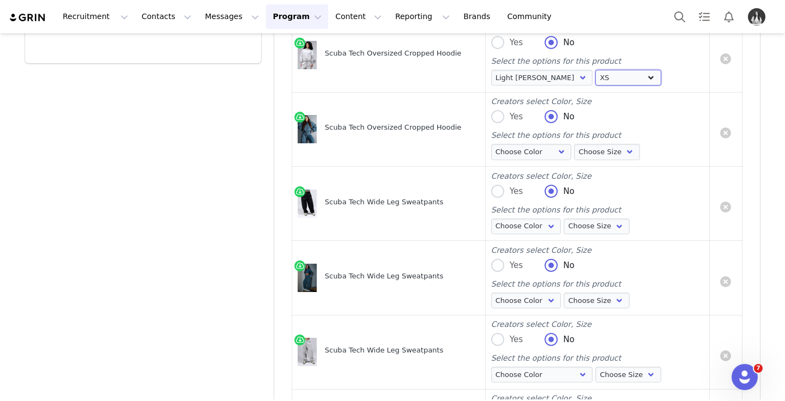
click at [595, 70] on select "Choose Size XS S M L XL" at bounding box center [628, 78] width 66 height 16
click at [544, 147] on select "Choose Color Stormy Weather" at bounding box center [531, 152] width 81 height 16
click at [491, 144] on select "Choose Color Stormy Weather" at bounding box center [531, 152] width 81 height 16
click at [547, 148] on select "Choose Color Stormy Weather" at bounding box center [531, 152] width 81 height 16
select select "26166288"
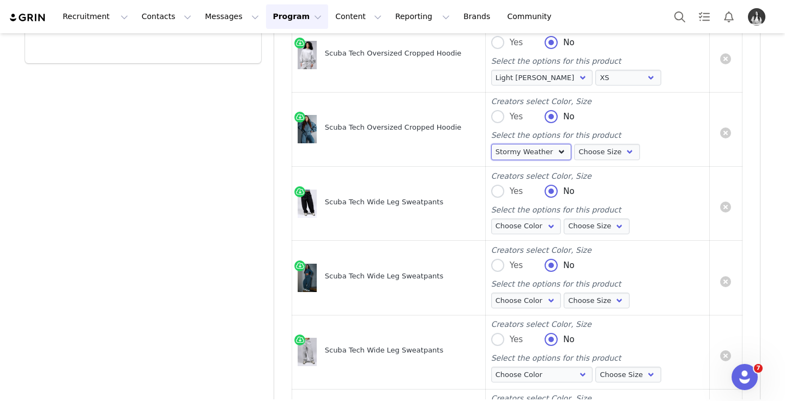
click at [491, 144] on select "Choose Color Stormy Weather" at bounding box center [531, 152] width 81 height 16
click at [589, 150] on select "Choose Size XS S M L XL" at bounding box center [607, 152] width 66 height 16
select select "26166289"
click at [574, 144] on select "Choose Size XS S M L XL" at bounding box center [607, 152] width 66 height 16
click at [545, 228] on select "Choose Color Black" at bounding box center [526, 227] width 70 height 16
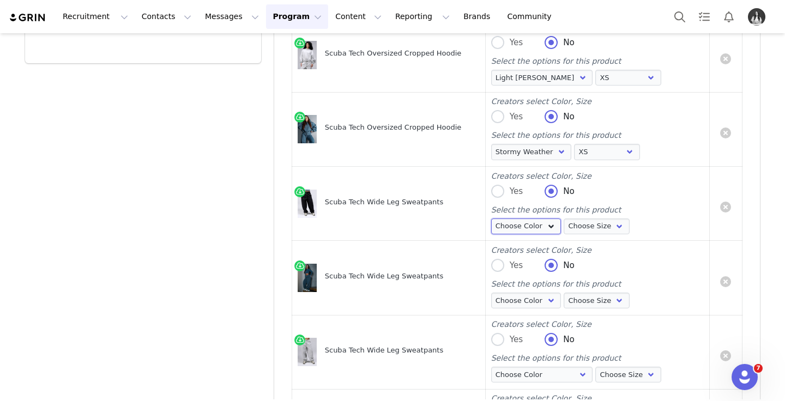
select select "26166315"
click at [491, 219] on select "Choose Color Black" at bounding box center [526, 227] width 70 height 16
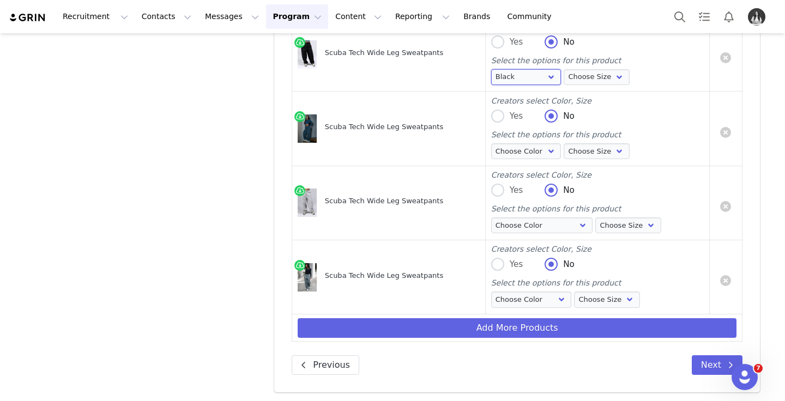
scroll to position [967, 0]
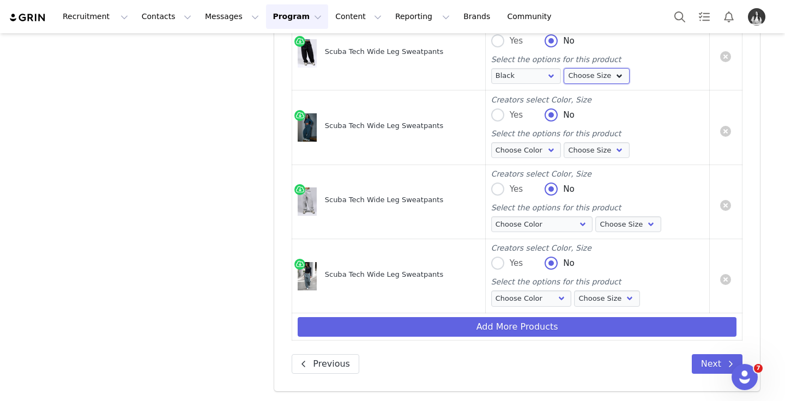
click at [583, 78] on select "Choose Size XS S M L XL" at bounding box center [597, 76] width 66 height 16
select select "26166316"
click at [564, 68] on select "Choose Size XS S M L XL" at bounding box center [597, 76] width 66 height 16
click at [529, 153] on select "Choose Color Blue Nights" at bounding box center [526, 150] width 70 height 16
select select "26183615"
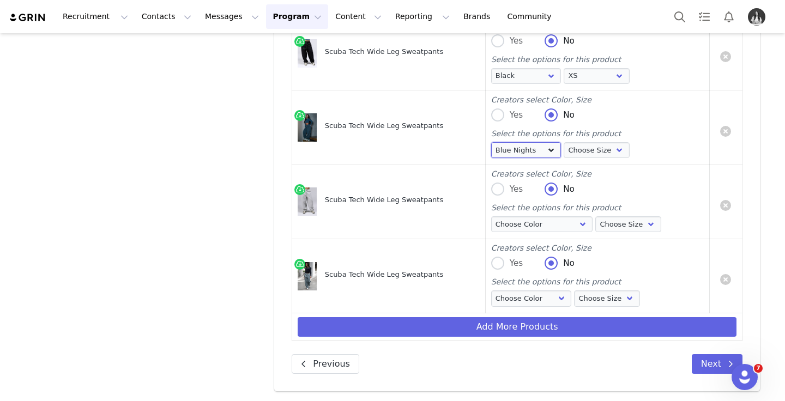
click at [491, 142] on select "Choose Color Blue Nights" at bounding box center [526, 150] width 70 height 16
click at [576, 152] on select "Choose Size XS S M L XL" at bounding box center [597, 150] width 66 height 16
select select "26183576"
click at [564, 142] on select "Choose Size XS S M L XL" at bounding box center [597, 150] width 66 height 16
click at [538, 226] on select "Choose Color Light [PERSON_NAME]" at bounding box center [542, 224] width 102 height 16
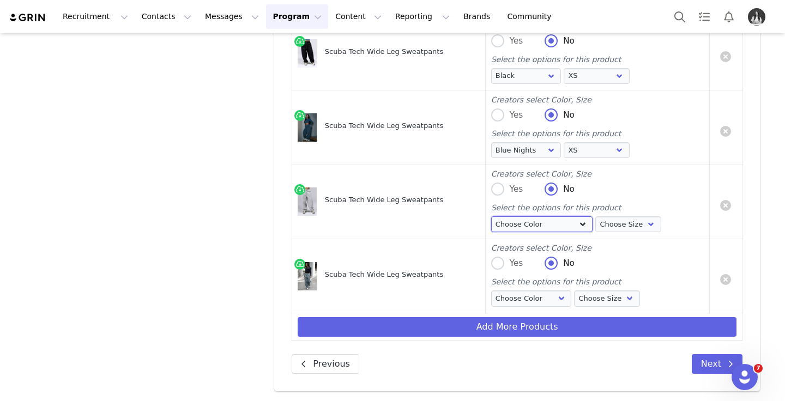
select select "26166343"
click at [491, 216] on select "Choose Color Light [PERSON_NAME]" at bounding box center [542, 224] width 102 height 16
click at [595, 219] on select "Choose Size XS S M L XL" at bounding box center [628, 224] width 66 height 16
select select "26166344"
click at [595, 216] on select "Choose Size XS S M L XL" at bounding box center [628, 224] width 66 height 16
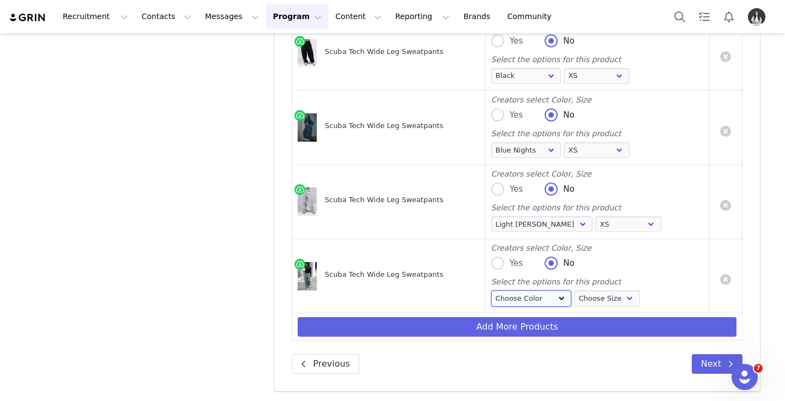
click at [535, 294] on select "Choose Color Stormy Weather" at bounding box center [531, 299] width 81 height 16
select select "26166321"
click at [491, 291] on select "Choose Color Stormy Weather" at bounding box center [531, 299] width 81 height 16
click at [596, 306] on div "Choose Color Stormy Weather Choose Size XS S M L XL" at bounding box center [567, 300] width 152 height 19
click at [598, 301] on select "Choose Size XS S M L XL" at bounding box center [607, 299] width 66 height 16
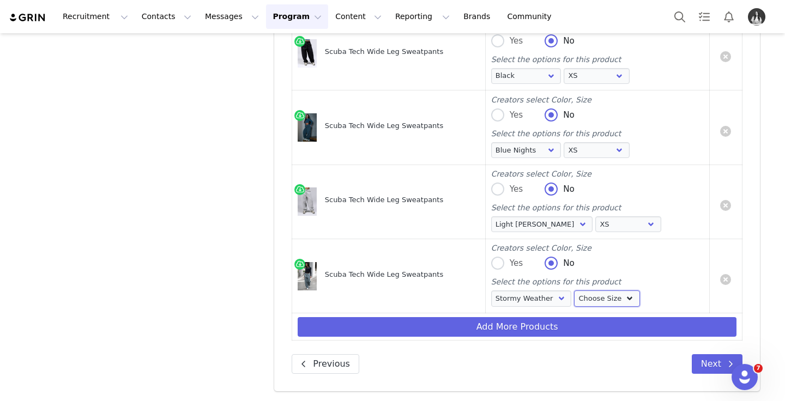
select select "26166322"
click at [574, 291] on select "Choose Size XS S M L XL" at bounding box center [607, 299] width 66 height 16
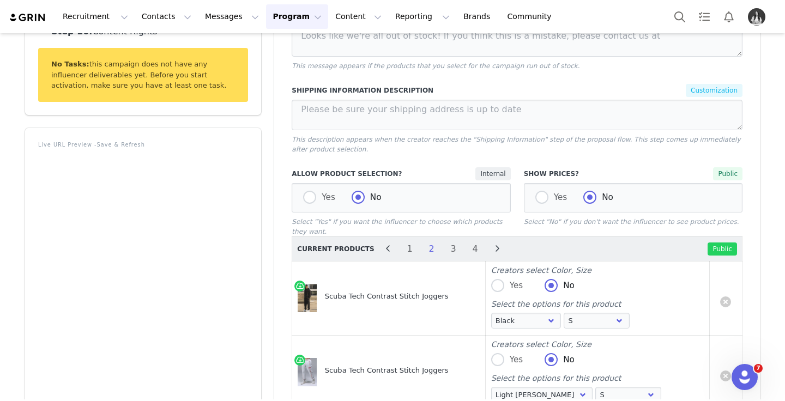
scroll to position [225, 0]
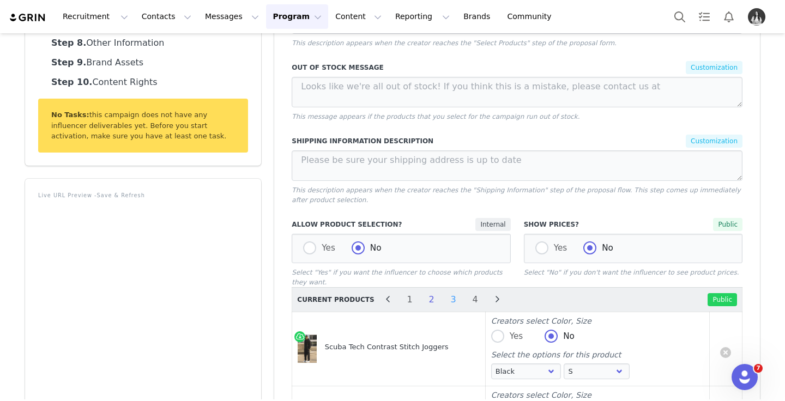
click at [450, 300] on li "3" at bounding box center [453, 299] width 16 height 15
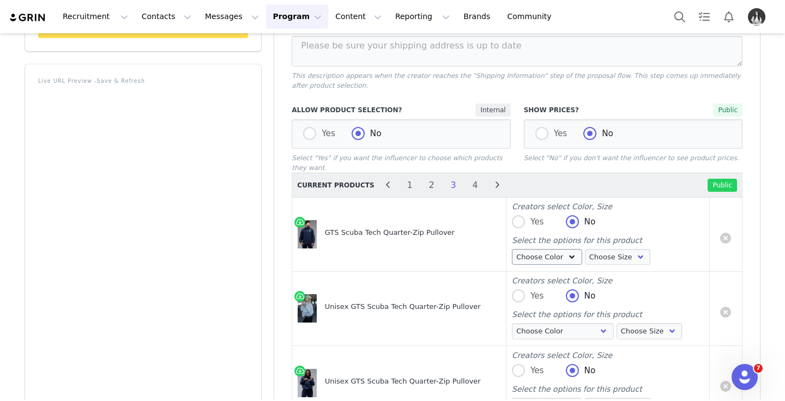
scroll to position [349, 0]
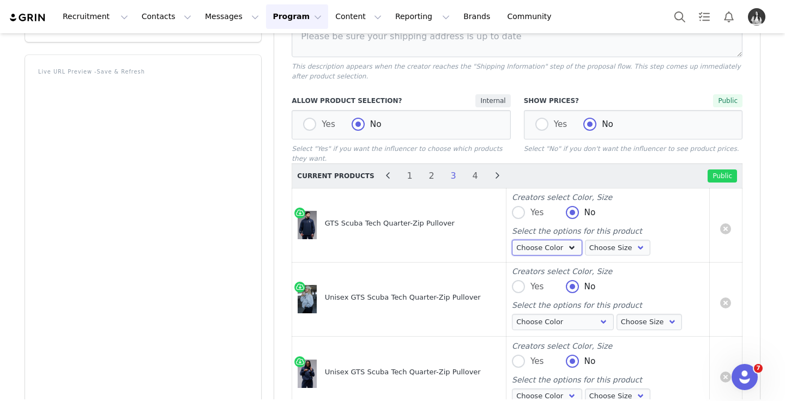
click at [559, 252] on select "Choose Color Blue Nights" at bounding box center [547, 248] width 70 height 16
select select "26288910"
click at [516, 240] on select "Choose Color Blue Nights" at bounding box center [547, 248] width 70 height 16
click at [632, 246] on select "Choose Size S M L XL 2XL" at bounding box center [618, 248] width 66 height 16
select select "26288911"
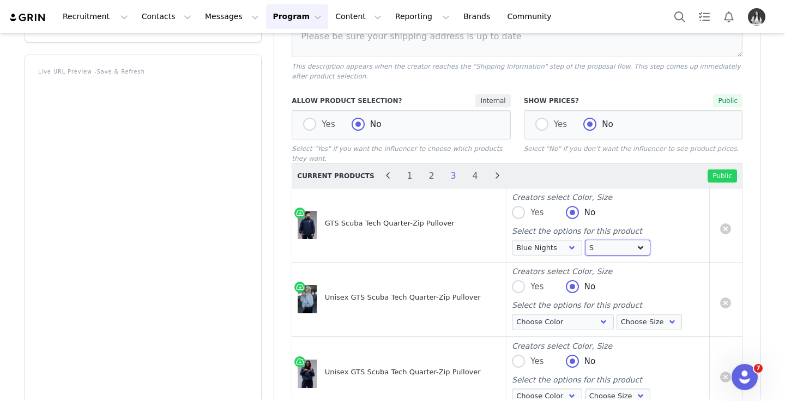
click at [587, 240] on select "Choose Size S M L XL 2XL" at bounding box center [618, 248] width 66 height 16
click at [564, 322] on select "Choose Color Light [PERSON_NAME]" at bounding box center [563, 322] width 102 height 16
select select "26290238"
click at [516, 315] on select "Choose Color Light [PERSON_NAME]" at bounding box center [563, 322] width 102 height 16
click at [617, 324] on select "Choose Size S M L XL 2XL" at bounding box center [650, 322] width 66 height 16
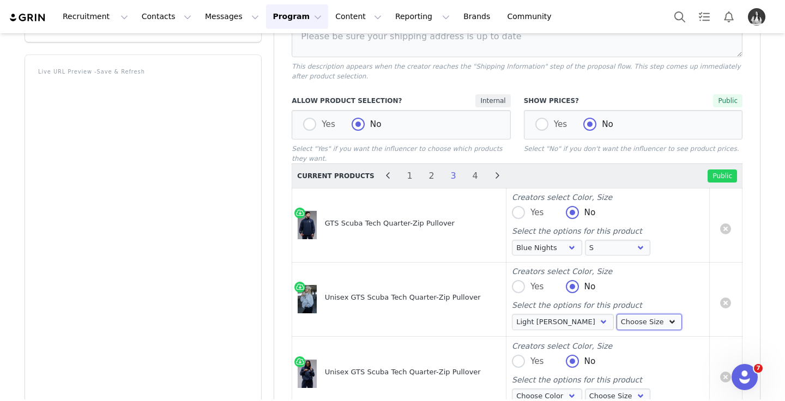
select select "26290239"
click at [617, 315] on select "Choose Size S M L XL 2XL" at bounding box center [650, 322] width 66 height 16
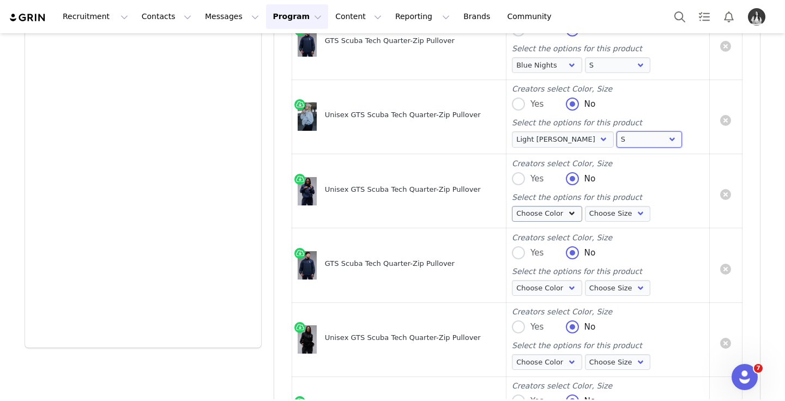
scroll to position [535, 0]
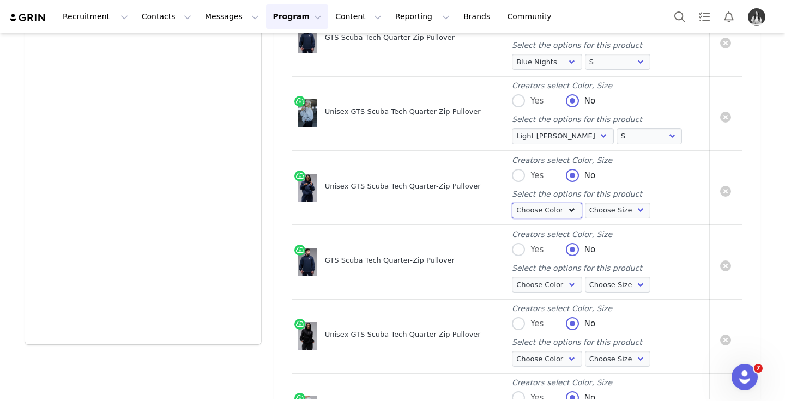
click at [559, 208] on select "Choose Color Blue Nights" at bounding box center [547, 211] width 70 height 16
select select "26290245"
click at [516, 203] on select "Choose Color Blue Nights" at bounding box center [547, 211] width 70 height 16
click at [608, 212] on select "Choose Size S M L XL 2XL" at bounding box center [618, 211] width 66 height 16
select select "26290246"
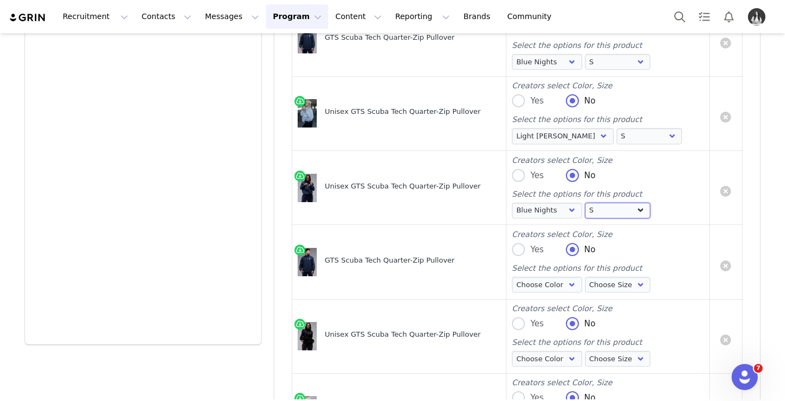
click at [587, 203] on select "Choose Size S M L XL 2XL" at bounding box center [618, 211] width 66 height 16
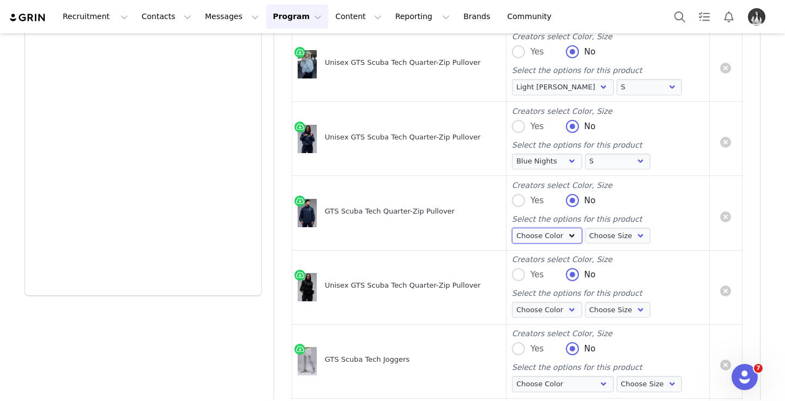
click at [541, 235] on select "Choose Color Blue Nights" at bounding box center [547, 236] width 70 height 16
click at [546, 240] on select "Choose Color Blue Nights" at bounding box center [547, 236] width 70 height 16
select select "26288910"
click at [516, 228] on select "Choose Color Blue Nights" at bounding box center [547, 236] width 70 height 16
click at [590, 238] on select "Choose Size S M L XL 2XL" at bounding box center [618, 236] width 66 height 16
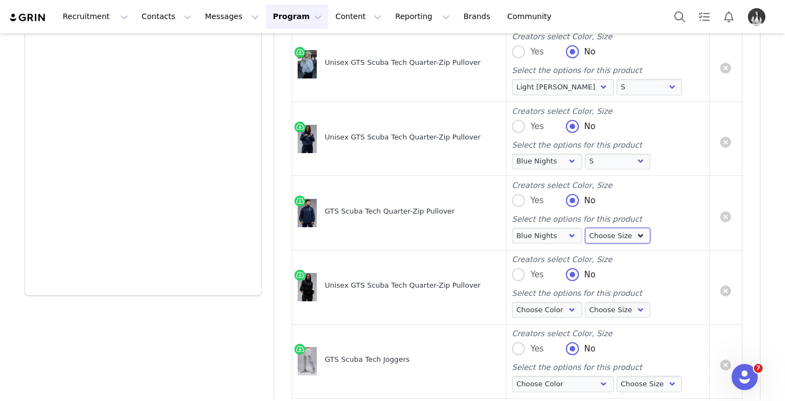
select select "26288911"
click at [587, 228] on select "Choose Size S M L XL 2XL" at bounding box center [618, 236] width 66 height 16
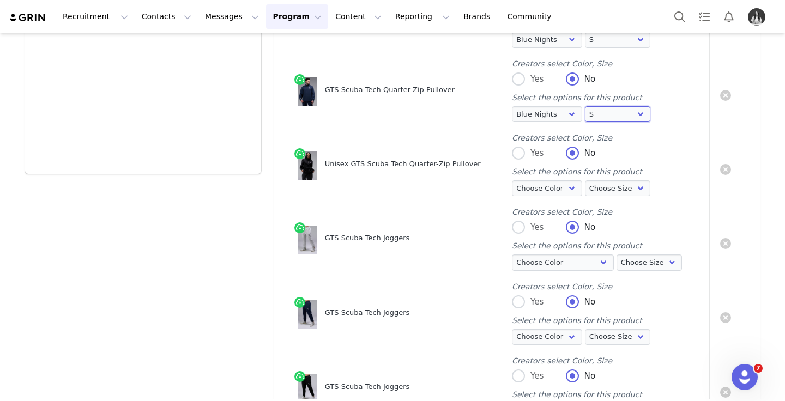
scroll to position [743, 0]
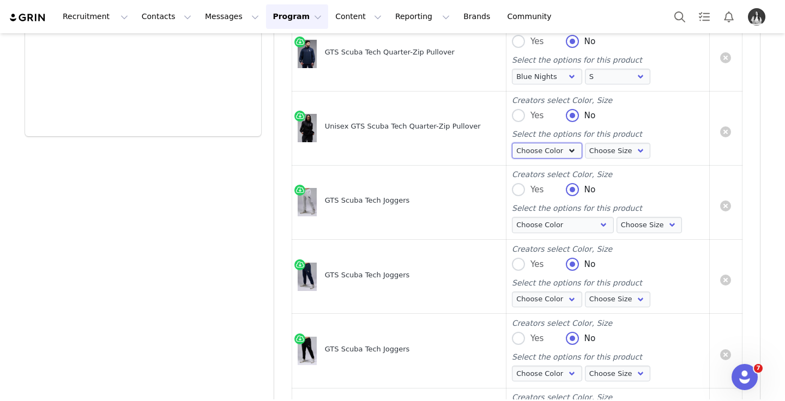
click at [533, 158] on select "Choose Color Black" at bounding box center [547, 151] width 70 height 16
select select "26290252"
click at [516, 143] on select "Choose Color Black" at bounding box center [547, 151] width 70 height 16
click at [599, 153] on select "Choose Size S M L XL 2XL" at bounding box center [618, 151] width 66 height 16
select select "26290253"
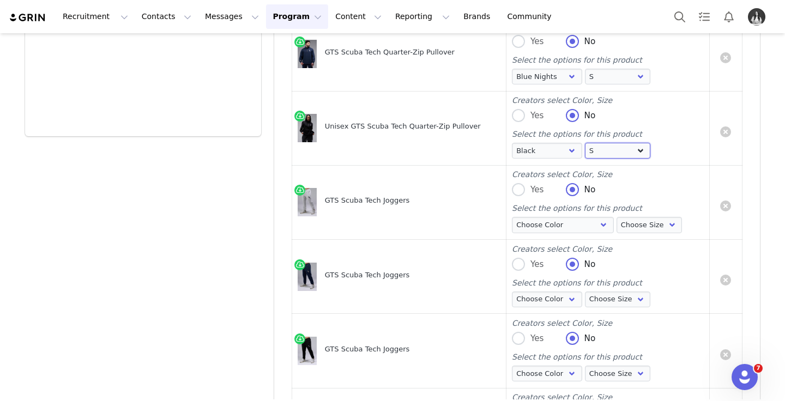
click at [587, 143] on select "Choose Size S M L XL 2XL" at bounding box center [618, 151] width 66 height 16
click at [580, 229] on select "Choose Color Light [PERSON_NAME]" at bounding box center [563, 225] width 102 height 16
select select "26289023"
click at [516, 218] on select "Choose Color Light [PERSON_NAME]" at bounding box center [563, 225] width 102 height 16
click at [617, 226] on select "Choose Size S M L XL 2XL" at bounding box center [650, 225] width 66 height 16
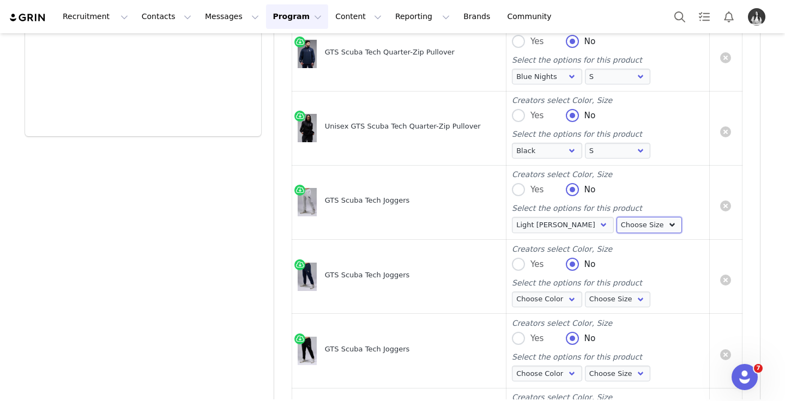
select select "26289027"
click at [617, 218] on select "Choose Size S M L XL 2XL" at bounding box center [650, 225] width 66 height 16
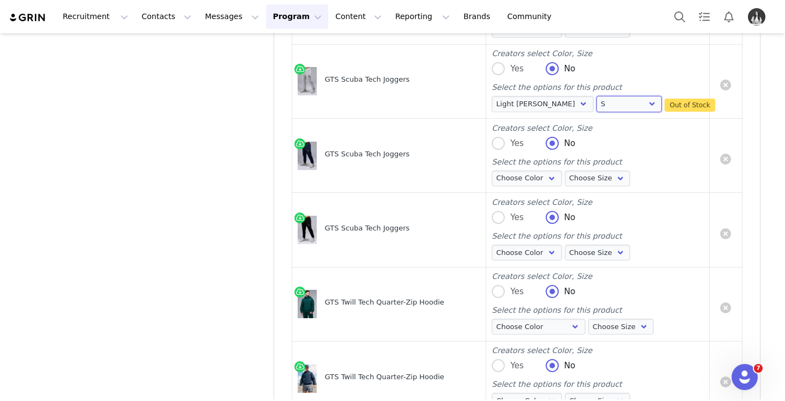
scroll to position [870, 0]
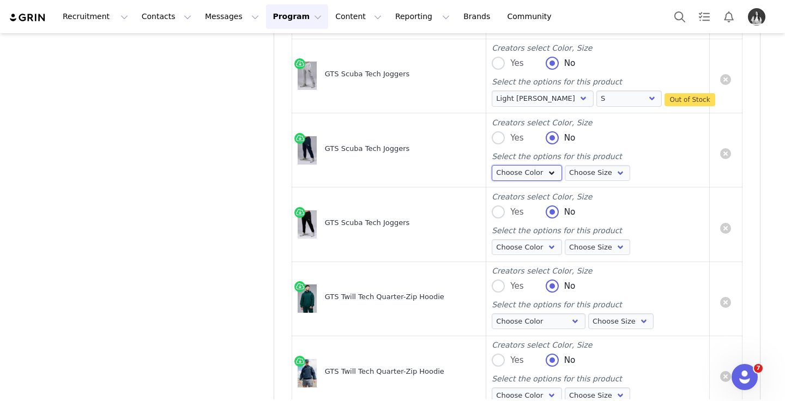
click at [525, 177] on select "Choose Color Blue Nights" at bounding box center [527, 173] width 70 height 16
select select "26288999"
click at [492, 165] on select "Choose Color Blue Nights" at bounding box center [527, 173] width 70 height 16
click at [599, 168] on select "Choose Size S M L XL 2XL" at bounding box center [598, 173] width 66 height 16
select select "26289000"
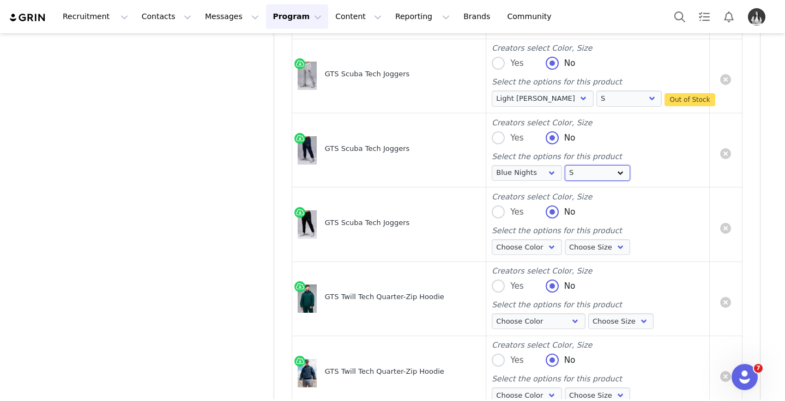
click at [565, 165] on select "Choose Size S M L XL 2XL" at bounding box center [598, 173] width 66 height 16
click at [538, 252] on select "Choose Color Black" at bounding box center [527, 247] width 70 height 16
select select "26288990"
click at [492, 239] on select "Choose Color Black" at bounding box center [527, 247] width 70 height 16
click at [584, 250] on select "Choose Size S M L XL 2XL" at bounding box center [598, 247] width 66 height 16
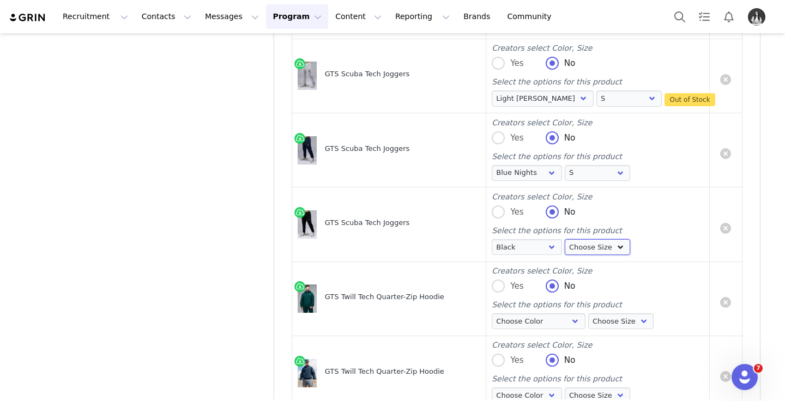
select select "26288991"
click at [565, 239] on select "Choose Size S M L XL 2XL" at bounding box center [598, 247] width 66 height 16
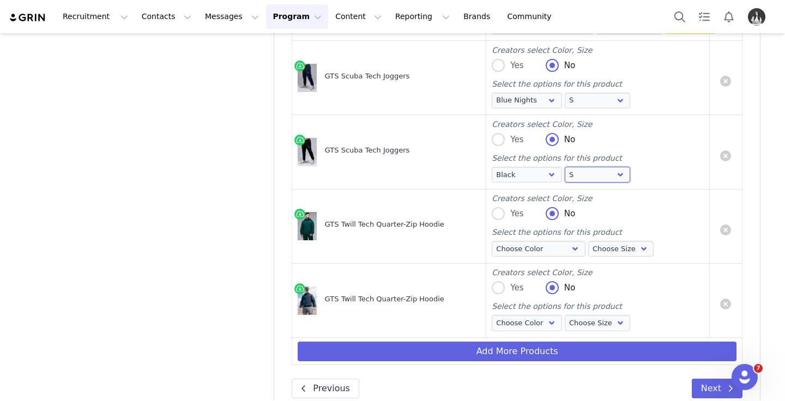
scroll to position [967, 0]
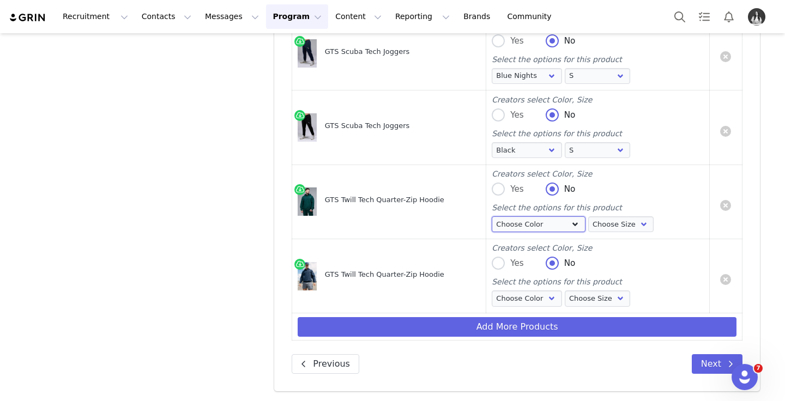
click at [508, 224] on select "Choose Color Dark Harvest Green" at bounding box center [539, 224] width 94 height 16
select select "26288318"
click at [492, 216] on select "Choose Color Dark Harvest Green" at bounding box center [539, 224] width 94 height 16
click at [619, 228] on select "Choose Size S M L XL 2XL" at bounding box center [621, 224] width 66 height 16
select select "26288319"
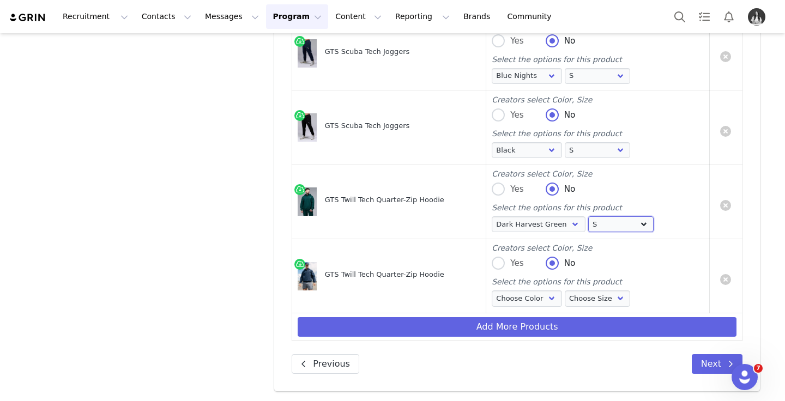
click at [588, 216] on select "Choose Size S M L XL 2XL" at bounding box center [621, 224] width 66 height 16
click at [550, 290] on div "Select the options for this product Choose Color Blue Nights Choose Size S M L …" at bounding box center [598, 292] width 212 height 33
click at [537, 293] on select "Choose Color Blue Nights" at bounding box center [527, 299] width 70 height 16
select select "26288309"
click at [492, 291] on select "Choose Color Blue Nights" at bounding box center [527, 299] width 70 height 16
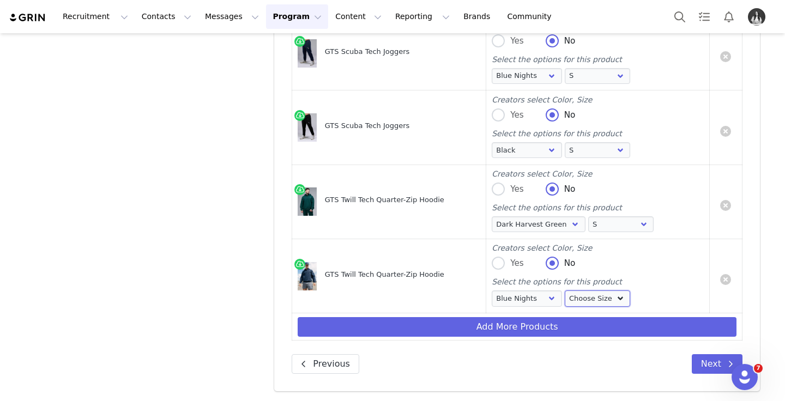
click at [591, 298] on select "Choose Size S M L XL 2XL" at bounding box center [598, 299] width 66 height 16
select select "26288310"
click at [565, 291] on select "Choose Size S M L XL 2XL" at bounding box center [598, 299] width 66 height 16
click at [699, 369] on button "Next" at bounding box center [717, 364] width 51 height 20
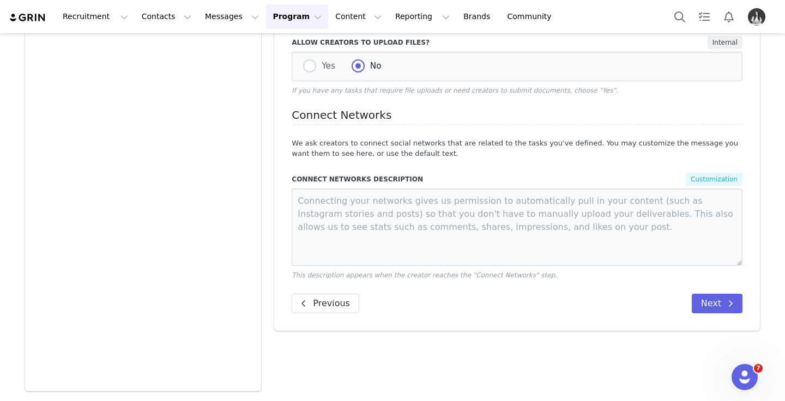
scroll to position [0, 0]
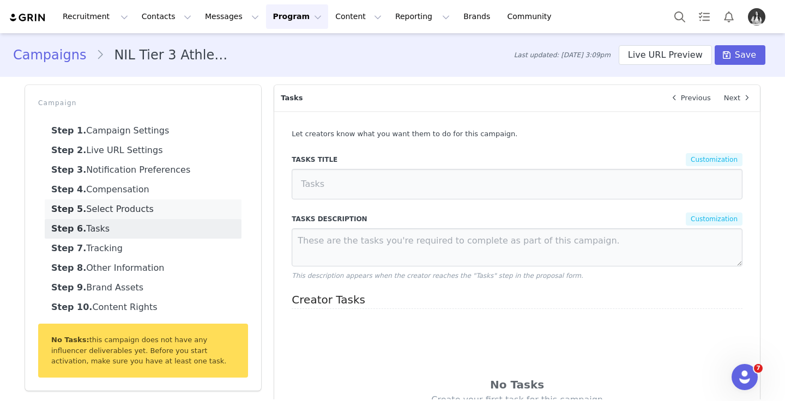
click at [160, 210] on link "Step 5. Select Products" at bounding box center [143, 210] width 197 height 20
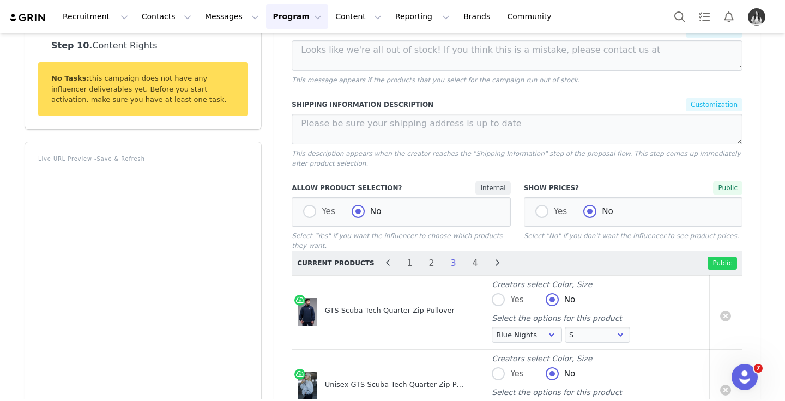
scroll to position [263, 0]
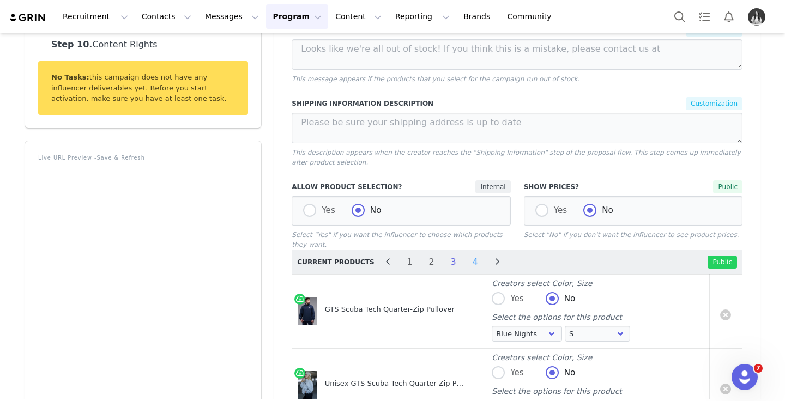
click at [467, 262] on li "4" at bounding box center [475, 262] width 16 height 15
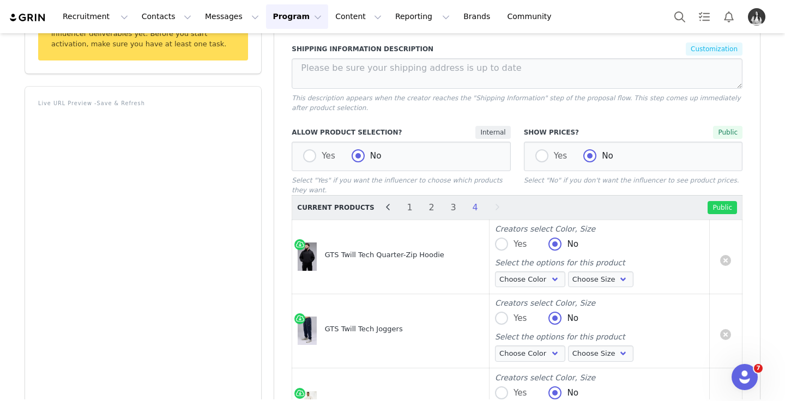
scroll to position [327, 0]
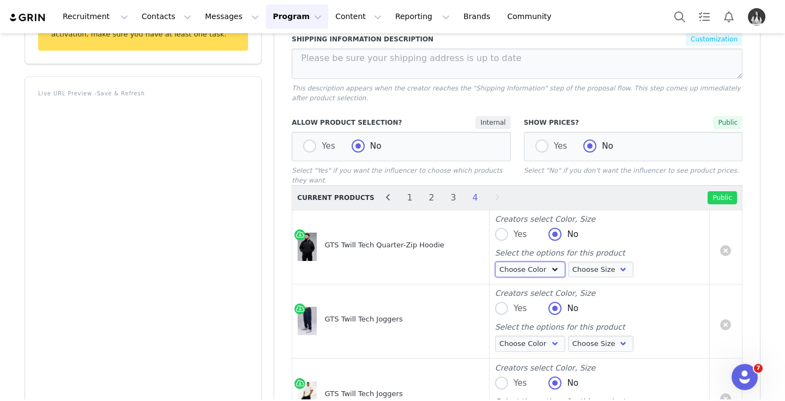
click at [526, 271] on select "Choose Color Black" at bounding box center [530, 270] width 70 height 16
select select "26288299"
click at [496, 262] on select "Choose Color Black" at bounding box center [530, 270] width 70 height 16
click at [592, 272] on select "Choose Size S M L XL 2XL" at bounding box center [601, 270] width 66 height 16
select select "26288300"
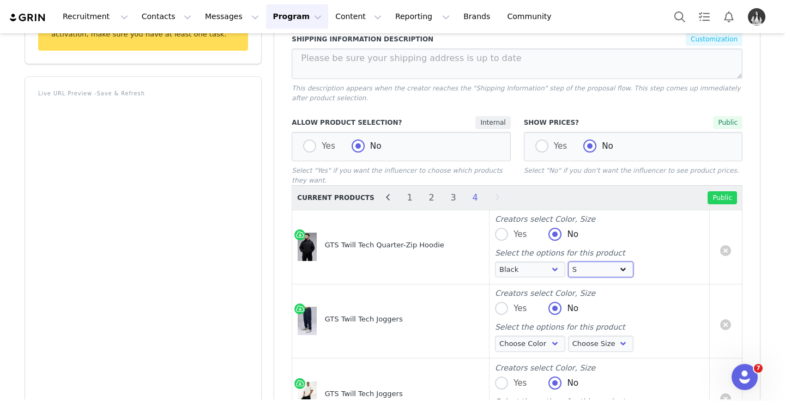
click at [568, 262] on select "Choose Size S M L XL 2XL" at bounding box center [601, 270] width 66 height 16
click at [549, 341] on select "Choose Color Blue Nights" at bounding box center [530, 344] width 70 height 16
select select "26288341"
click at [496, 336] on select "Choose Color Blue Nights" at bounding box center [530, 344] width 70 height 16
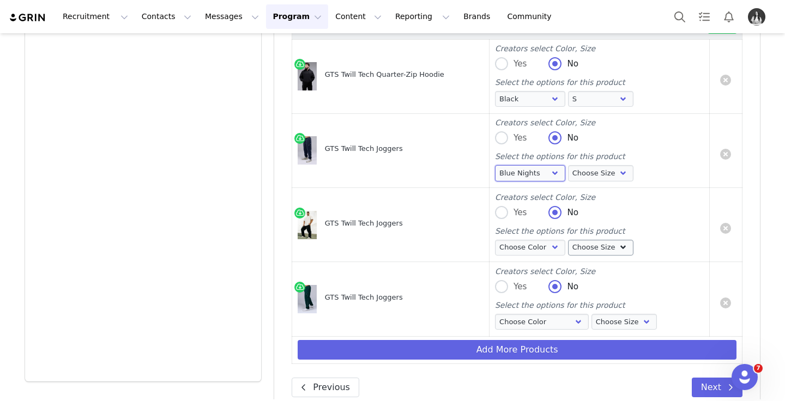
scroll to position [522, 0]
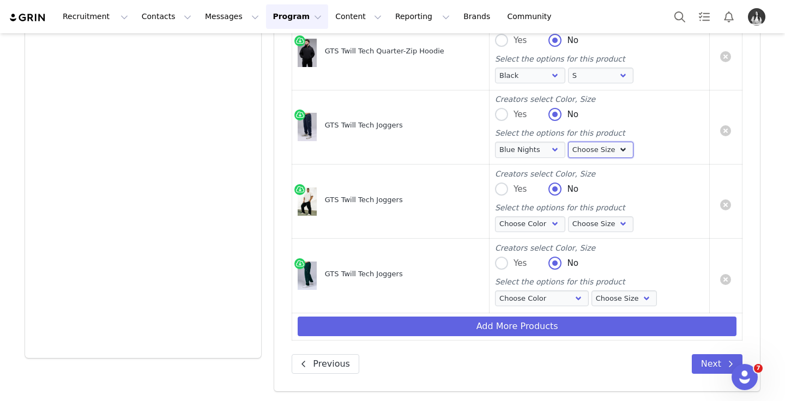
click at [608, 149] on select "Choose Size S M L XL 2XL" at bounding box center [601, 150] width 66 height 16
select select "26288342"
click at [568, 142] on select "Choose Size S M L XL 2XL" at bounding box center [601, 150] width 66 height 16
click at [541, 230] on select "Choose Color Black" at bounding box center [530, 224] width 70 height 16
select select "26288333"
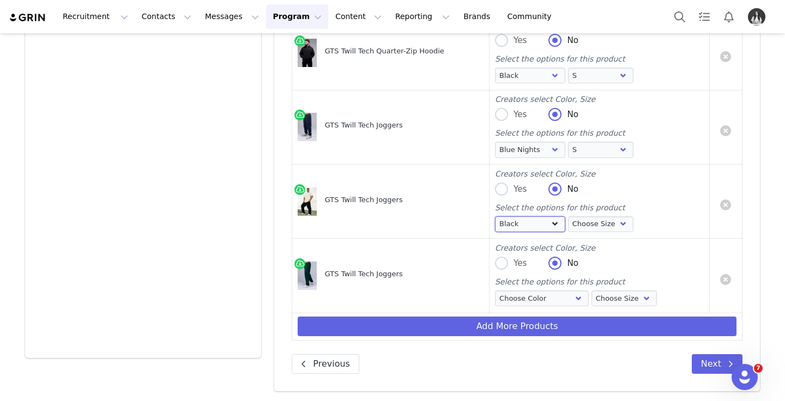
click at [496, 216] on select "Choose Color Black" at bounding box center [530, 224] width 70 height 16
click at [569, 231] on select "Choose Size S M L XL 2XL" at bounding box center [601, 224] width 66 height 16
select select "26288334"
click at [568, 216] on select "Choose Size S M L XL 2XL" at bounding box center [601, 224] width 66 height 16
click at [544, 293] on select "Choose Color Dark Harvest Green" at bounding box center [542, 299] width 94 height 16
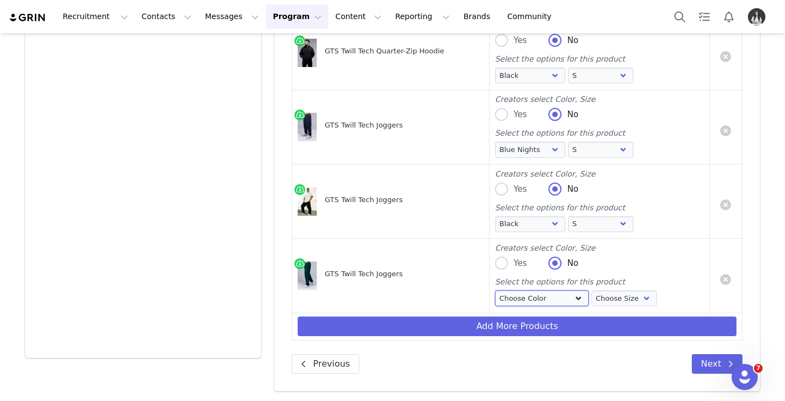
select select "26288347"
click at [496, 291] on select "Choose Color Dark Harvest Green" at bounding box center [542, 299] width 94 height 16
click at [608, 307] on div "Choose Color Dark Harvest Green Choose Size S M L XL 2XL" at bounding box center [577, 300] width 165 height 19
click at [609, 304] on select "Choose Size S M L XL 2XL" at bounding box center [624, 299] width 66 height 16
select select "26288348"
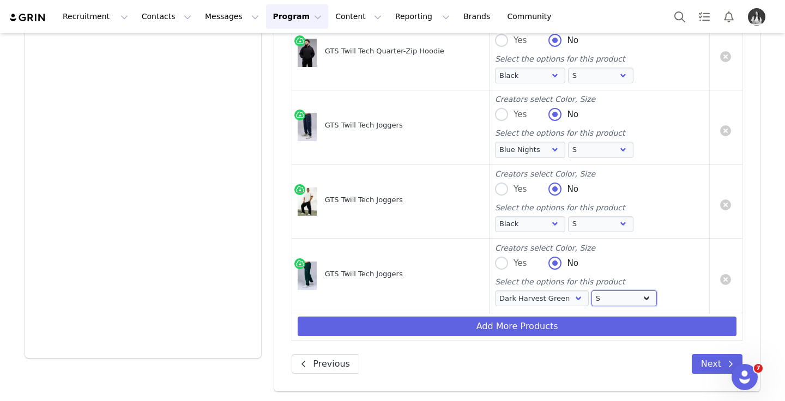
click at [591, 291] on select "Choose Size S M L XL 2XL" at bounding box center [624, 299] width 66 height 16
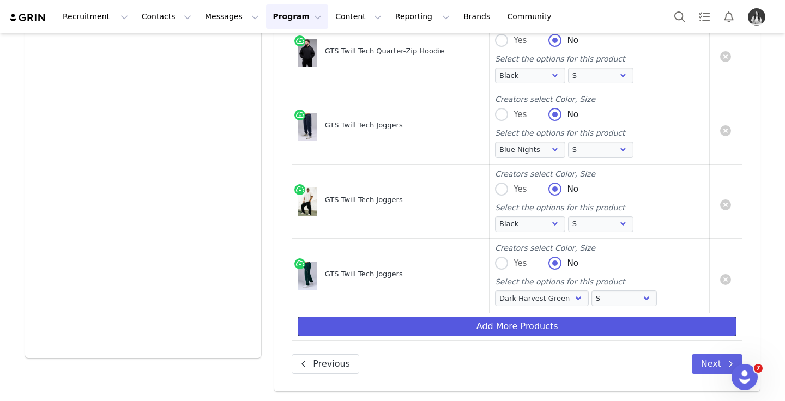
click at [513, 322] on button "Add More Products" at bounding box center [517, 327] width 439 height 20
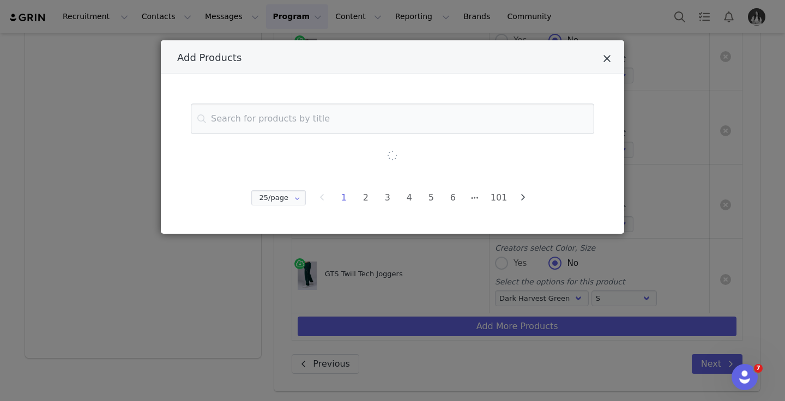
click at [609, 57] on icon "Close" at bounding box center [607, 58] width 8 height 11
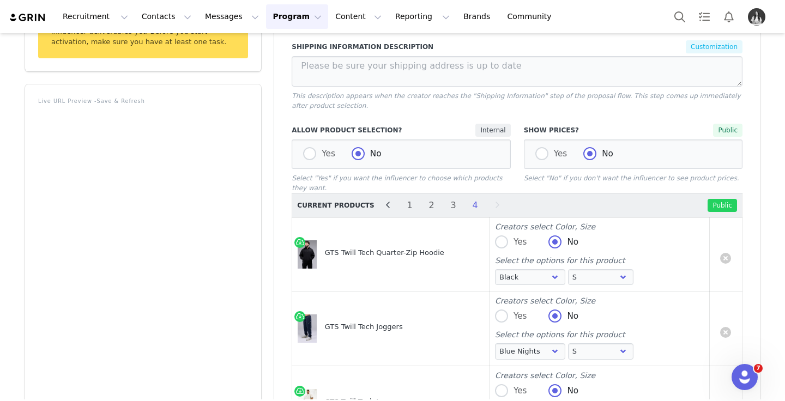
scroll to position [439, 0]
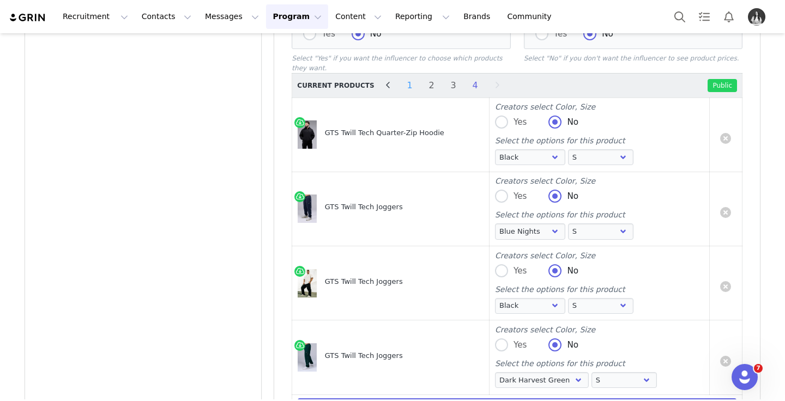
click at [404, 87] on li "1" at bounding box center [410, 85] width 16 height 15
select select "26874845"
select select "26874846"
select select "26874881"
select select "26874882"
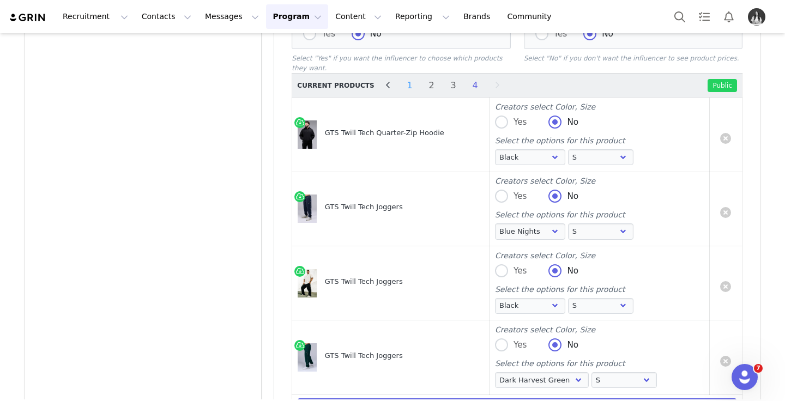
select select "26874867"
select select "26874868"
select select "26874860"
select select "26874861"
select select "26874902"
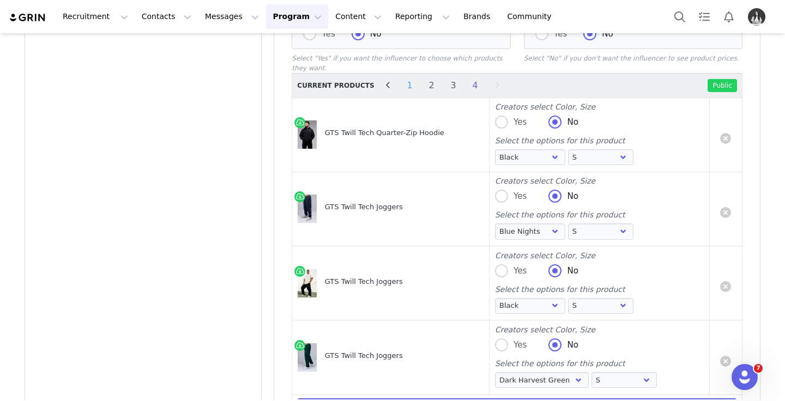
select select "26874903"
select select "26874895"
select select "26874896"
select select "26817542"
select select "26817543"
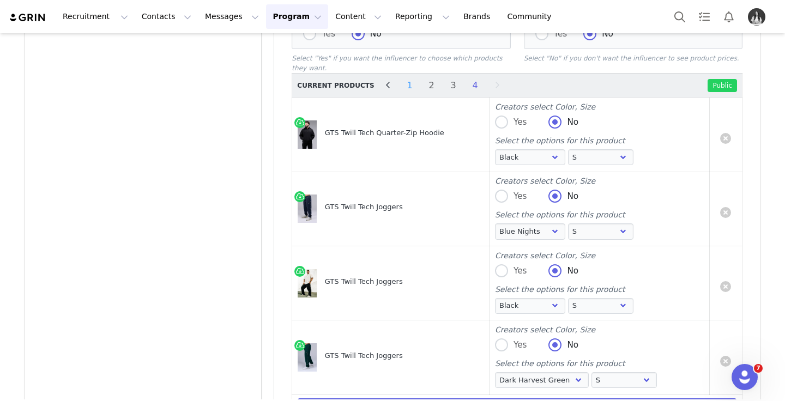
select select "26817521"
select select "26817522"
select select "26817528"
select select "26817529"
select select "26817578"
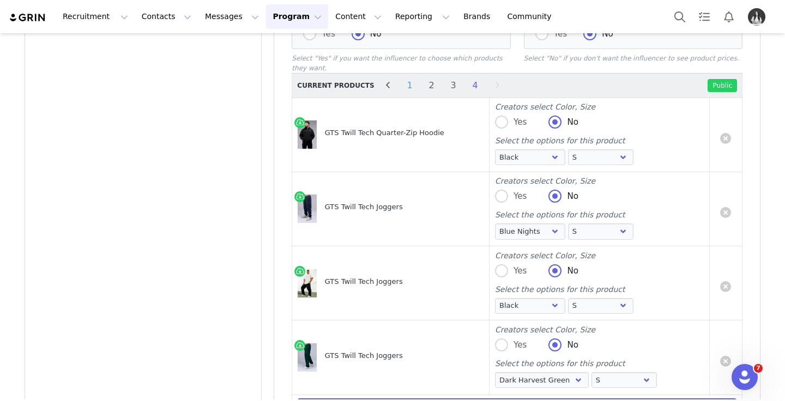
select select "26817579"
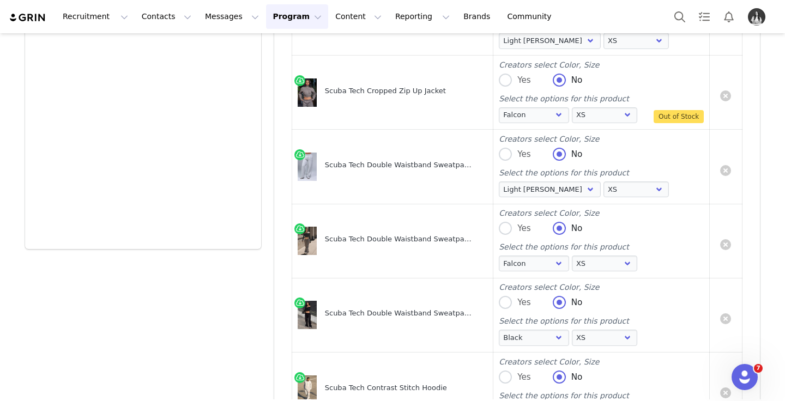
scroll to position [967, 0]
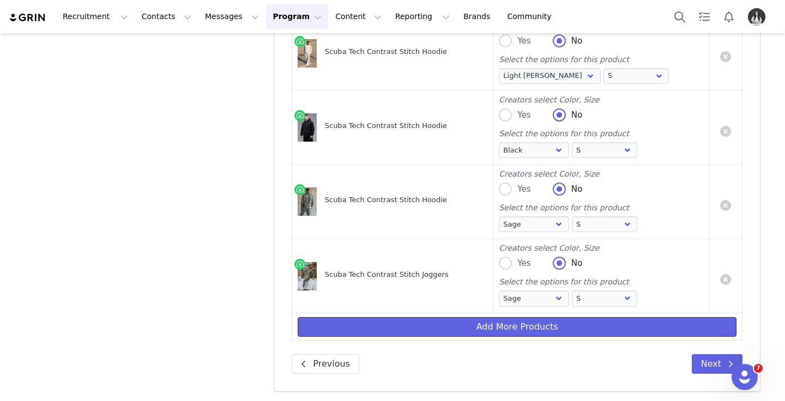
click at [485, 326] on button "Add More Products" at bounding box center [517, 327] width 439 height 20
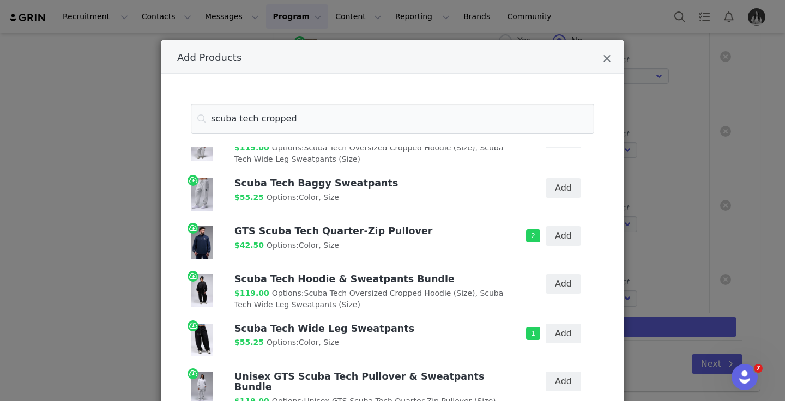
scroll to position [89, 0]
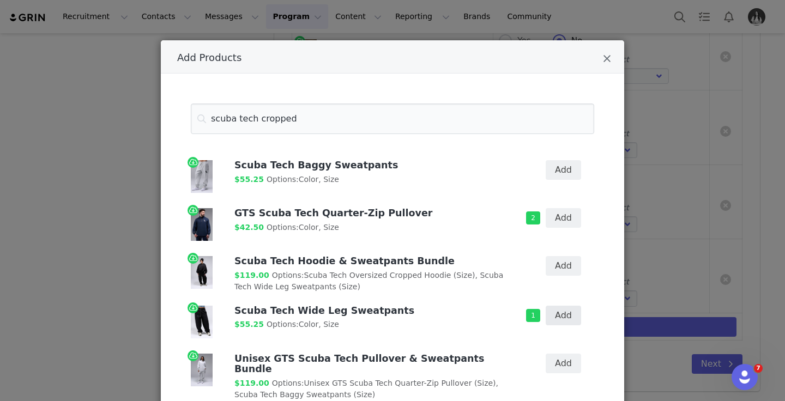
type input "scuba tech cropped"
click at [571, 318] on button "Add" at bounding box center [563, 316] width 35 height 20
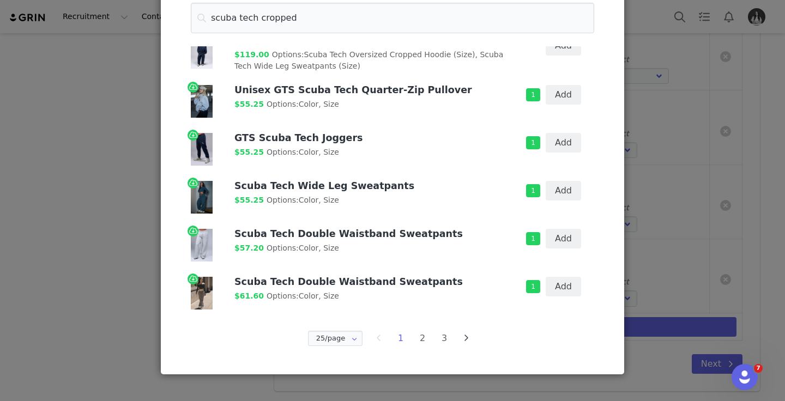
scroll to position [608, 0]
click at [561, 276] on button "Add" at bounding box center [563, 286] width 35 height 20
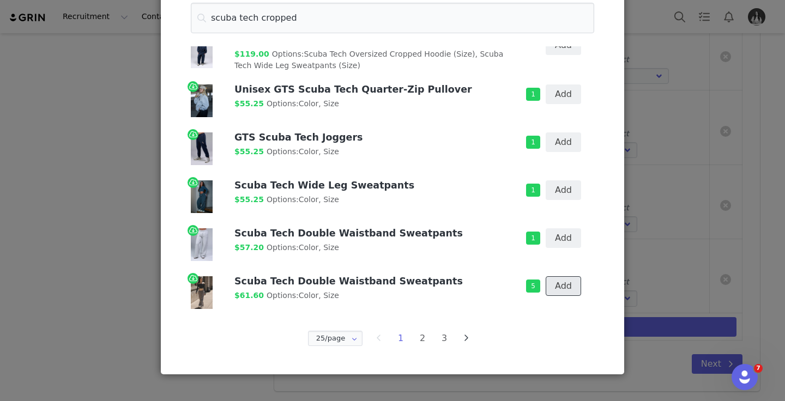
click at [561, 276] on button "Add" at bounding box center [563, 286] width 35 height 20
click at [567, 232] on button "Add" at bounding box center [563, 238] width 35 height 20
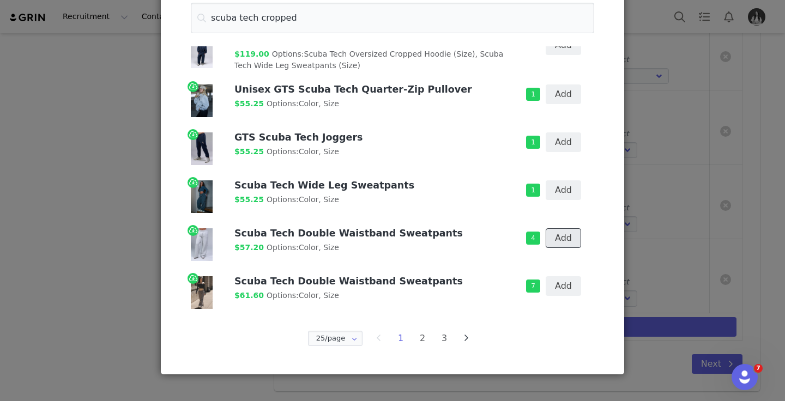
click at [567, 232] on button "Add" at bounding box center [563, 238] width 35 height 20
click at [561, 187] on button "Add" at bounding box center [563, 190] width 35 height 20
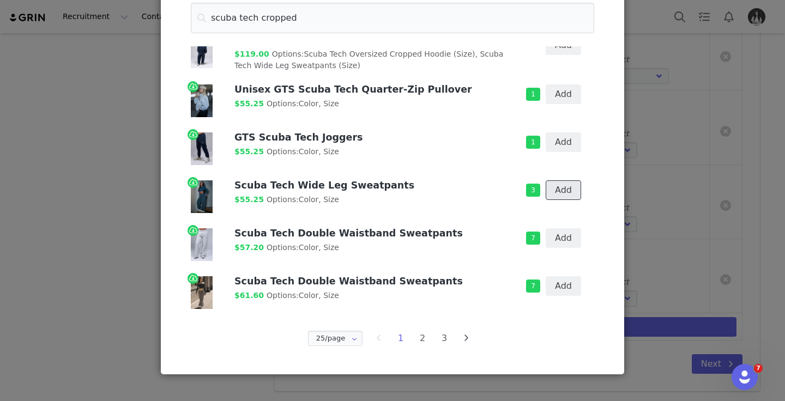
click at [561, 187] on button "Add" at bounding box center [563, 190] width 35 height 20
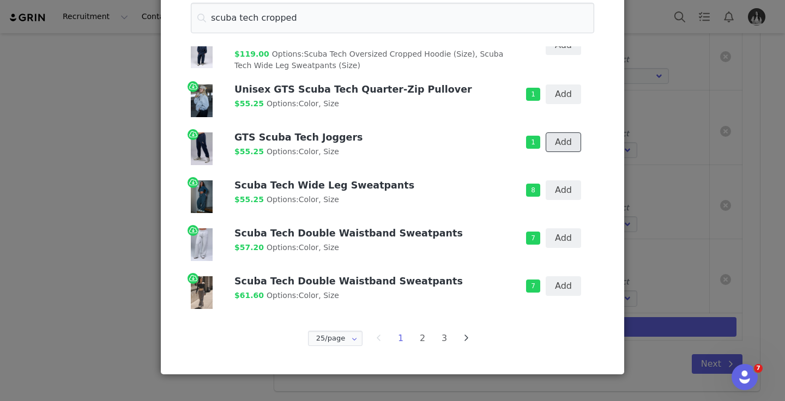
click at [557, 137] on button "Add" at bounding box center [563, 142] width 35 height 20
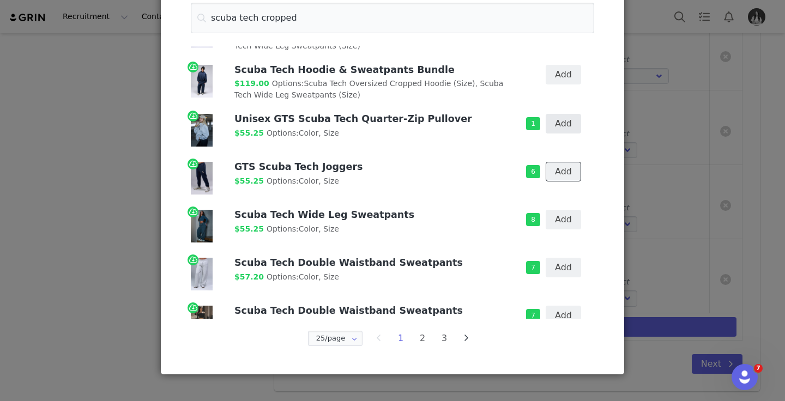
scroll to position [580, 0]
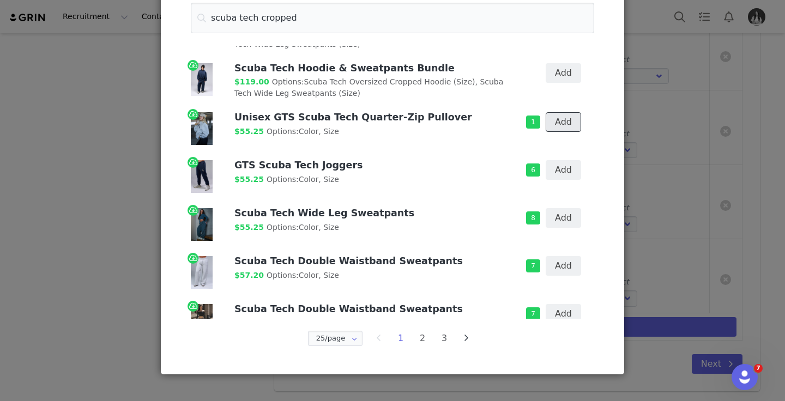
click at [563, 117] on button "Add" at bounding box center [563, 122] width 35 height 20
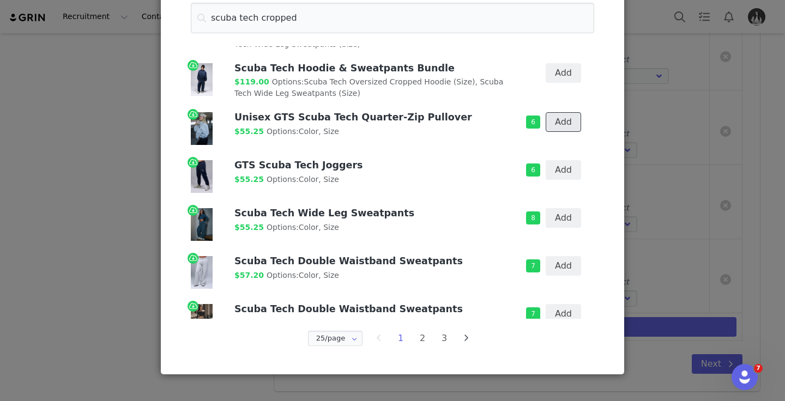
click at [563, 117] on button "Add" at bounding box center [563, 122] width 35 height 20
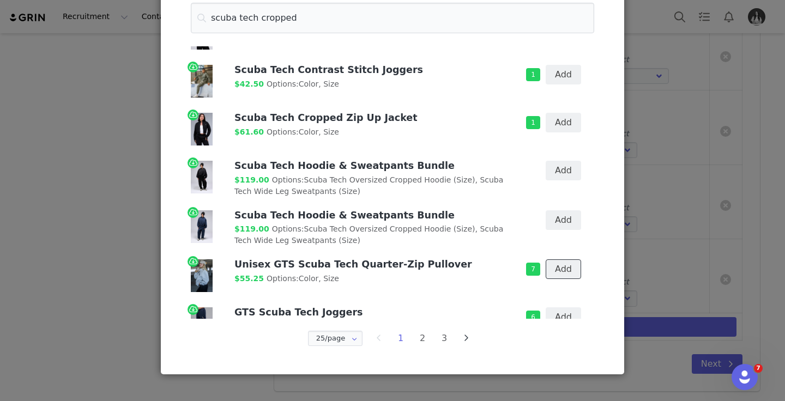
scroll to position [420, 0]
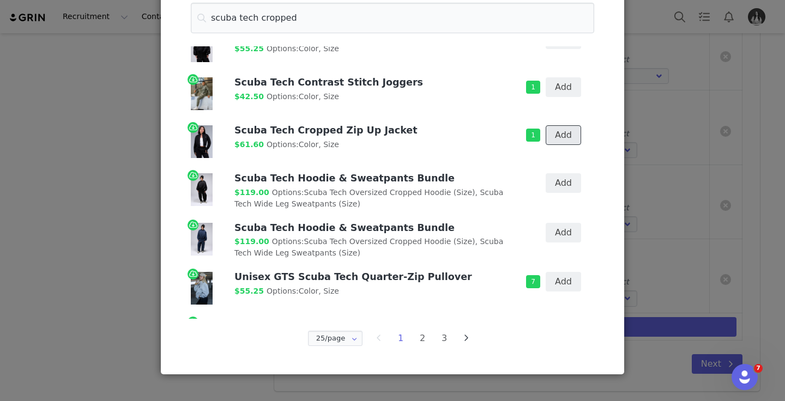
click at [574, 125] on button "Add" at bounding box center [563, 135] width 35 height 20
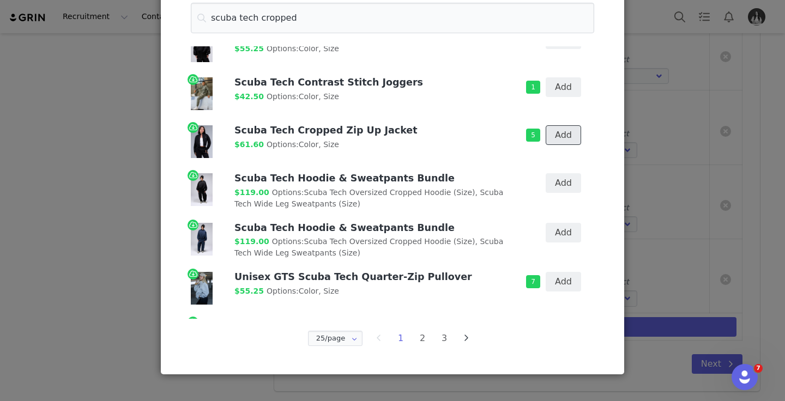
click at [574, 125] on button "Add" at bounding box center [563, 135] width 35 height 20
click at [560, 77] on button "Add" at bounding box center [563, 87] width 35 height 20
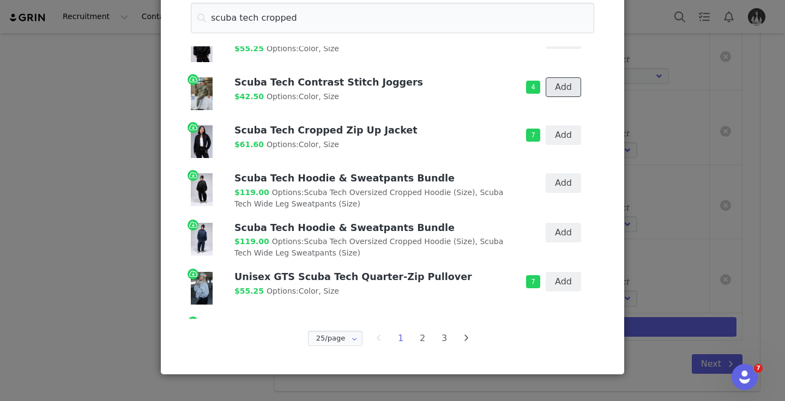
click at [560, 77] on button "Add" at bounding box center [563, 87] width 35 height 20
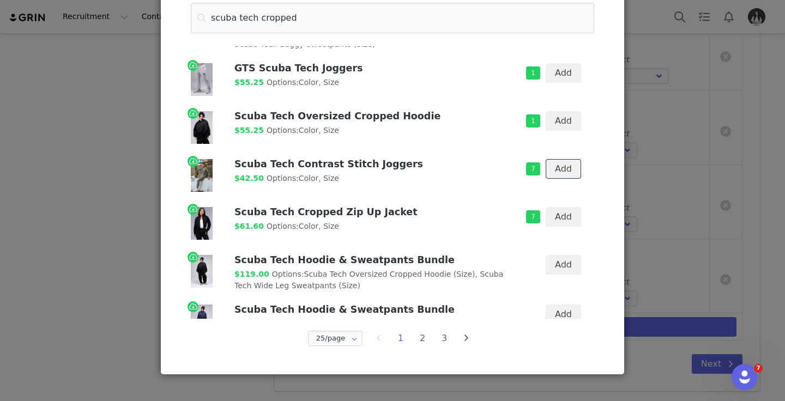
scroll to position [336, 0]
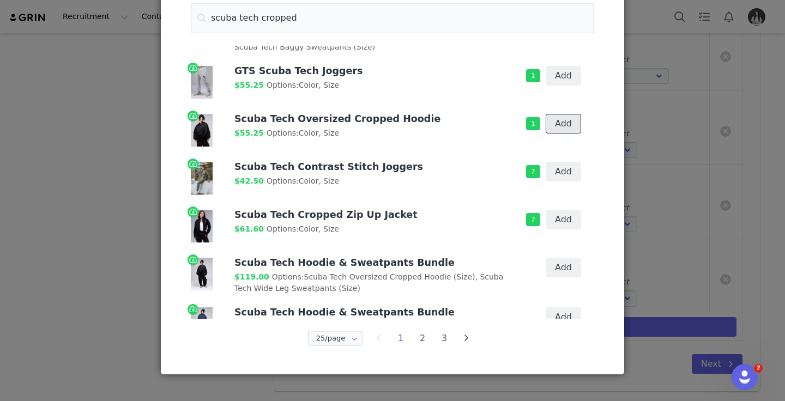
click at [560, 114] on button "Add" at bounding box center [563, 124] width 35 height 20
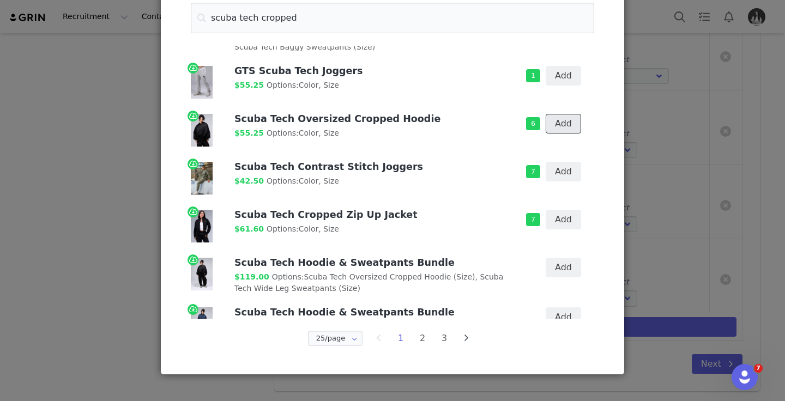
click at [560, 114] on button "Add" at bounding box center [563, 124] width 35 height 20
click at [564, 74] on button "Add" at bounding box center [563, 76] width 35 height 20
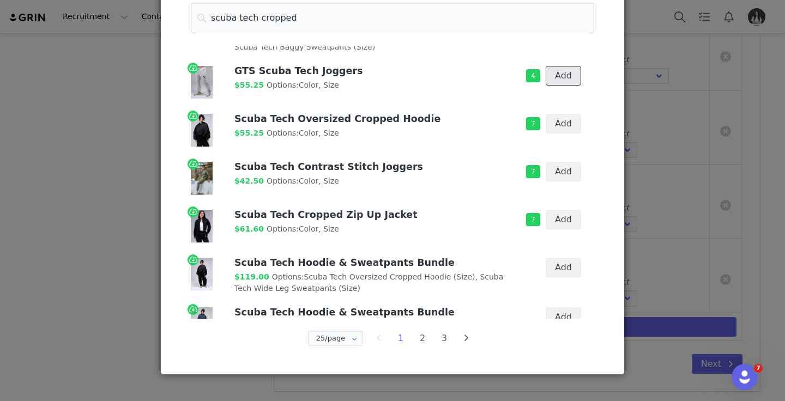
click at [564, 74] on button "Add" at bounding box center [563, 76] width 35 height 20
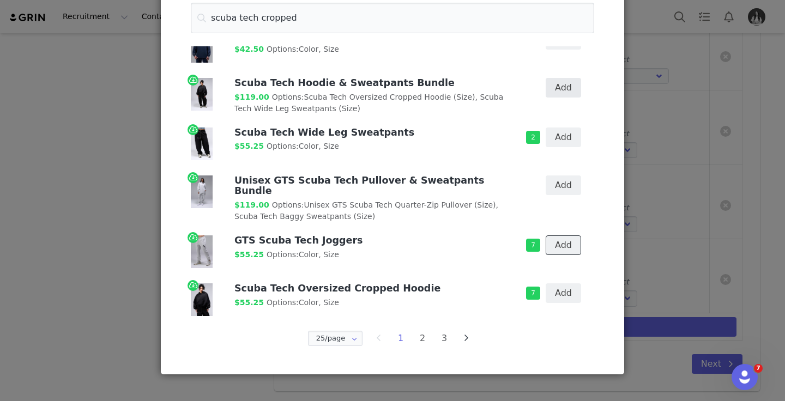
scroll to position [154, 0]
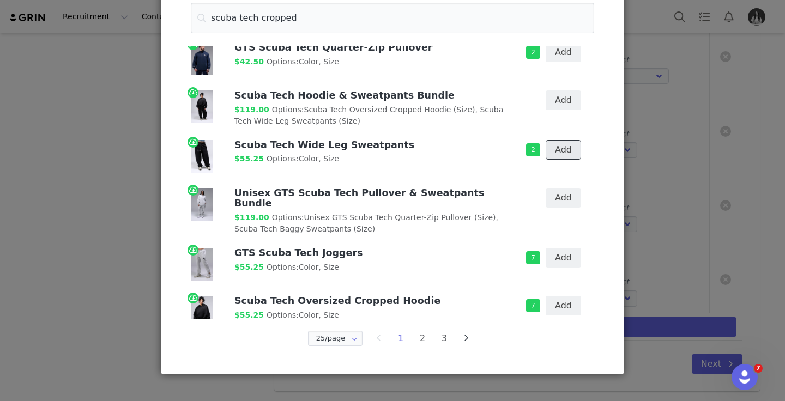
click at [567, 144] on button "Add" at bounding box center [563, 150] width 35 height 20
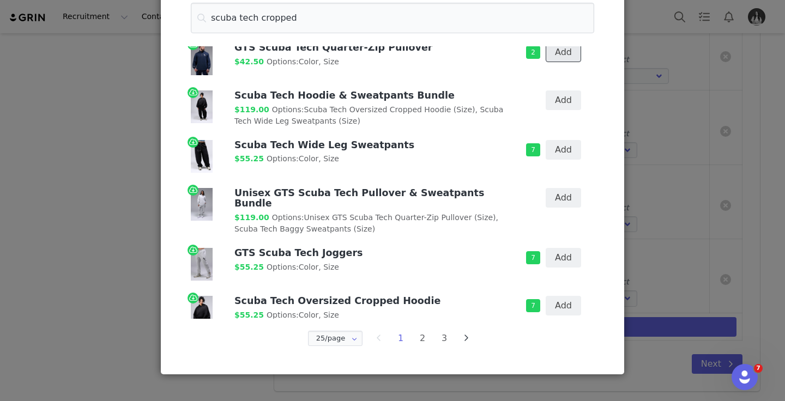
click at [568, 53] on button "Add" at bounding box center [563, 53] width 35 height 20
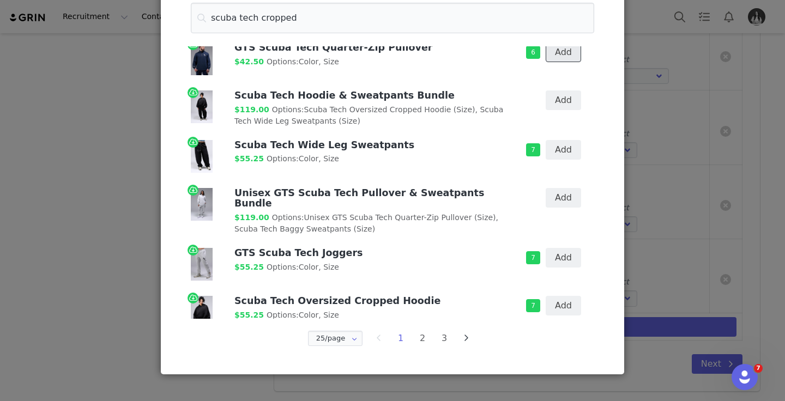
click at [568, 53] on button "Add" at bounding box center [563, 53] width 35 height 20
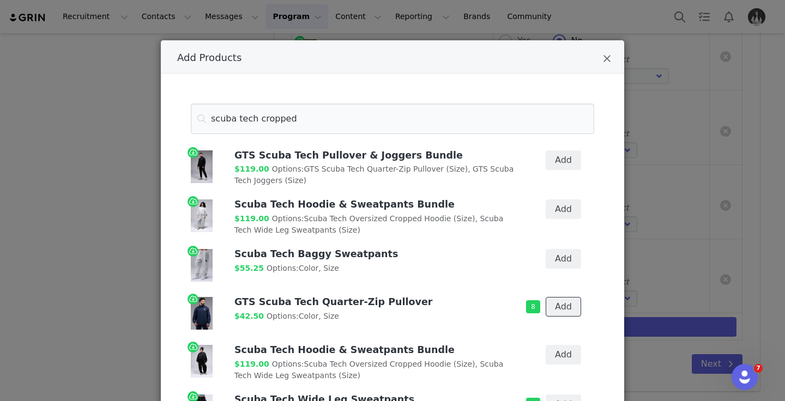
scroll to position [101, 0]
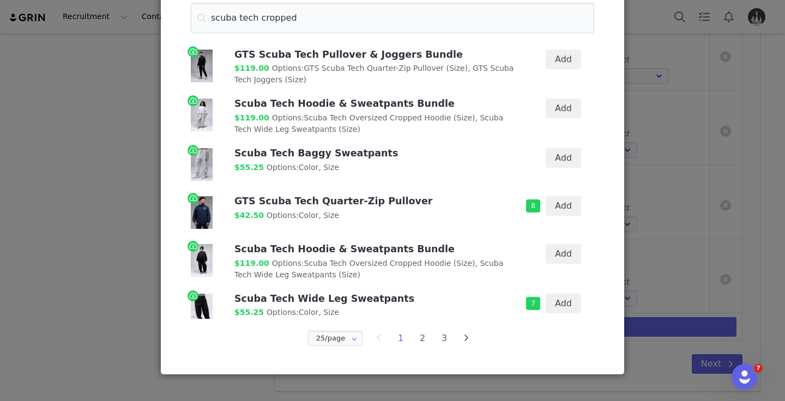
click at [417, 340] on li "2" at bounding box center [422, 338] width 16 height 15
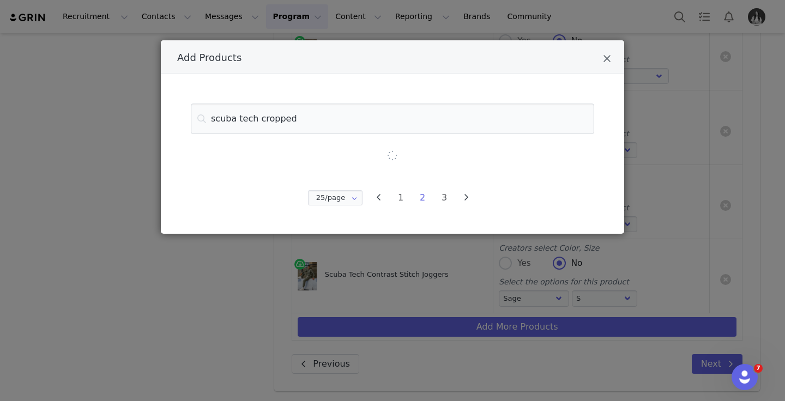
scroll to position [0, 0]
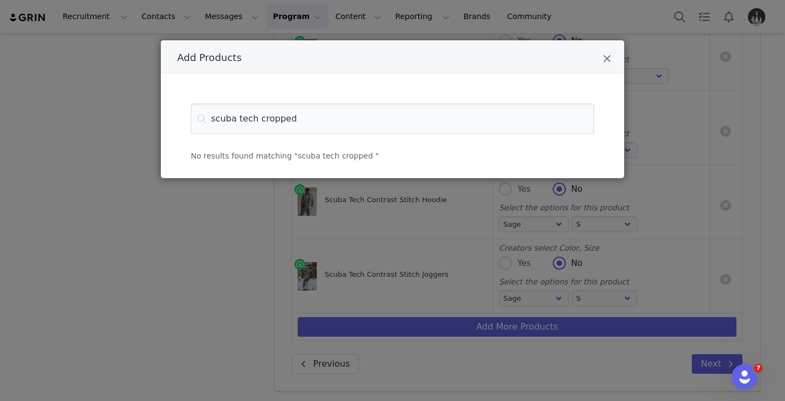
click at [612, 61] on div "Add Products" at bounding box center [392, 56] width 463 height 33
click at [609, 58] on icon "Close" at bounding box center [607, 58] width 8 height 11
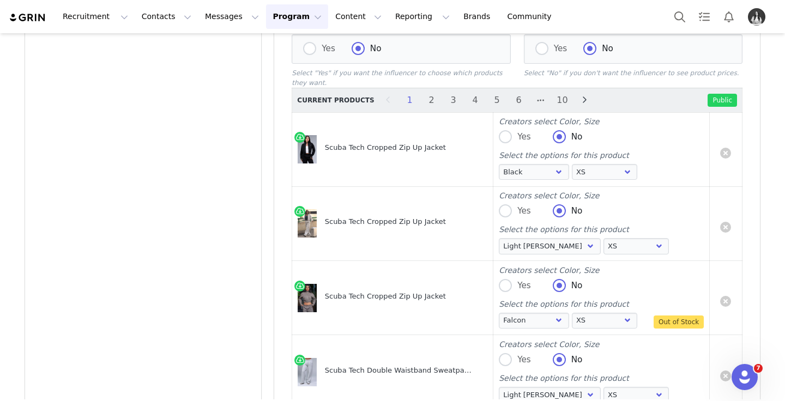
scroll to position [426, 0]
click at [554, 94] on li "10" at bounding box center [562, 99] width 16 height 15
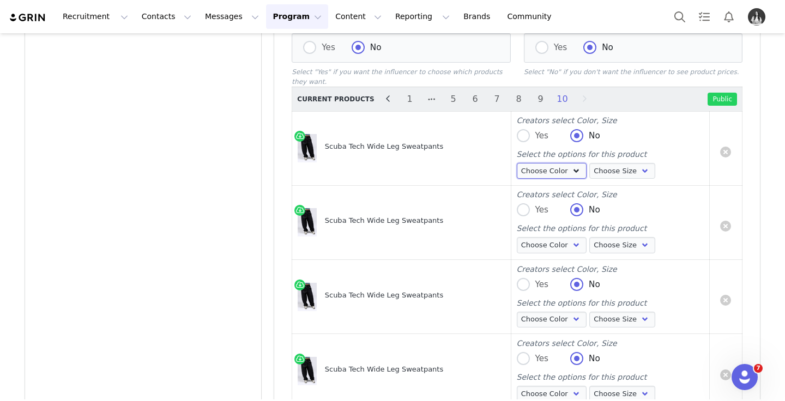
click at [544, 168] on select "Choose Color Black" at bounding box center [552, 171] width 70 height 16
select select "26166315"
click at [517, 164] on select "Choose Color Black" at bounding box center [552, 171] width 70 height 16
click at [606, 172] on select "Choose Size XS S M L XL" at bounding box center [622, 171] width 66 height 16
select select "26166317"
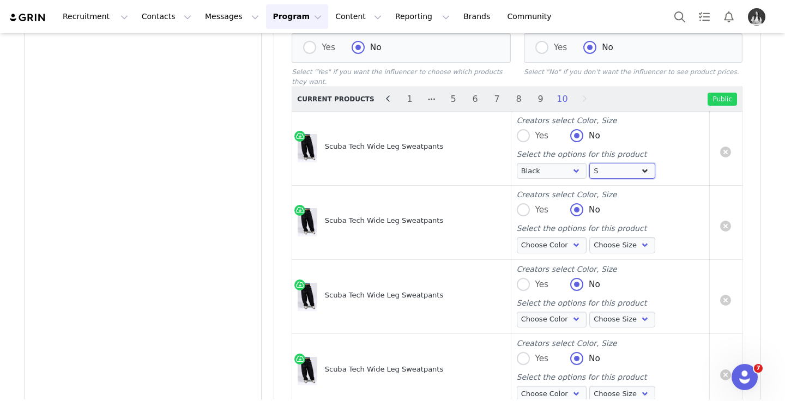
click at [589, 164] on select "Choose Size XS S M L XL" at bounding box center [622, 171] width 66 height 16
click at [535, 252] on select "Choose Color Black" at bounding box center [552, 245] width 70 height 16
select select "26166315"
click at [517, 238] on select "Choose Color Black" at bounding box center [552, 245] width 70 height 16
click at [602, 254] on div "Choose Color Black Choose Size XS S M L XL" at bounding box center [587, 246] width 141 height 19
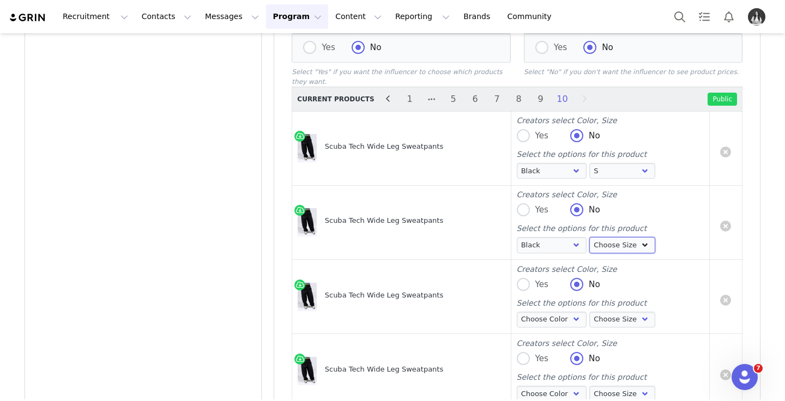
click at [603, 250] on select "Choose Size XS S M L XL" at bounding box center [622, 245] width 66 height 16
select select "26166318"
click at [589, 238] on select "Choose Size XS S M L XL" at bounding box center [622, 245] width 66 height 16
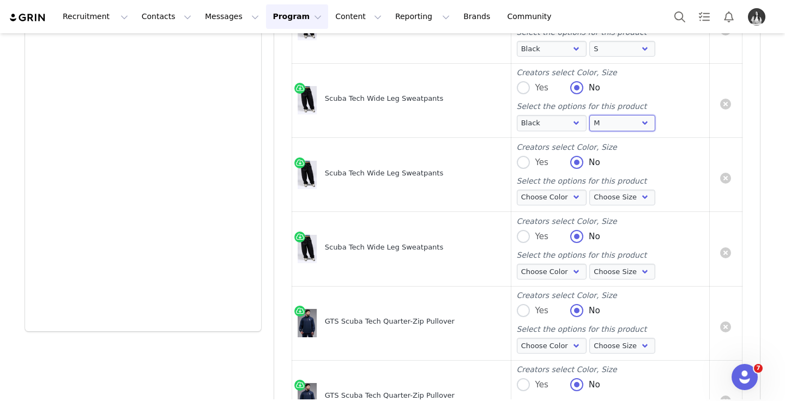
scroll to position [552, 0]
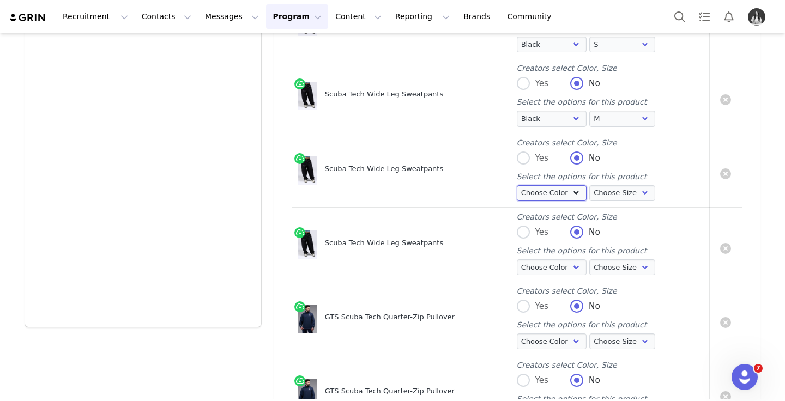
click at [548, 196] on select "Choose Color Black" at bounding box center [552, 193] width 70 height 16
select select "26166315"
click at [517, 185] on select "Choose Color Black" at bounding box center [552, 193] width 70 height 16
click at [621, 194] on select "Choose Size XS S M L XL" at bounding box center [622, 193] width 66 height 16
select select "26166319"
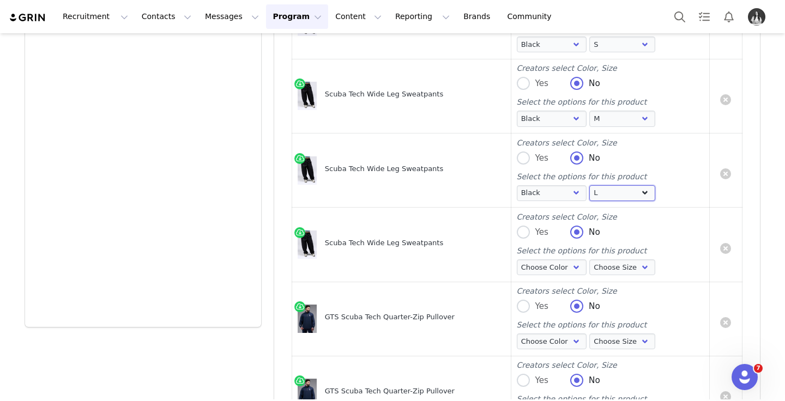
click at [589, 185] on select "Choose Size XS S M L XL" at bounding box center [622, 193] width 66 height 16
click at [557, 257] on div "Select the options for this product" at bounding box center [611, 250] width 188 height 11
click at [558, 263] on select "Choose Color Black" at bounding box center [552, 267] width 70 height 16
select select "26166315"
click at [517, 260] on select "Choose Color Black" at bounding box center [552, 267] width 70 height 16
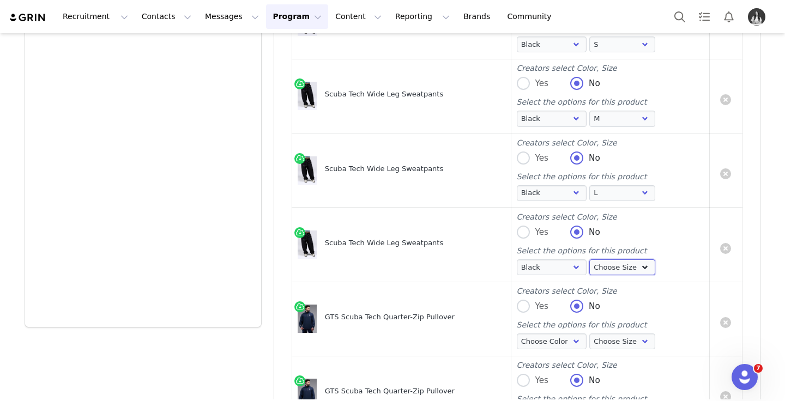
click at [607, 268] on select "Choose Size XS S M L XL" at bounding box center [622, 267] width 66 height 16
select select "26166320"
click at [589, 260] on select "Choose Size XS S M L XL" at bounding box center [622, 267] width 66 height 16
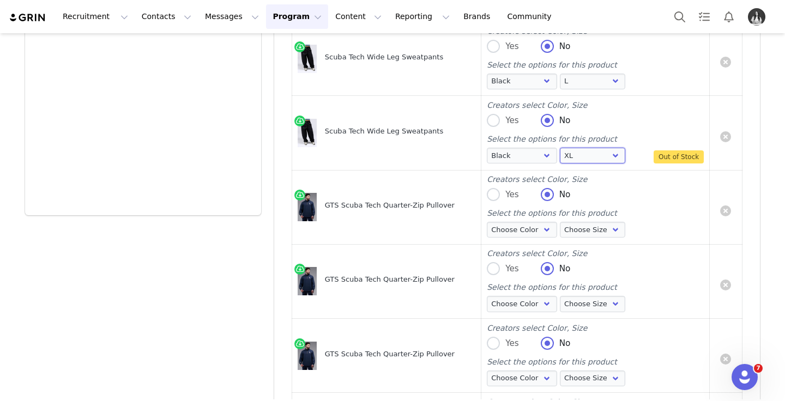
scroll to position [670, 0]
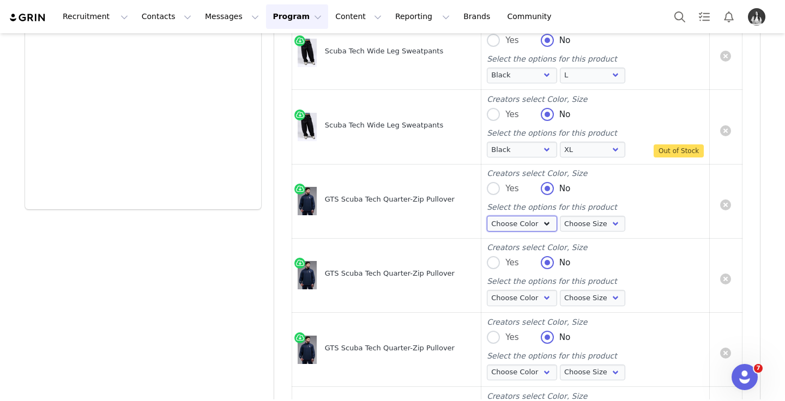
click at [518, 224] on select "Choose Color Blue Nights" at bounding box center [522, 224] width 70 height 16
select select "26288910"
click at [487, 216] on select "Choose Color Blue Nights" at bounding box center [522, 224] width 70 height 16
click at [560, 230] on select "Choose Size S M L XL 2XL" at bounding box center [593, 224] width 66 height 16
select select "26288912"
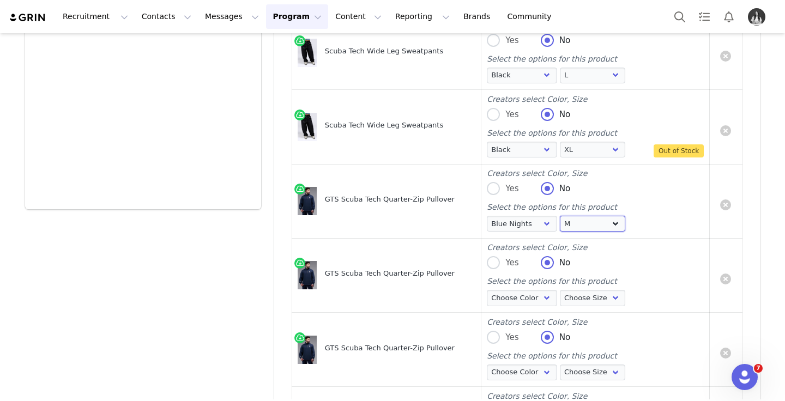
click at [560, 216] on select "Choose Size S M L XL 2XL" at bounding box center [593, 224] width 66 height 16
click at [535, 303] on select "Choose Color Blue Nights" at bounding box center [522, 298] width 70 height 16
select select "26288910"
click at [487, 290] on select "Choose Color Blue Nights" at bounding box center [522, 298] width 70 height 16
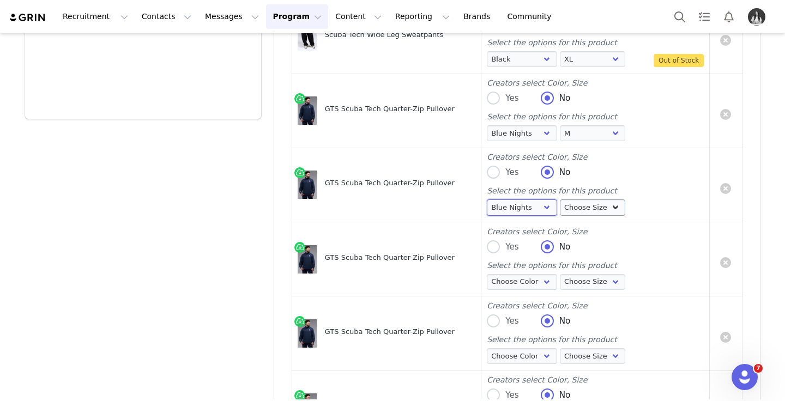
scroll to position [763, 0]
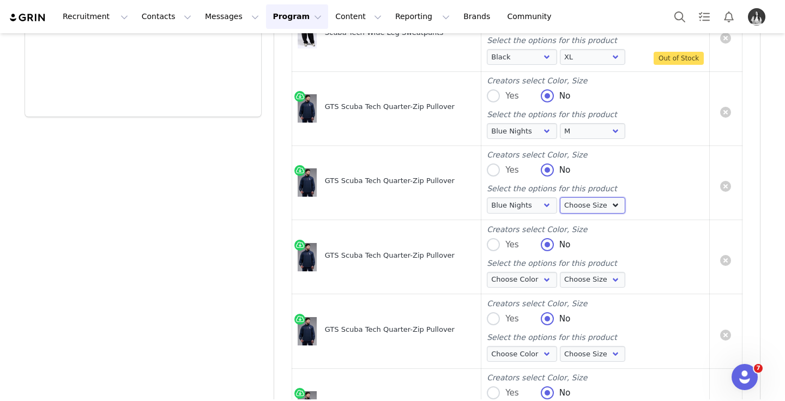
click at [573, 209] on select "Choose Size S M L XL 2XL" at bounding box center [593, 205] width 66 height 16
select select "26288913"
click at [560, 198] on select "Choose Size S M L XL 2XL" at bounding box center [593, 205] width 66 height 16
click at [523, 287] on select "Choose Color Blue Nights" at bounding box center [522, 280] width 70 height 16
select select "26288910"
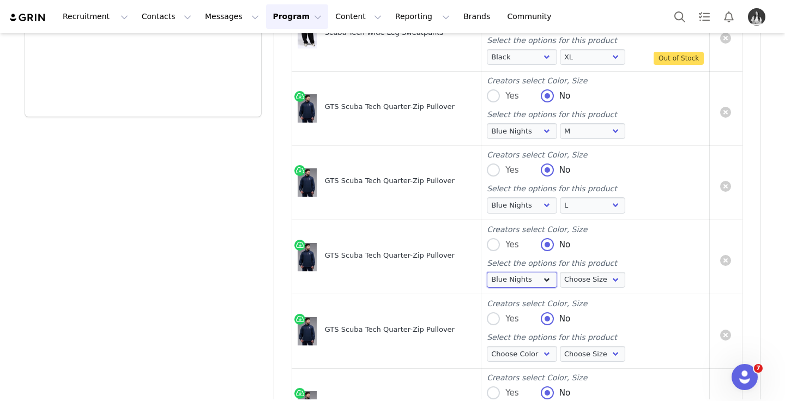
click at [487, 272] on select "Choose Color Blue Nights" at bounding box center [522, 280] width 70 height 16
click at [576, 280] on select "Choose Size S M L XL 2XL" at bounding box center [593, 280] width 66 height 16
select select "26288914"
click at [560, 272] on select "Choose Size S M L XL 2XL" at bounding box center [593, 280] width 66 height 16
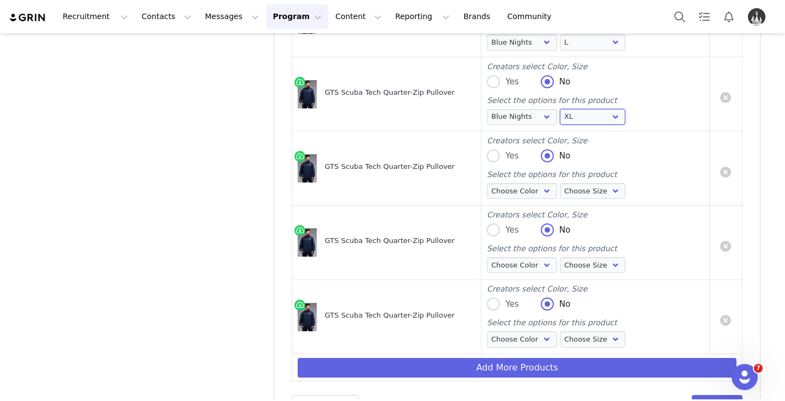
scroll to position [931, 0]
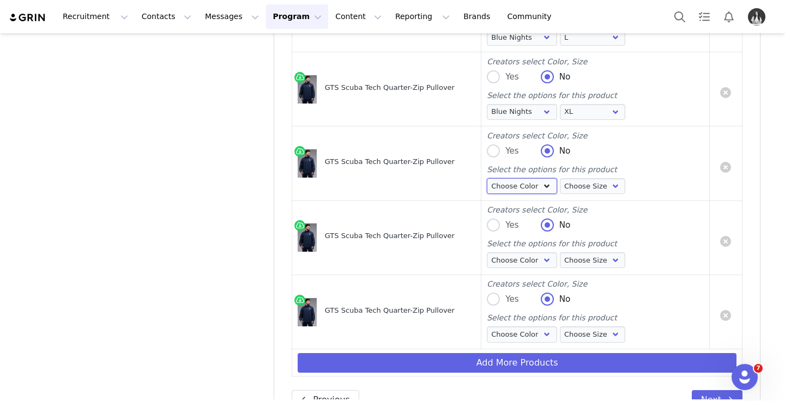
click at [528, 180] on select "Choose Color Blue Nights" at bounding box center [522, 186] width 70 height 16
select select "26288910"
click at [487, 179] on select "Choose Color Blue Nights" at bounding box center [522, 186] width 70 height 16
click at [567, 190] on select "Choose Size S M L XL 2XL" at bounding box center [593, 186] width 66 height 16
click at [560, 179] on select "Choose Size S M L XL 2XL" at bounding box center [593, 186] width 66 height 16
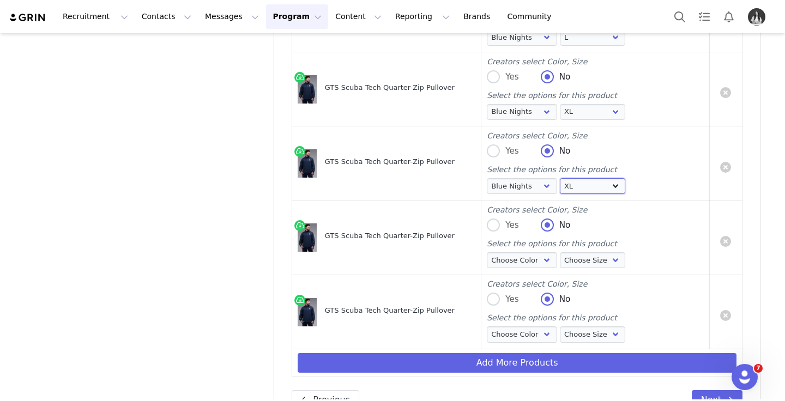
click at [584, 190] on select "Choose Size S M L XL 2XL" at bounding box center [593, 186] width 66 height 16
select select "26288915"
click at [560, 179] on select "Choose Size S M L XL 2XL" at bounding box center [593, 186] width 66 height 16
click at [503, 257] on select "Choose Color Blue Nights" at bounding box center [522, 260] width 70 height 16
click at [727, 241] on link at bounding box center [725, 241] width 11 height 11
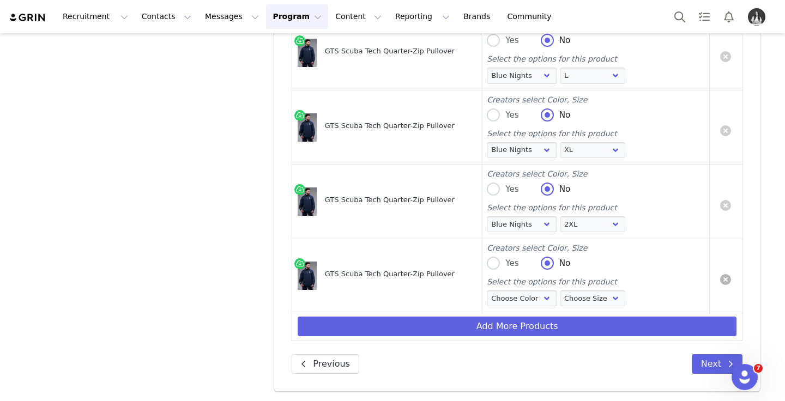
scroll to position [893, 0]
click at [732, 279] on td at bounding box center [725, 276] width 33 height 74
click at [727, 280] on link at bounding box center [725, 279] width 11 height 11
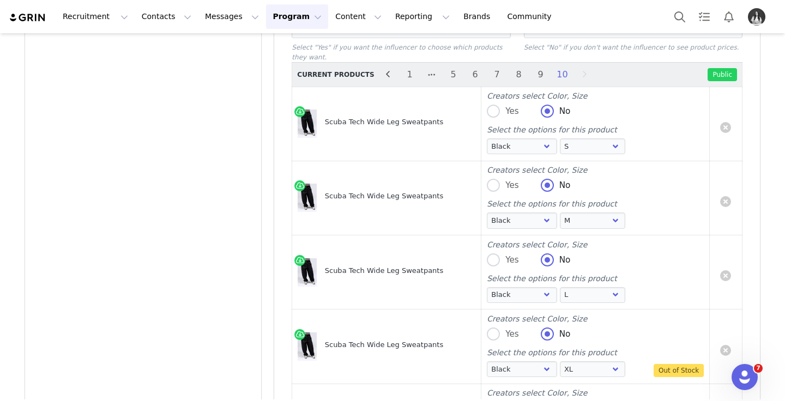
scroll to position [407, 0]
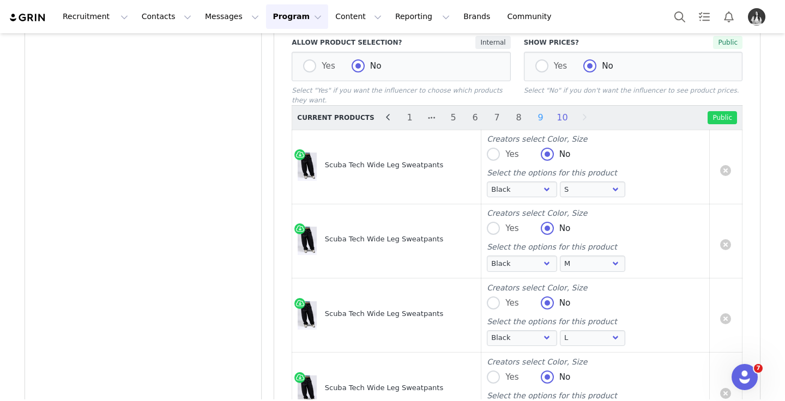
click at [536, 115] on li "9" at bounding box center [541, 117] width 16 height 15
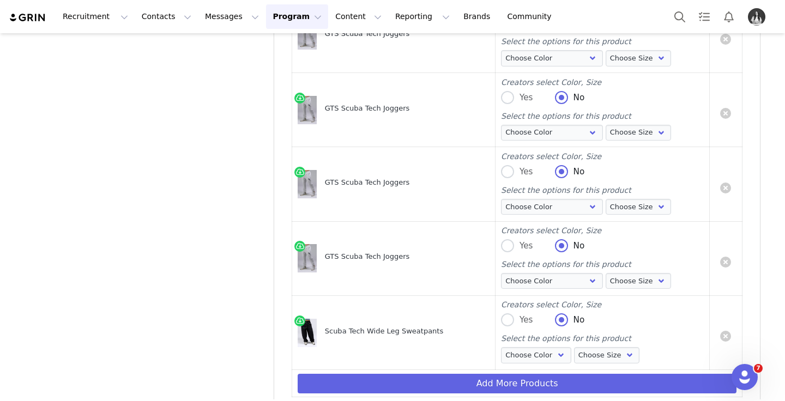
scroll to position [967, 0]
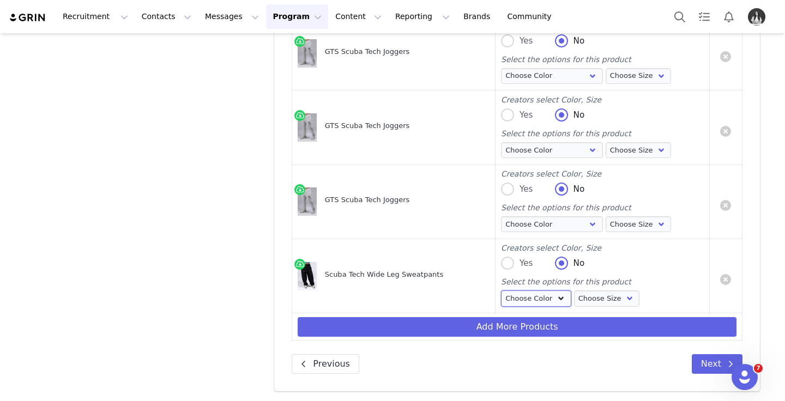
click at [528, 300] on select "Choose Color Black" at bounding box center [536, 299] width 70 height 16
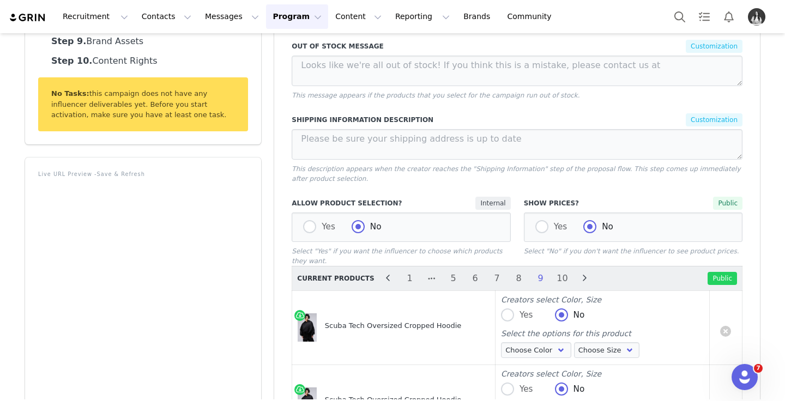
scroll to position [234, 0]
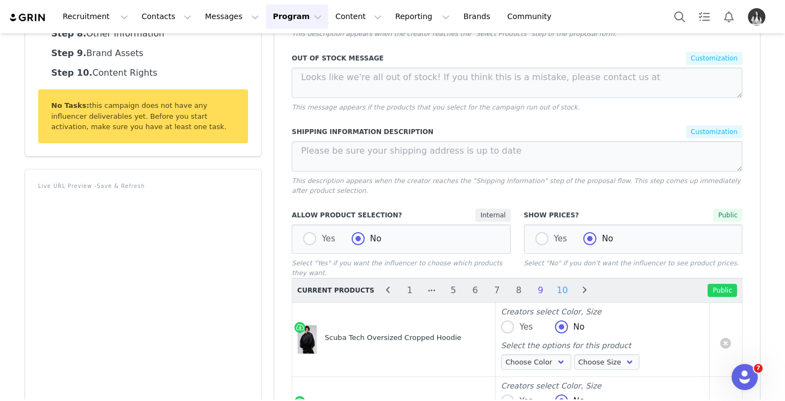
click at [557, 286] on li "10" at bounding box center [562, 290] width 16 height 15
select select "26166315"
select select "26166317"
select select "26166315"
select select "26166318"
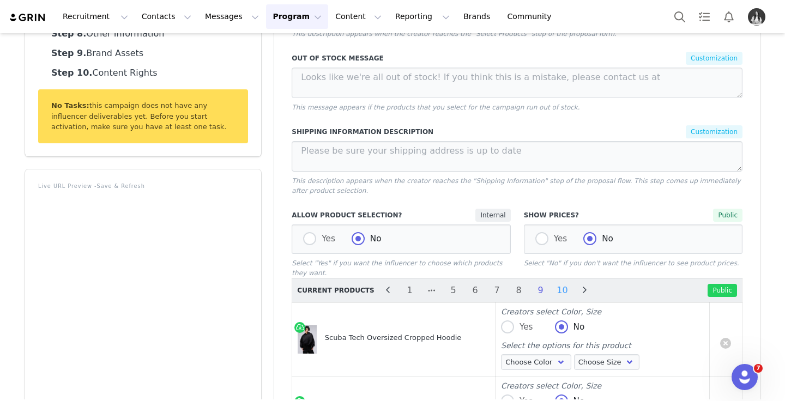
select select "26166315"
select select "26166319"
select select "26166315"
select select "26166320"
select select "26288910"
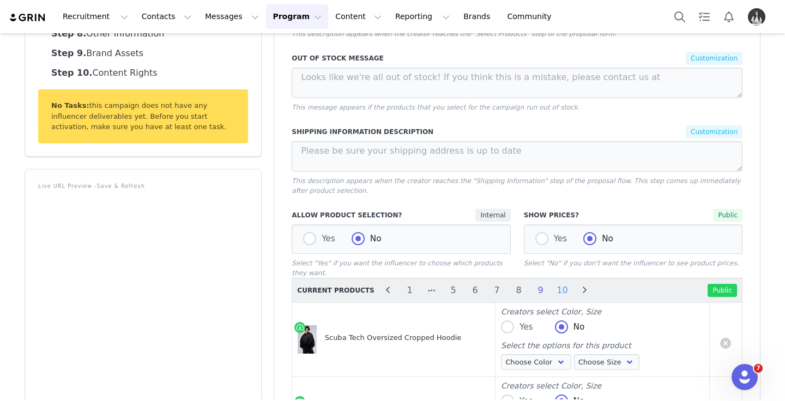
select select "26288912"
select select "26288910"
select select "26288913"
select select "26288910"
select select "26288914"
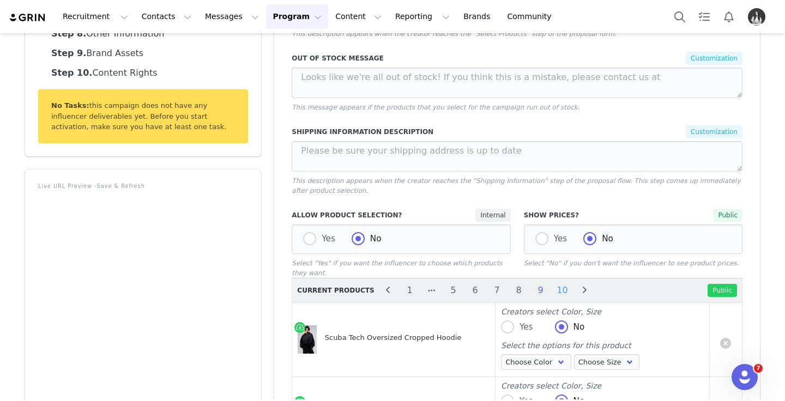
select select "26288910"
select select "26288915"
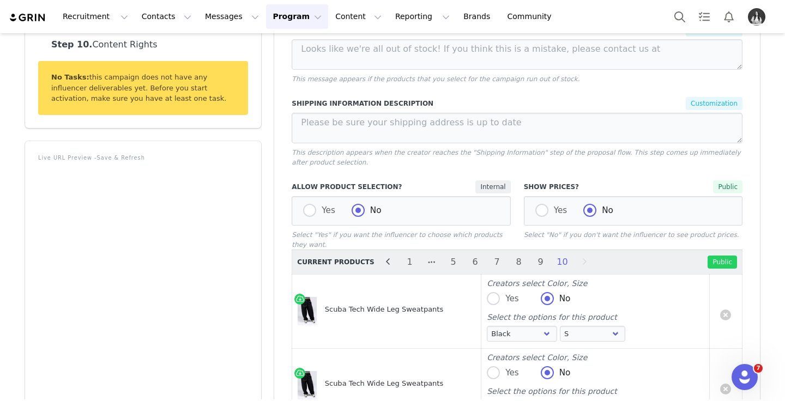
scroll to position [265, 0]
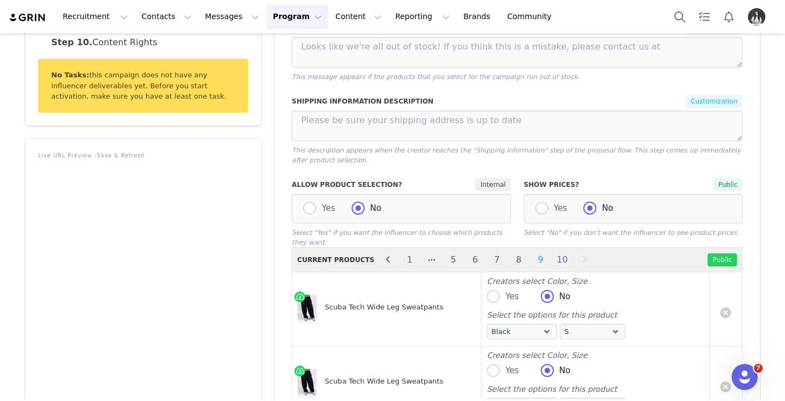
click at [535, 263] on li "9" at bounding box center [541, 259] width 16 height 15
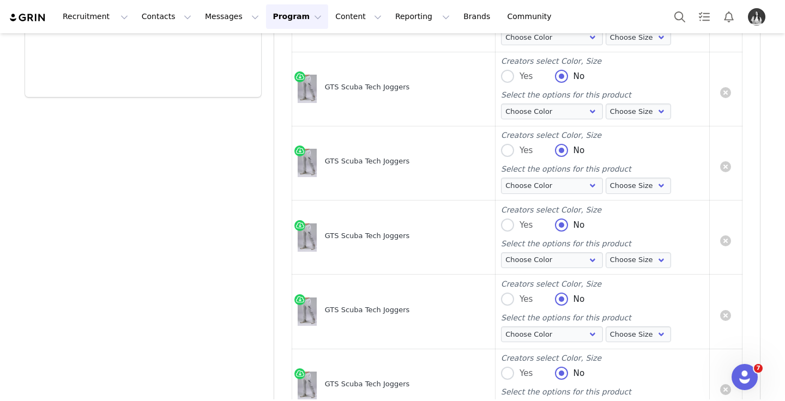
scroll to position [967, 0]
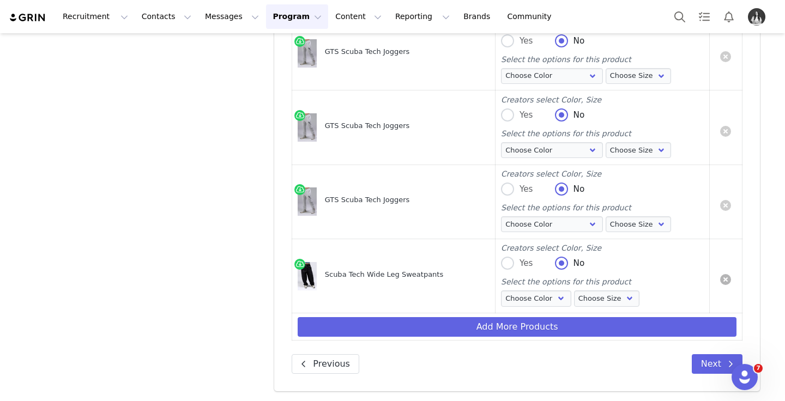
click at [724, 284] on link at bounding box center [725, 279] width 11 height 11
select select "26166315"
click at [726, 278] on link at bounding box center [725, 279] width 11 height 11
select select "26166318"
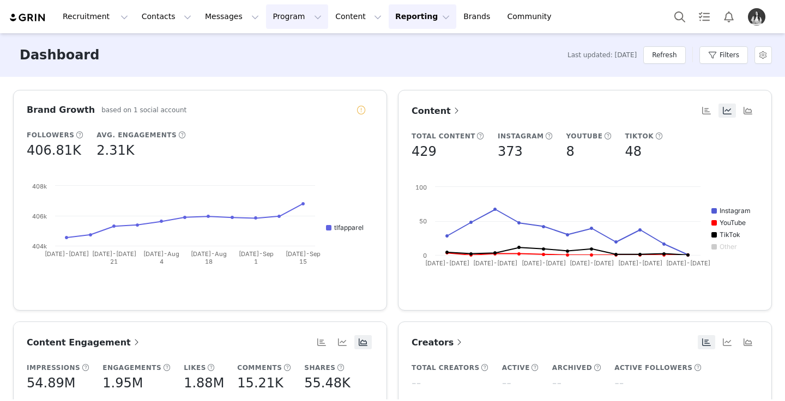
click at [266, 20] on button "Program Program" at bounding box center [297, 16] width 62 height 25
click at [298, 65] on div "Campaigns" at bounding box center [292, 68] width 73 height 11
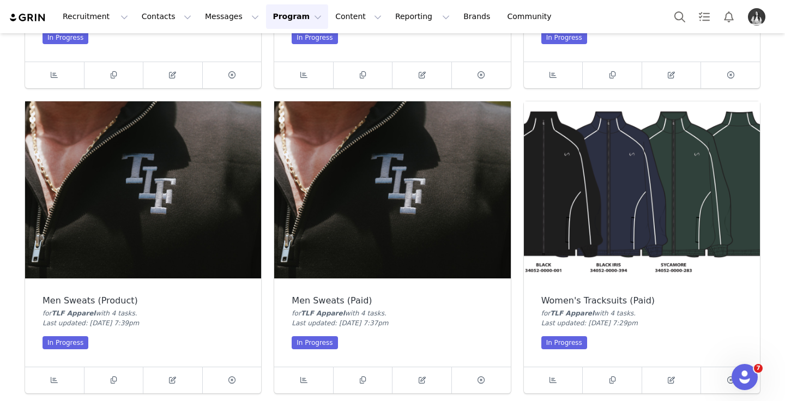
scroll to position [596, 0]
